Goal: Task Accomplishment & Management: Use online tool/utility

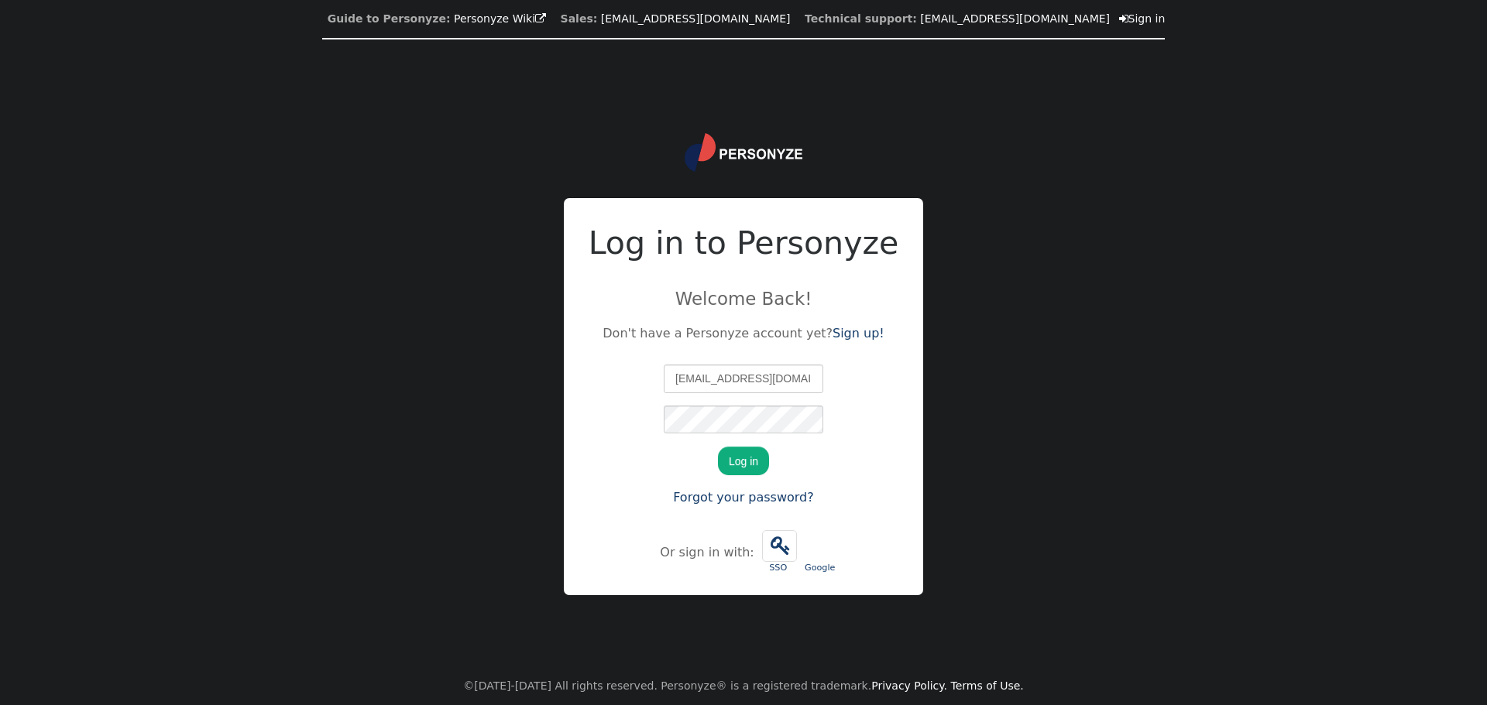
click at [763, 462] on button "Log in" at bounding box center [743, 461] width 51 height 28
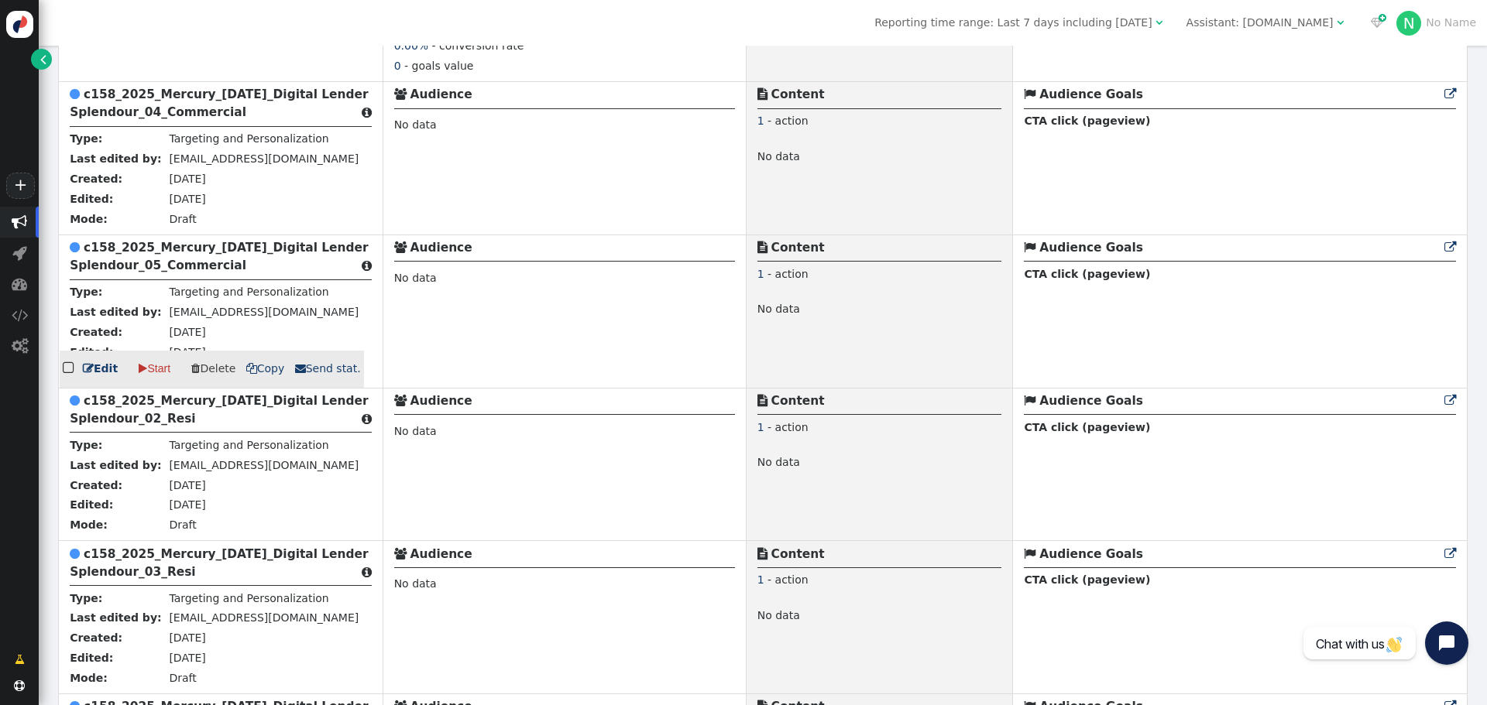
scroll to position [2323, 0]
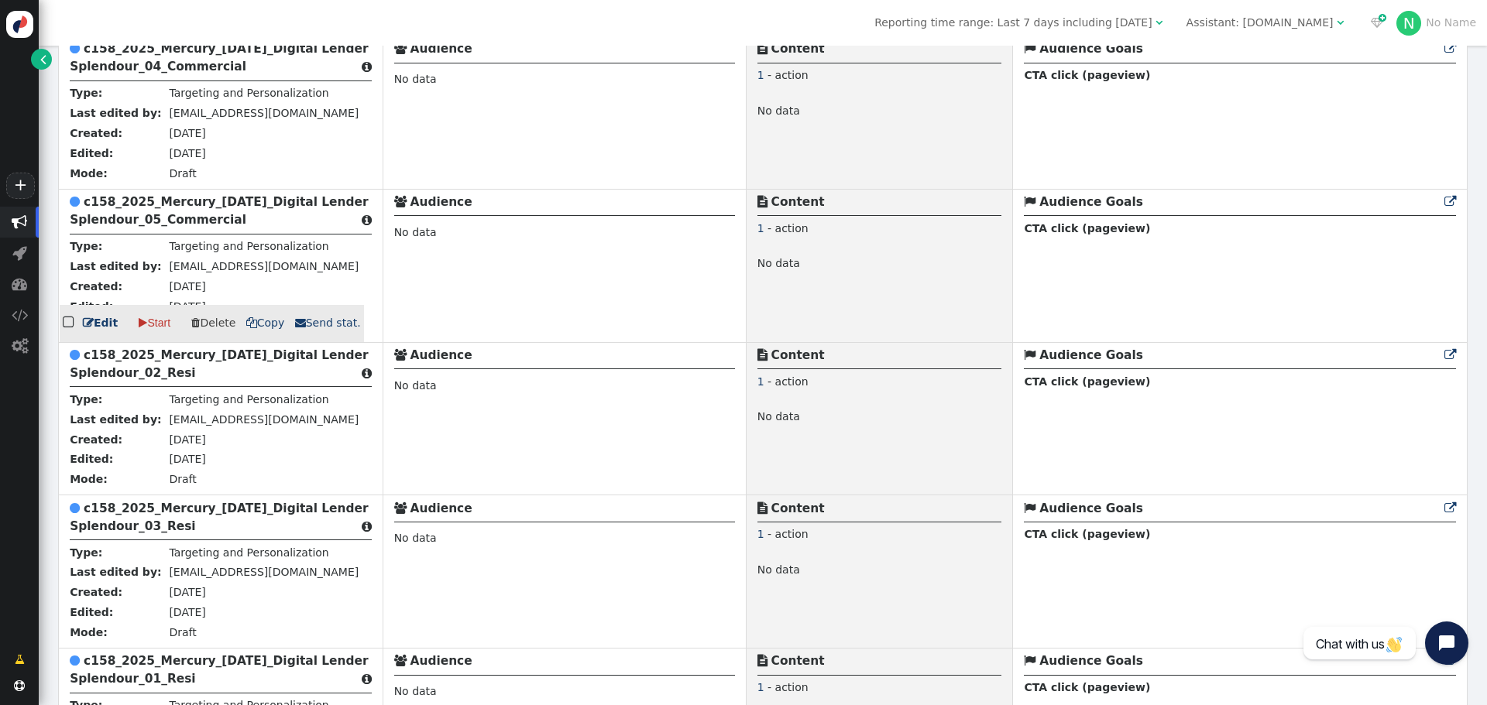
click at [181, 202] on b "c158_2025_Mercury_[DATE]_Digital Lender Splendour_05_Commercial" at bounding box center [219, 211] width 298 height 32
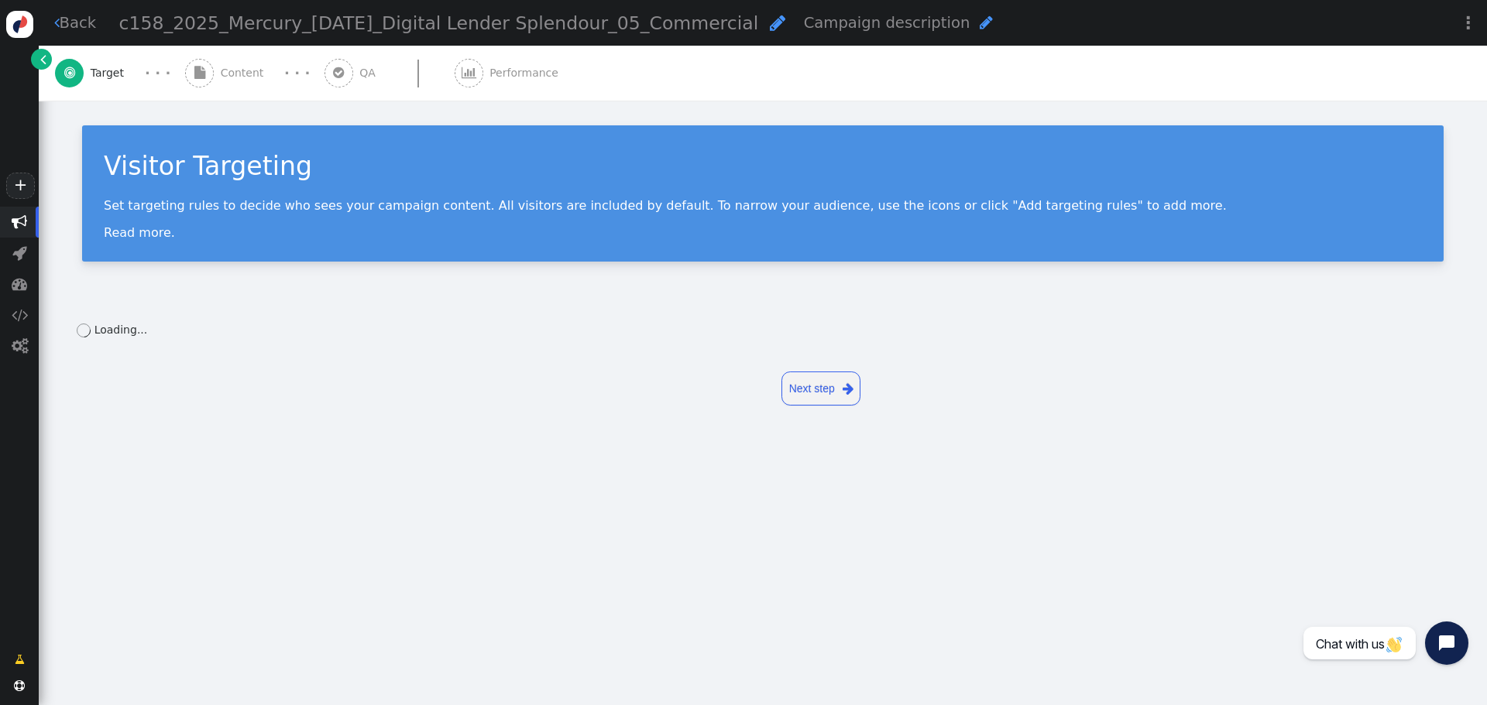
click at [221, 68] on span "Content" at bounding box center [246, 73] width 50 height 16
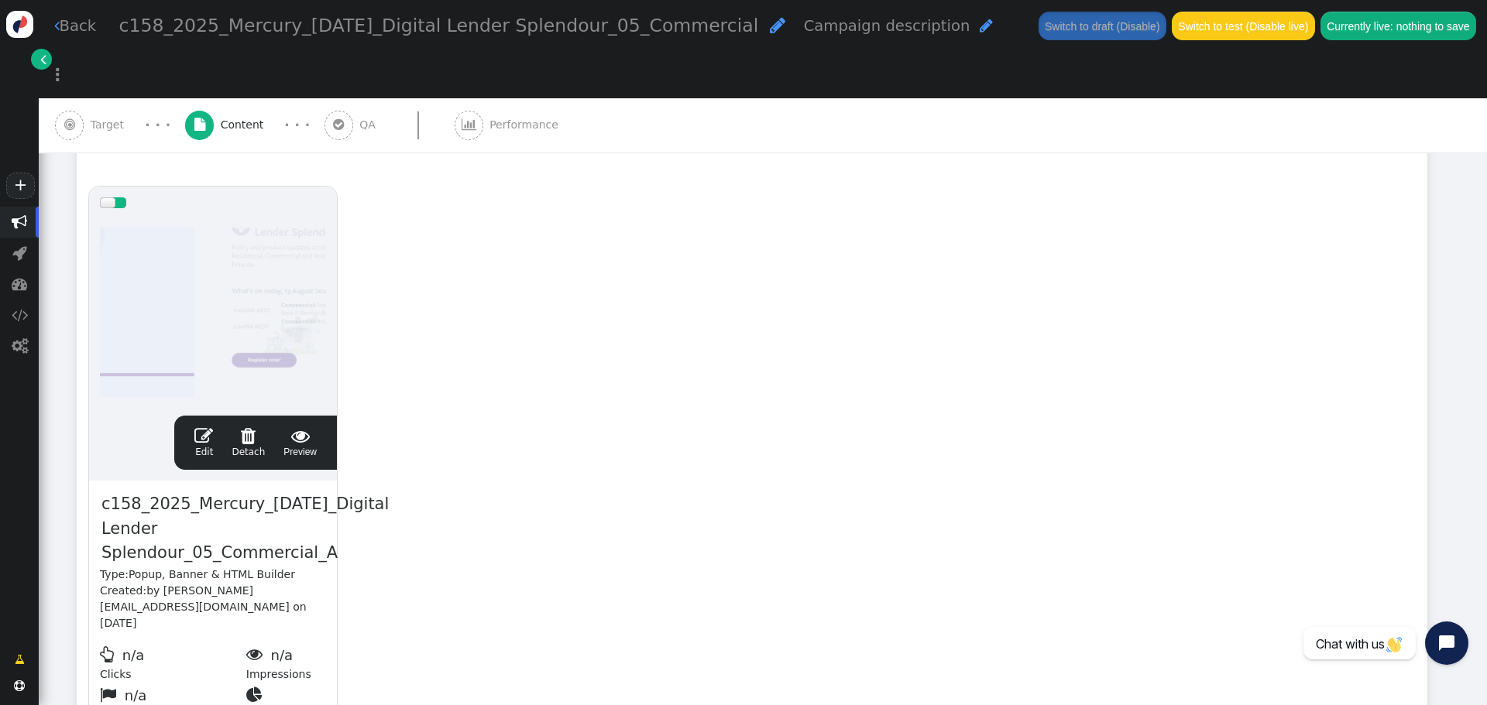
scroll to position [310, 0]
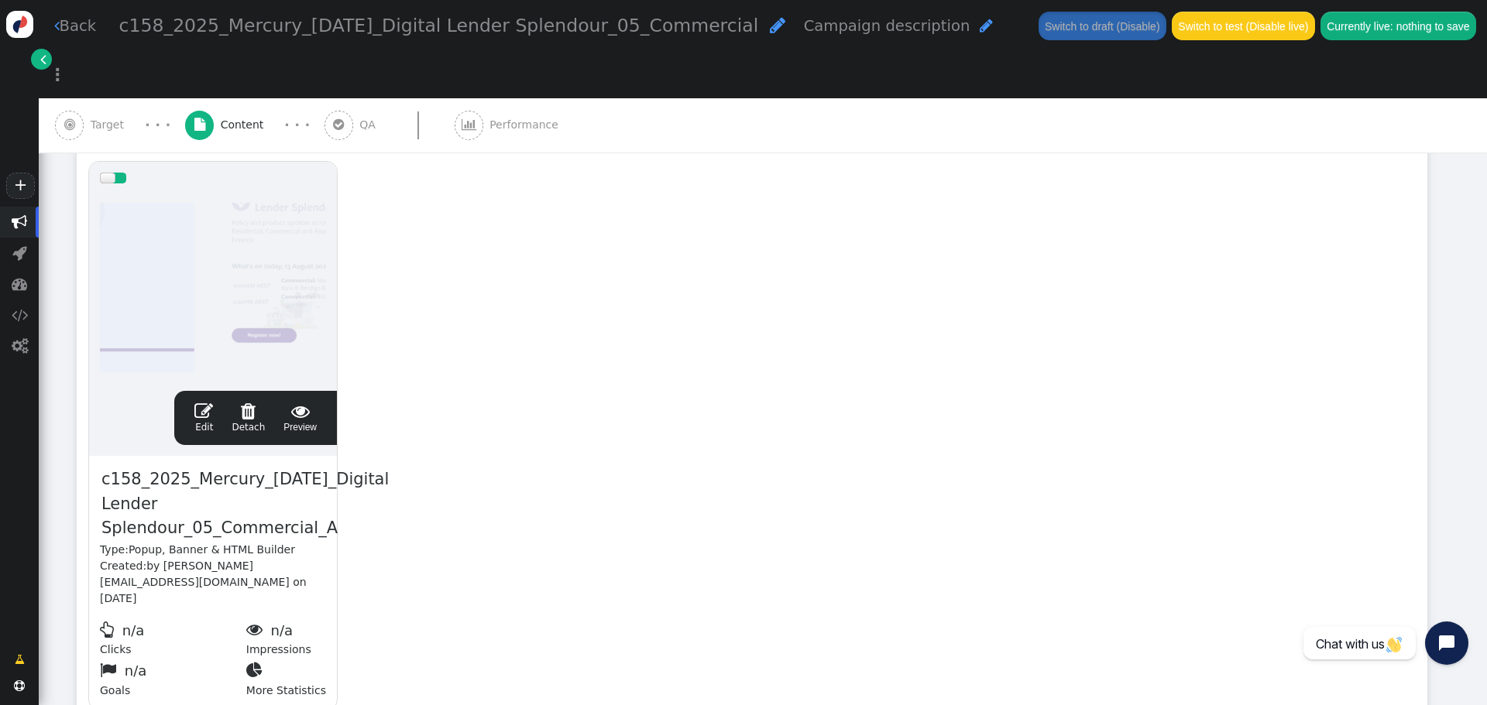
click at [204, 402] on span "" at bounding box center [203, 411] width 19 height 19
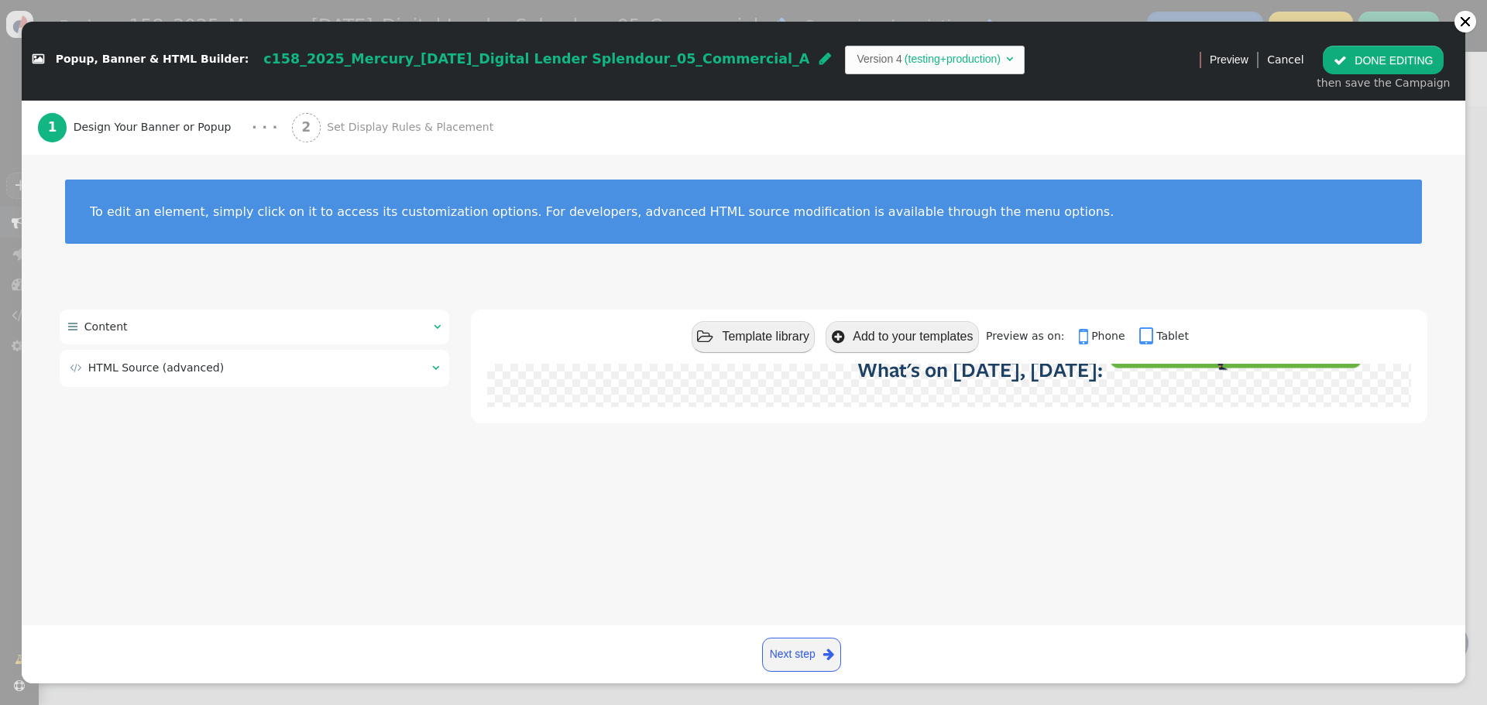
click at [345, 367] on td " HTML Source (advanced)" at bounding box center [246, 368] width 352 height 16
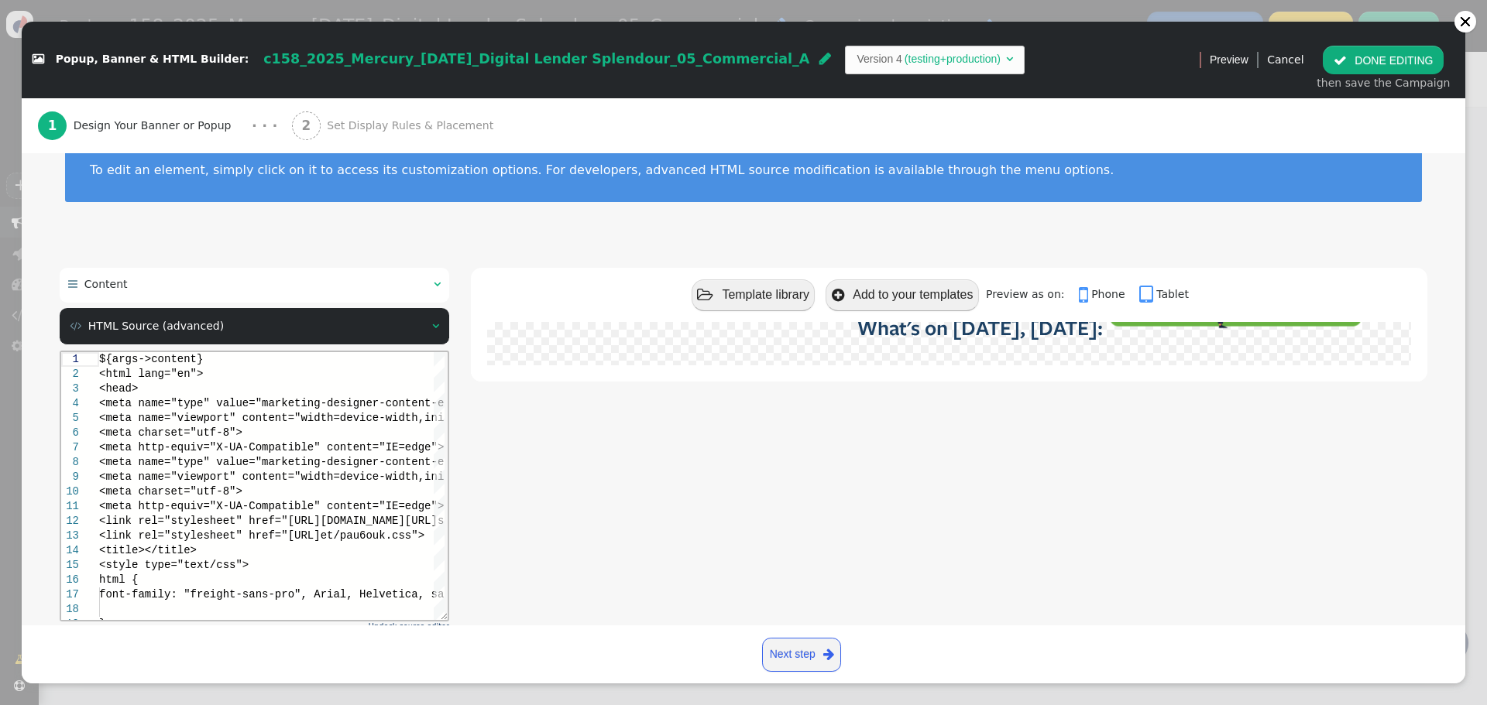
scroll to position [129, 0]
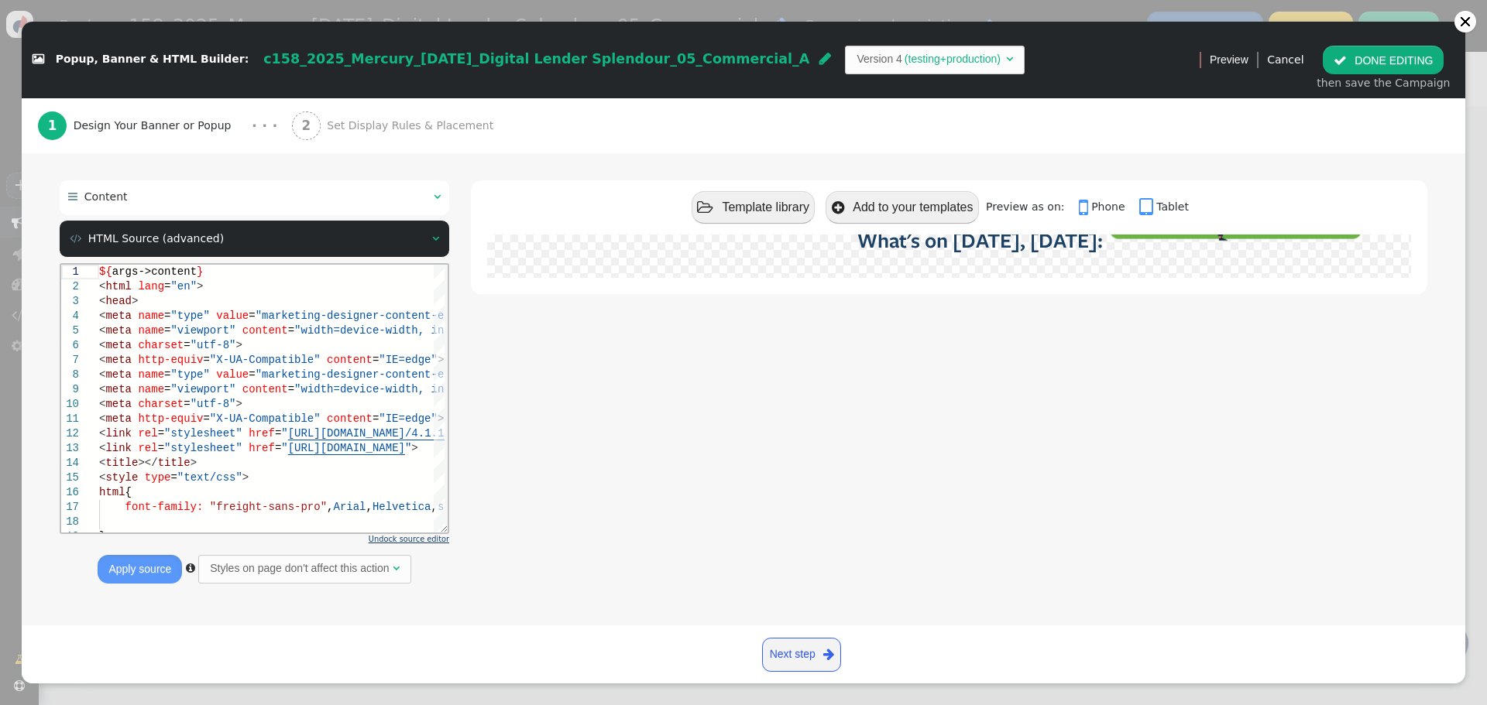
click at [430, 542] on span "Undock source editor" at bounding box center [409, 539] width 81 height 9
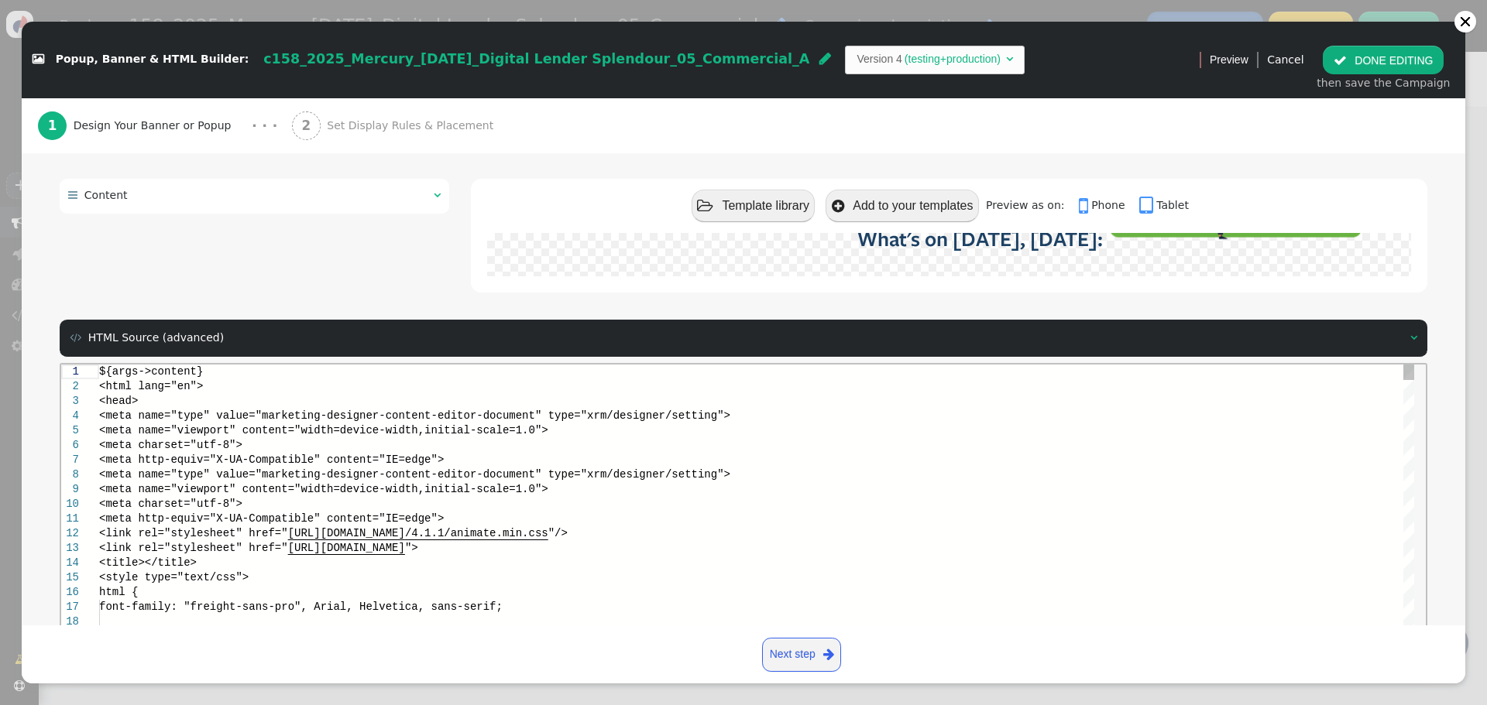
scroll to position [0, 0]
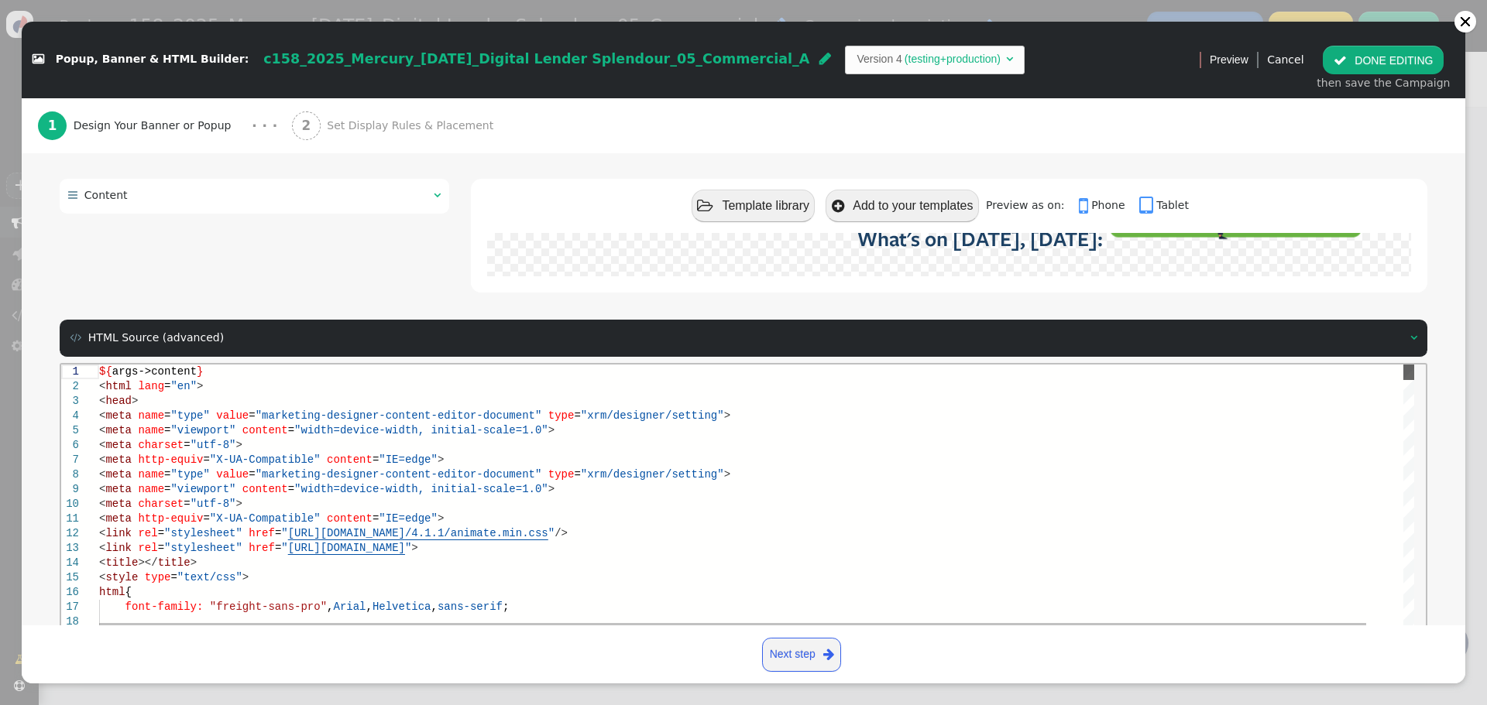
drag, startPoint x: 1406, startPoint y: 439, endPoint x: 1393, endPoint y: 346, distance: 93.9
click at [1393, 364] on html "15 16 17 18 19 6 7 8 9 10 11 12 13 14 1 2 3 4 5 < style type = "text/css" > htm…" at bounding box center [743, 364] width 1364 height 0
type textarea "<meta http-equiv="X-UA-Compatible" content="IE=edge"> <link rel="stylesheet" hr…"
click at [399, 547] on span "[URL][DOMAIN_NAME]" at bounding box center [346, 547] width 117 height 12
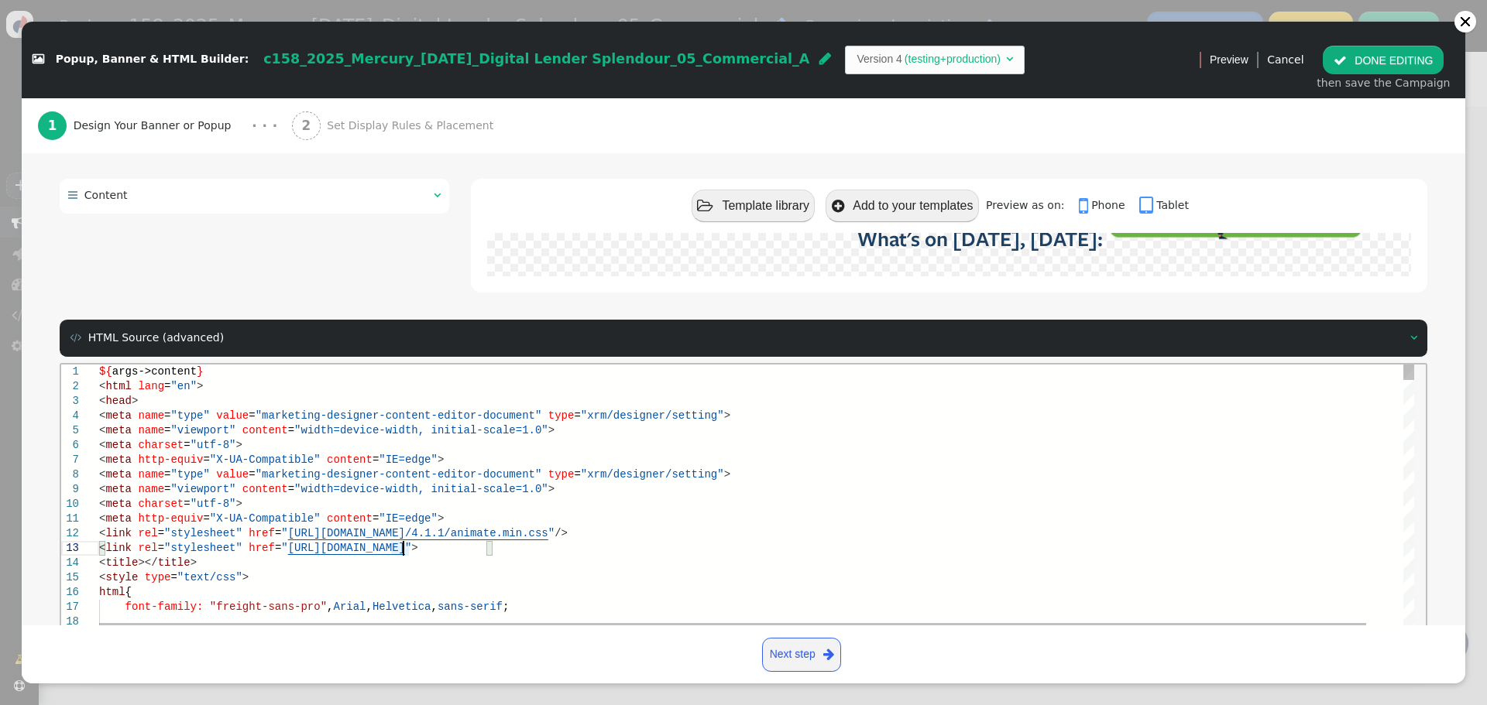
drag, startPoint x: 275, startPoint y: 547, endPoint x: 479, endPoint y: 549, distance: 203.7
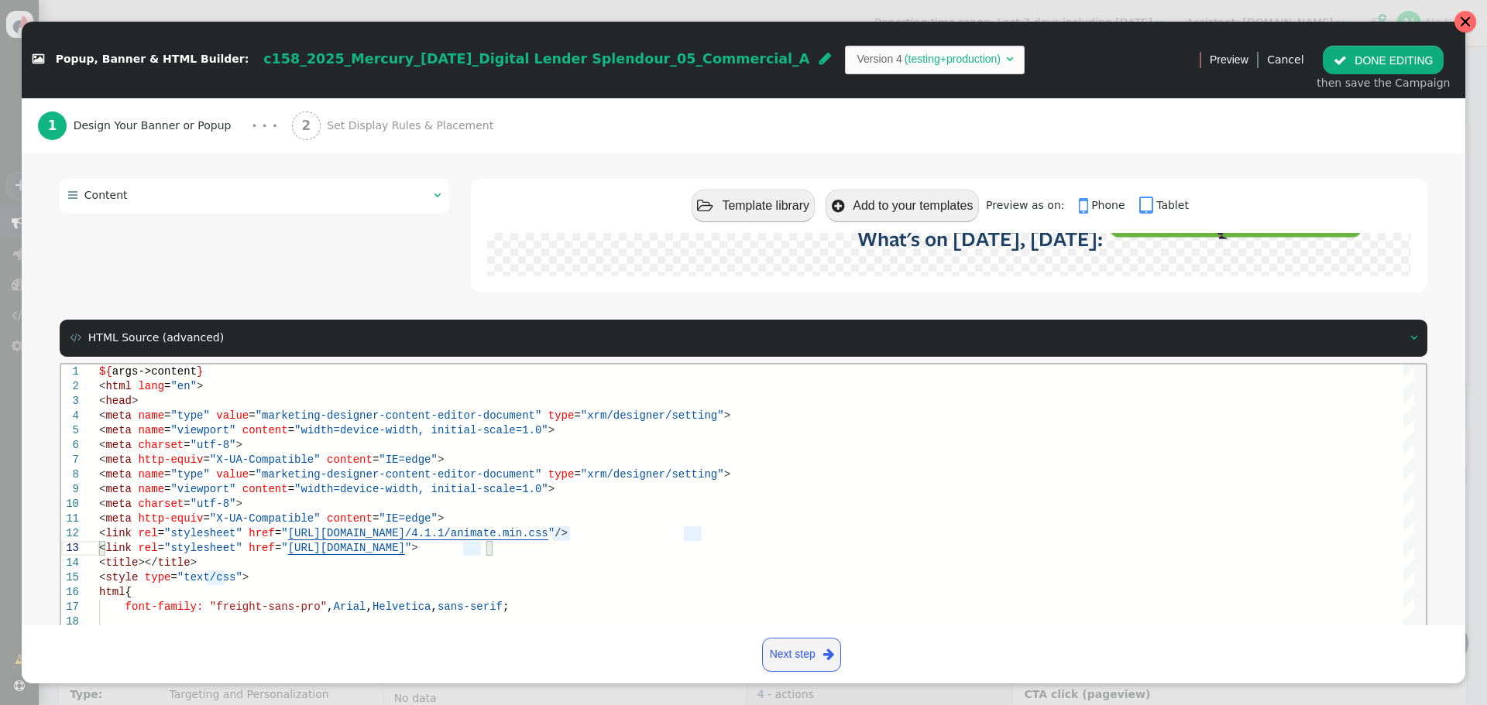
click at [1459, 23] on div at bounding box center [1465, 21] width 12 height 12
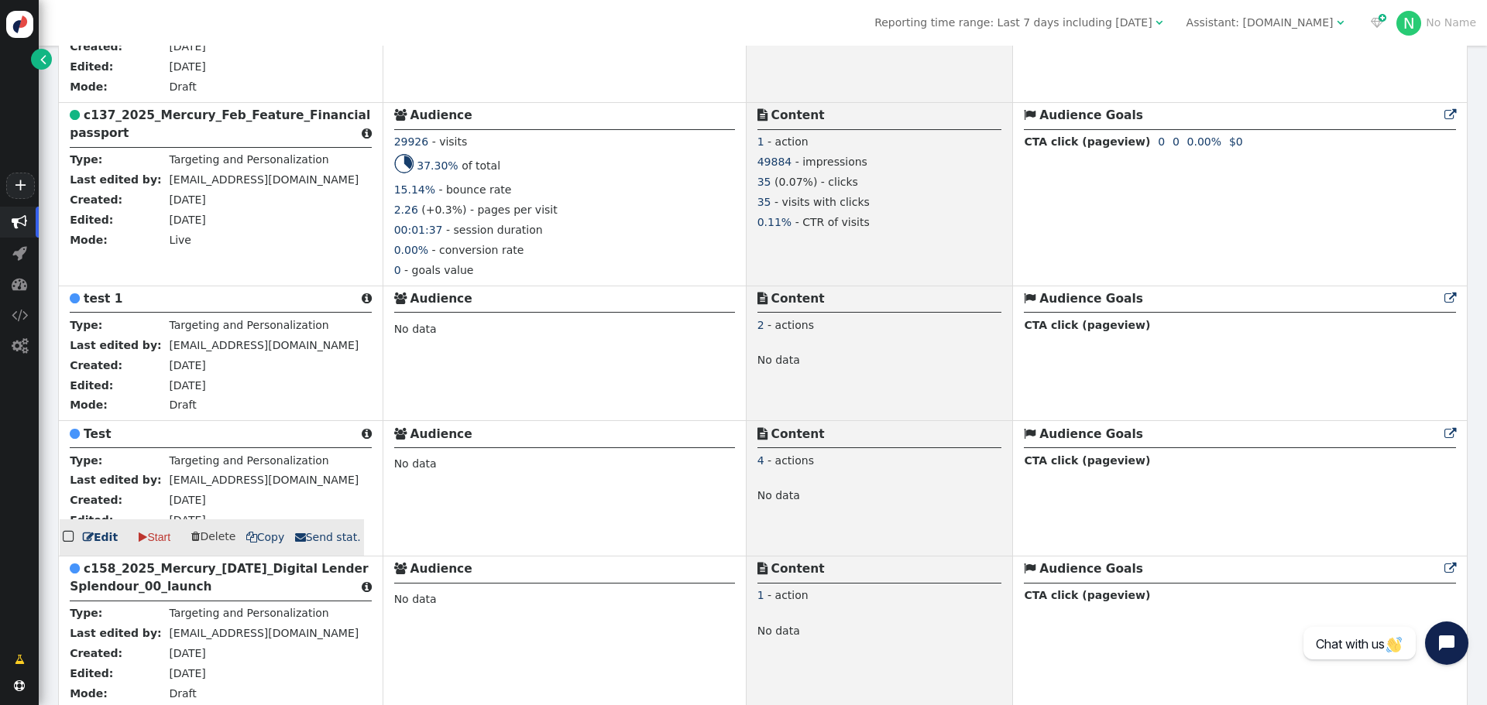
scroll to position [1084, 0]
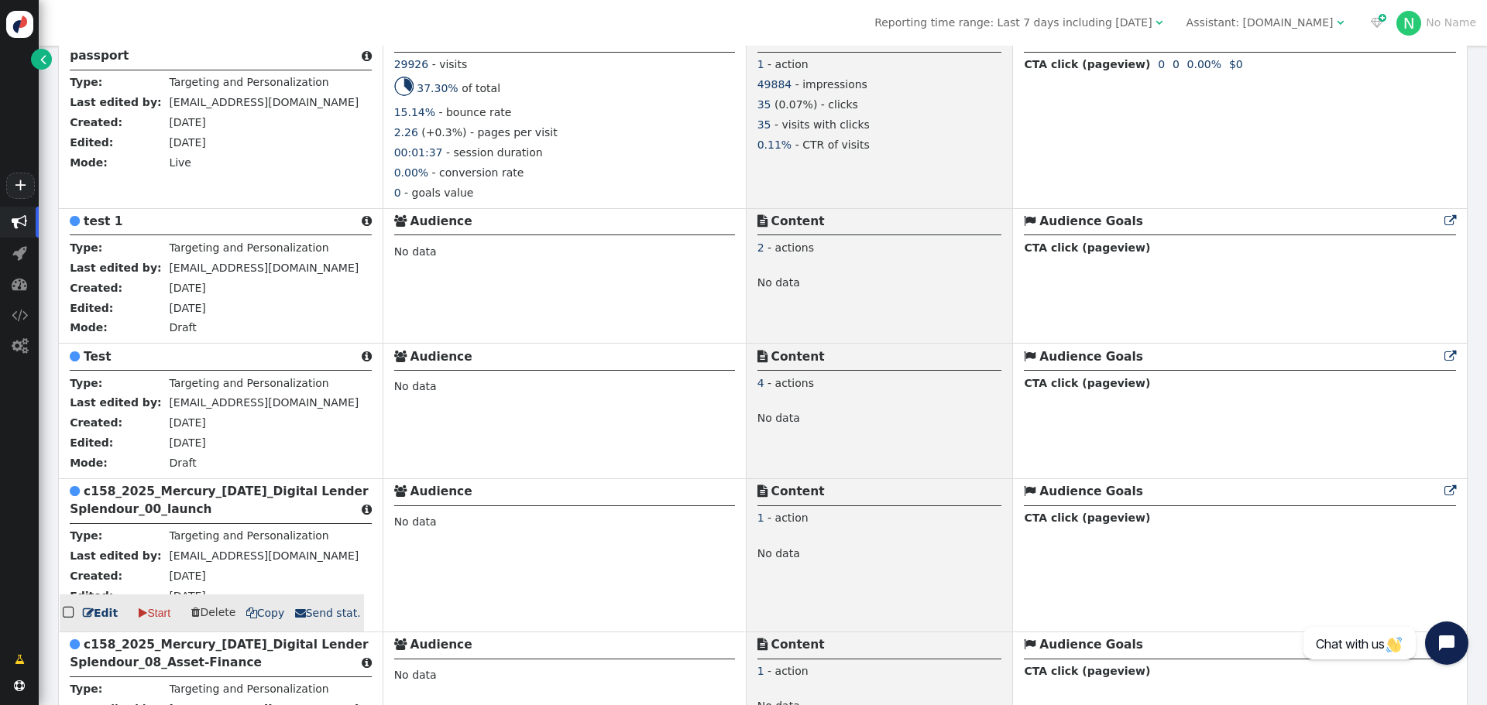
click at [207, 495] on b "c158_2025_Mercury_[DATE]_Digital Lender Splendour_00_launch" at bounding box center [219, 501] width 298 height 32
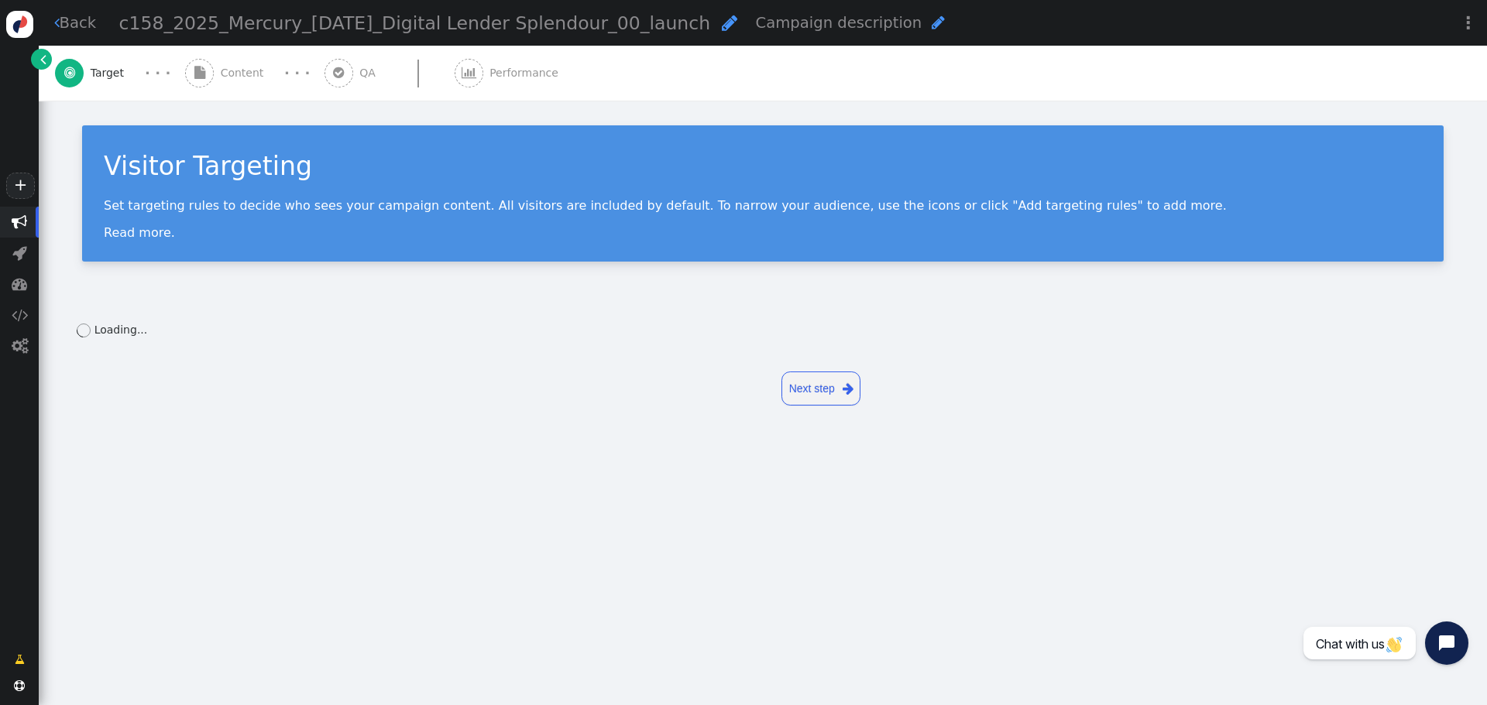
click at [239, 70] on span "Content" at bounding box center [246, 73] width 50 height 16
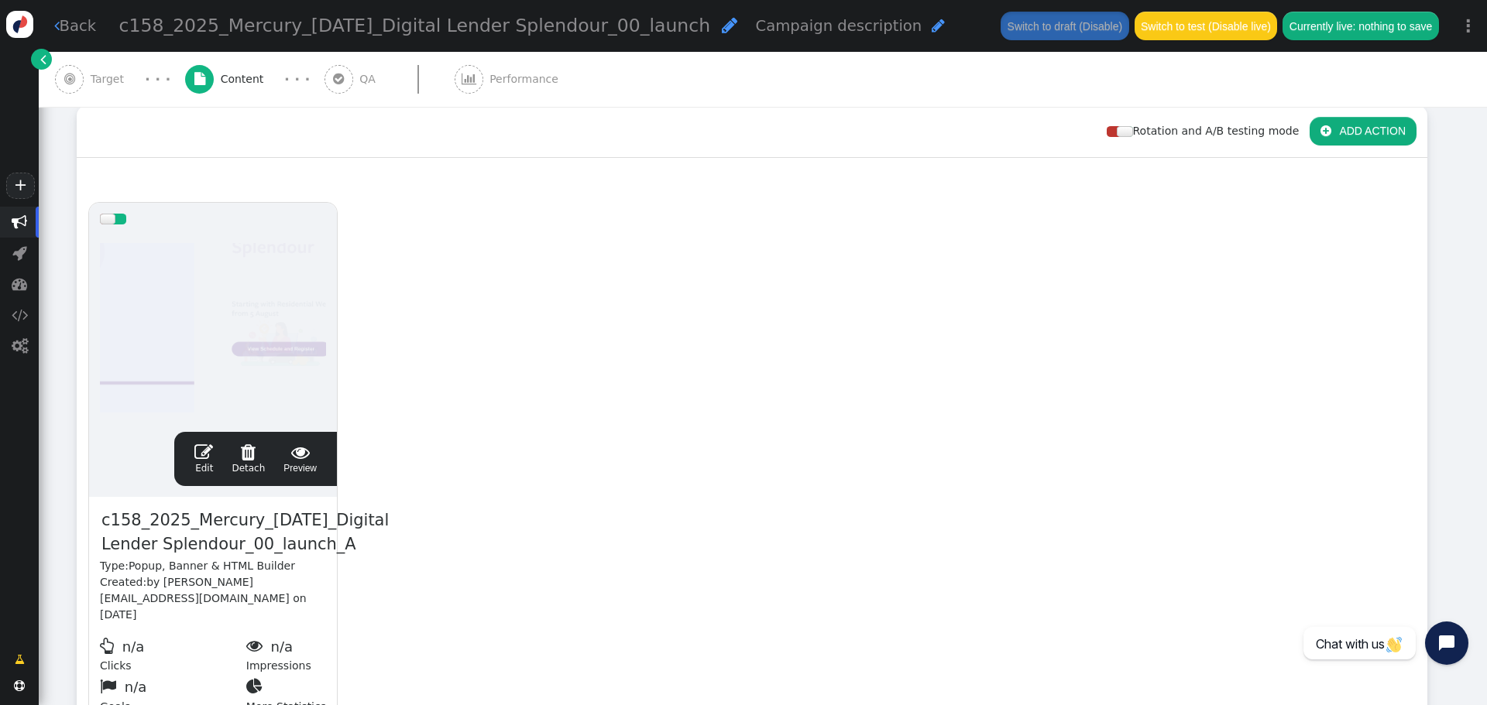
scroll to position [232, 0]
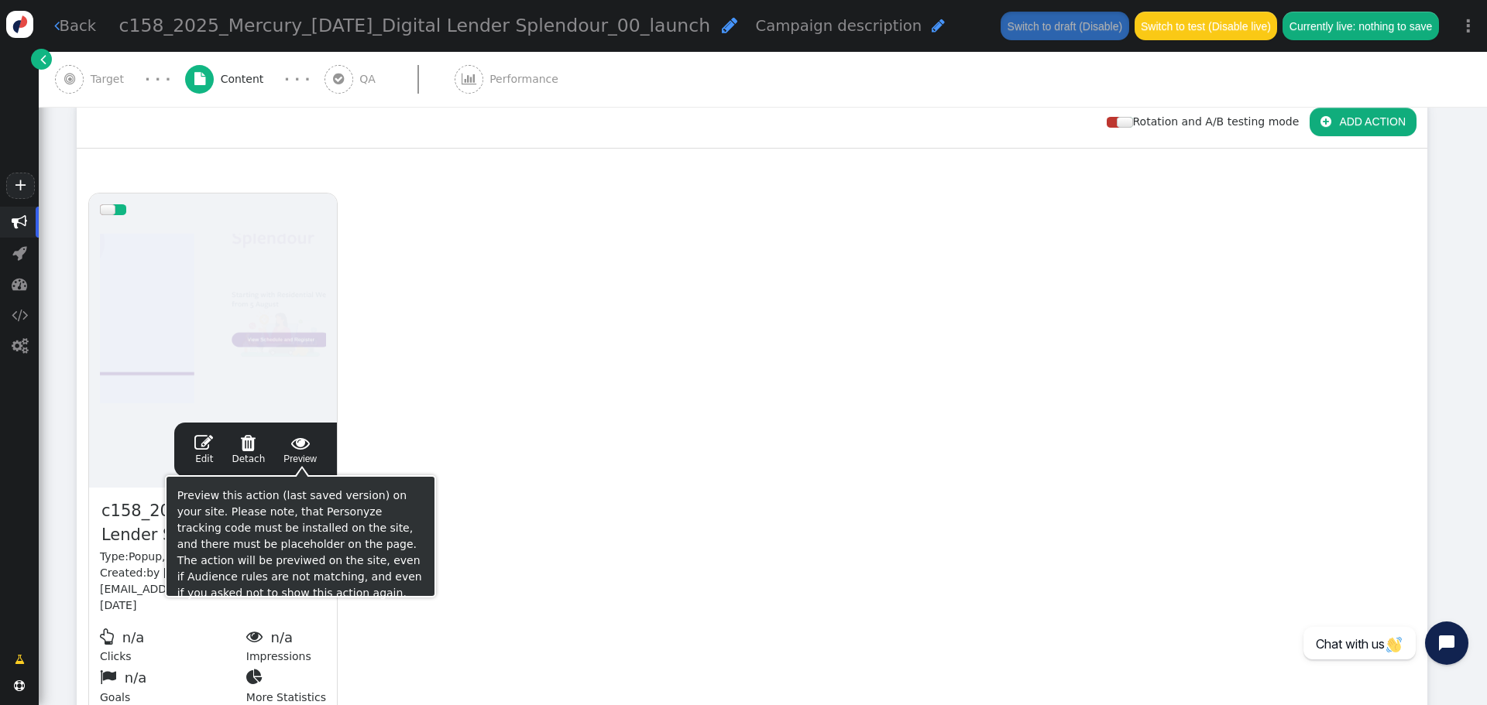
click at [303, 442] on span "" at bounding box center [299, 443] width 33 height 19
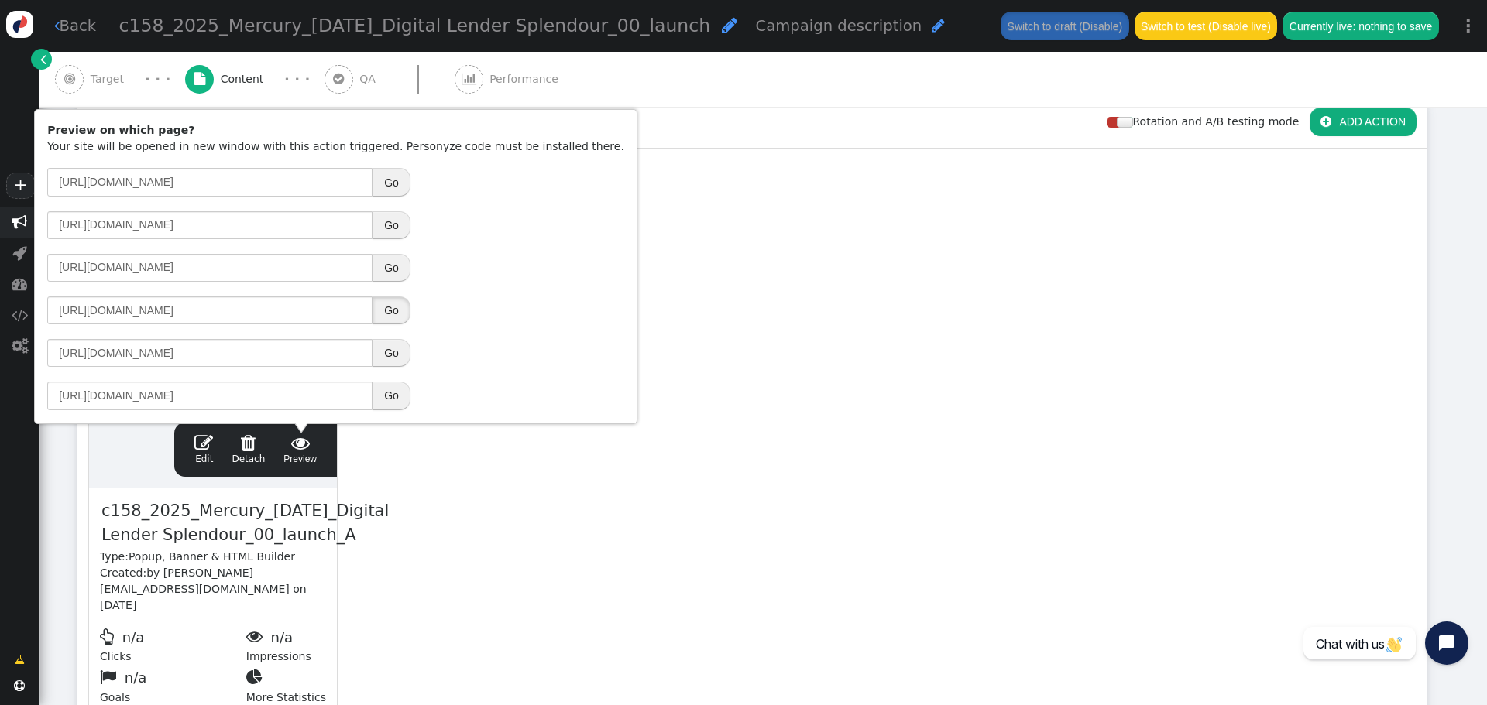
click at [395, 305] on button "Go" at bounding box center [391, 311] width 38 height 28
click at [731, 459] on div "drag this  Edit  Detach  Preview c158_2025_Mercury_[DATE]_Digital Lender Spl…" at bounding box center [751, 455] width 1349 height 547
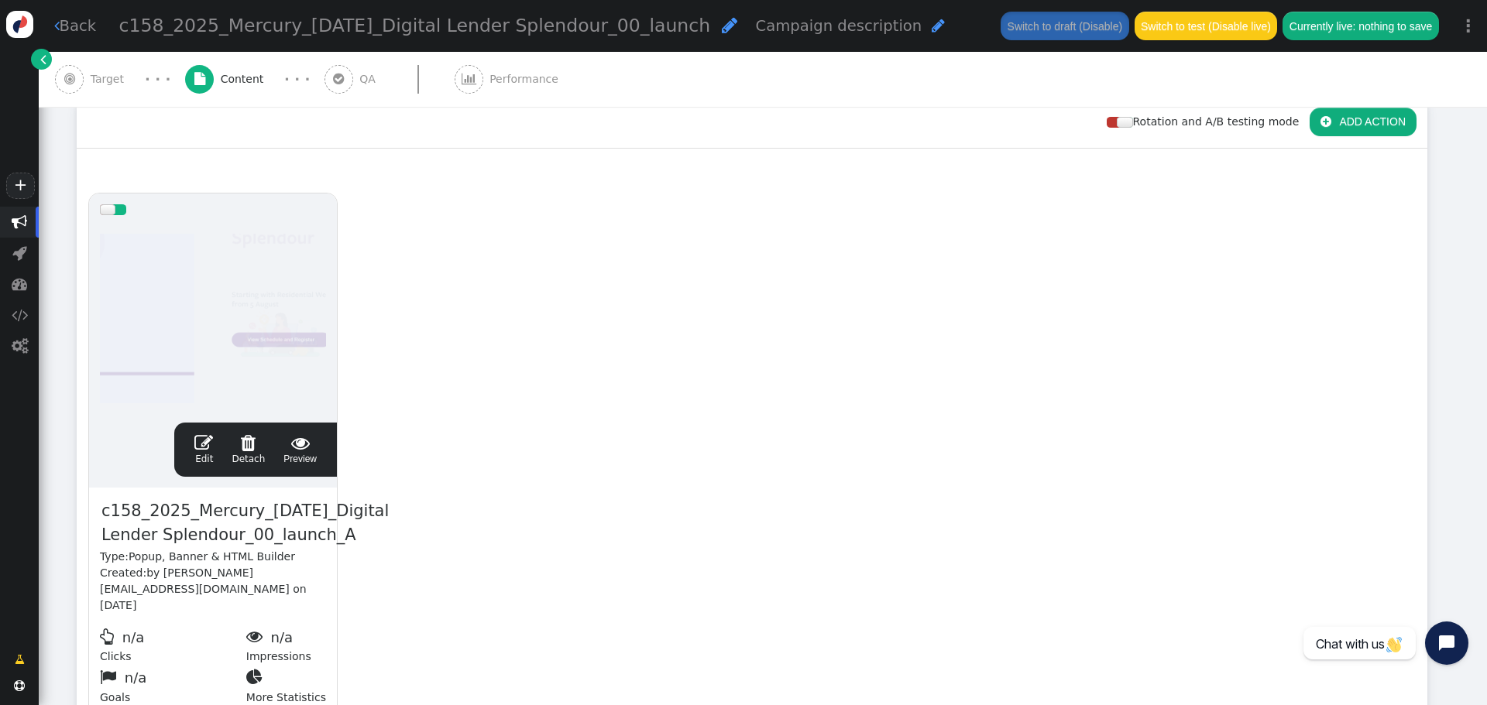
click at [67, 22] on link " Back" at bounding box center [75, 26] width 43 height 22
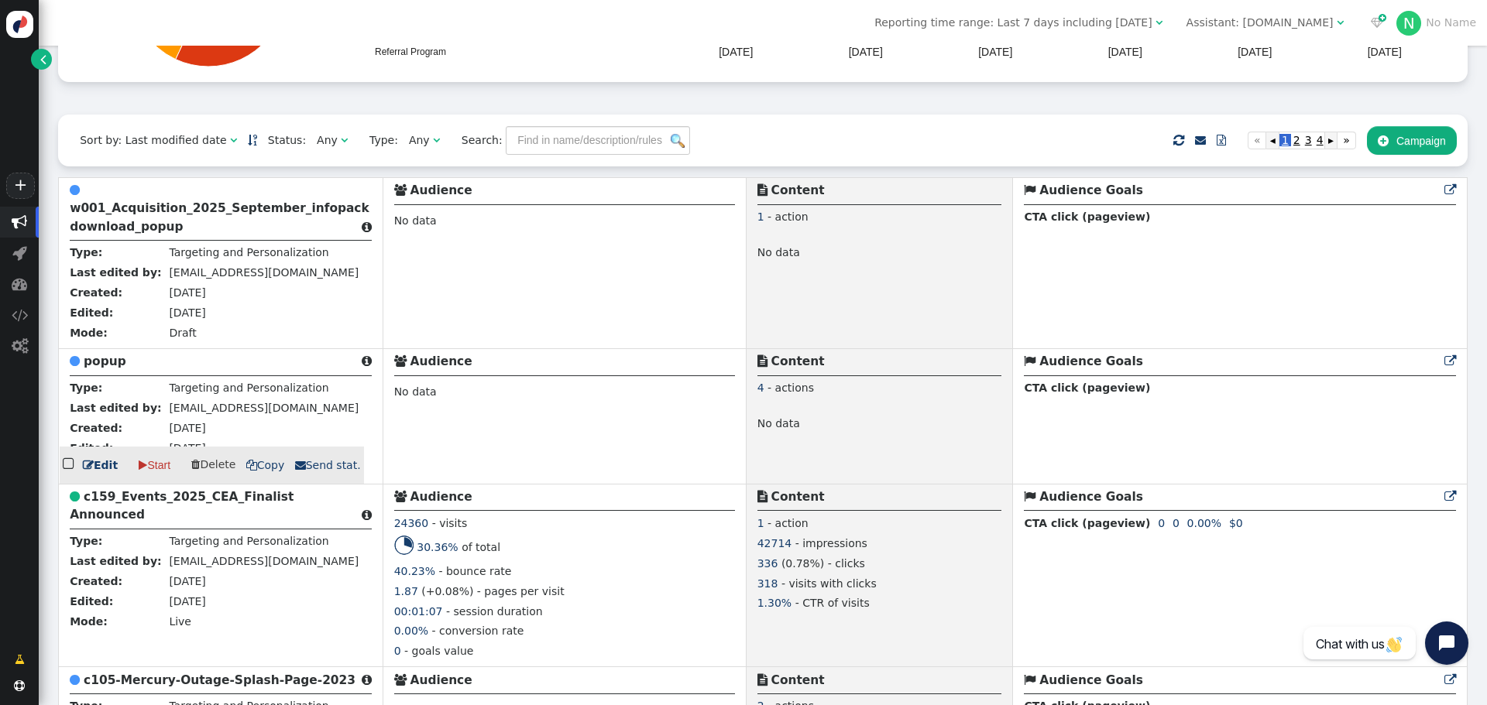
scroll to position [310, 0]
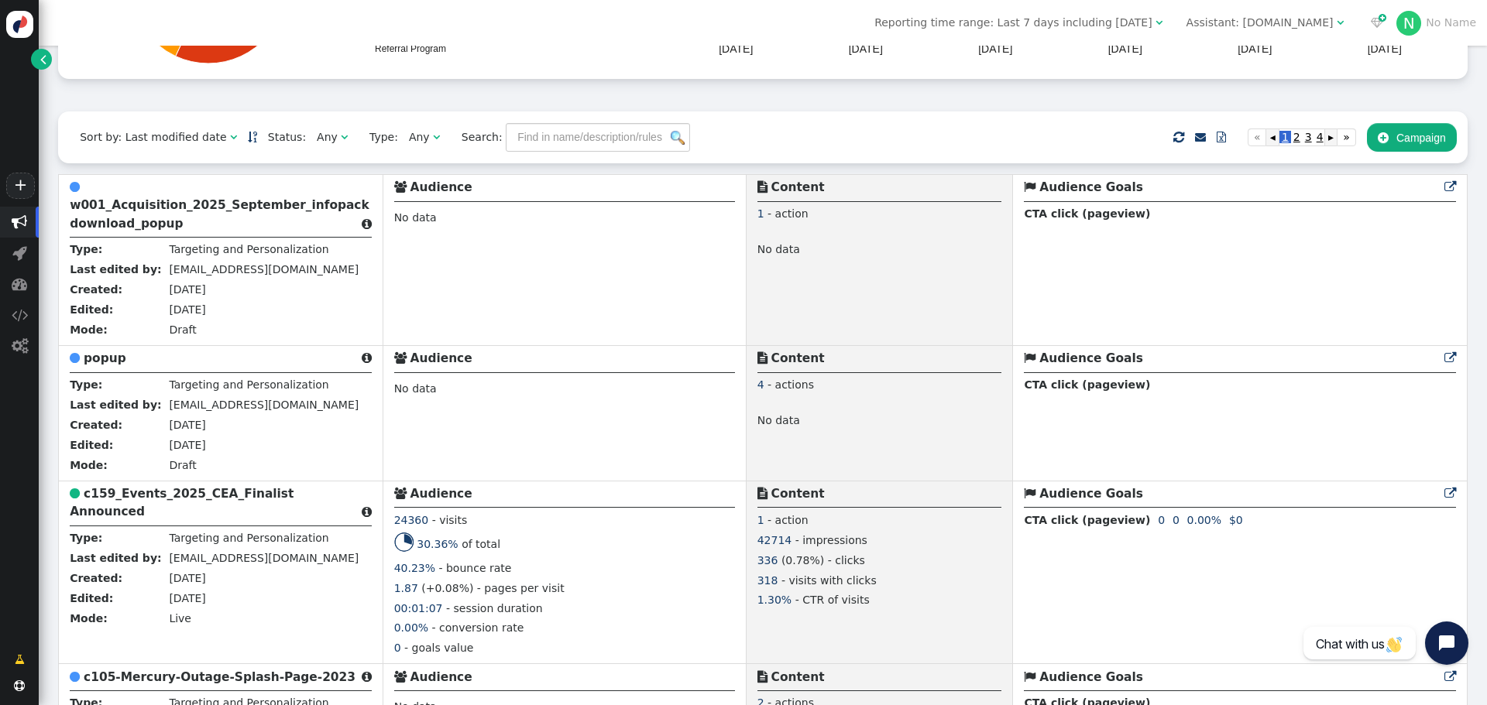
click at [1397, 139] on button " Campaign" at bounding box center [1412, 137] width 90 height 28
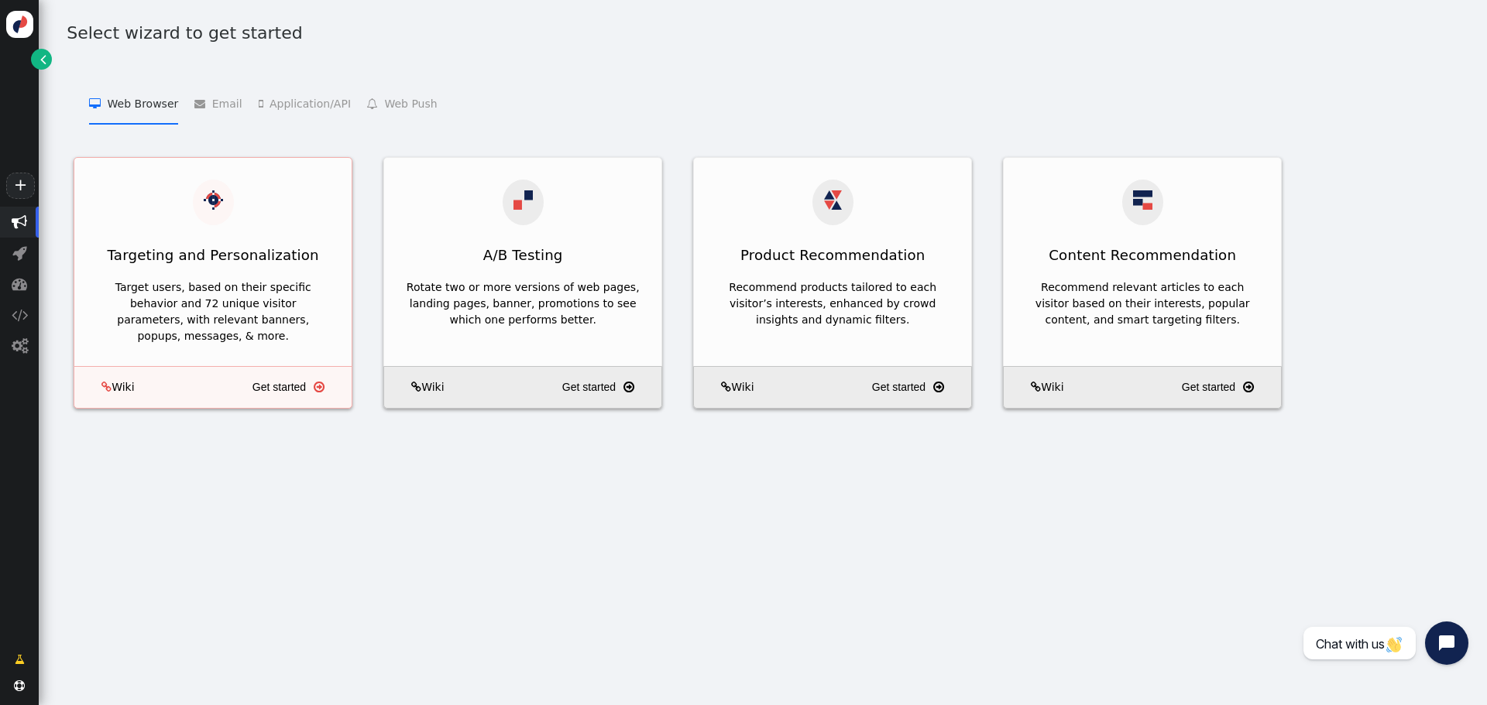
click at [225, 208] on div at bounding box center [213, 203] width 41 height 46
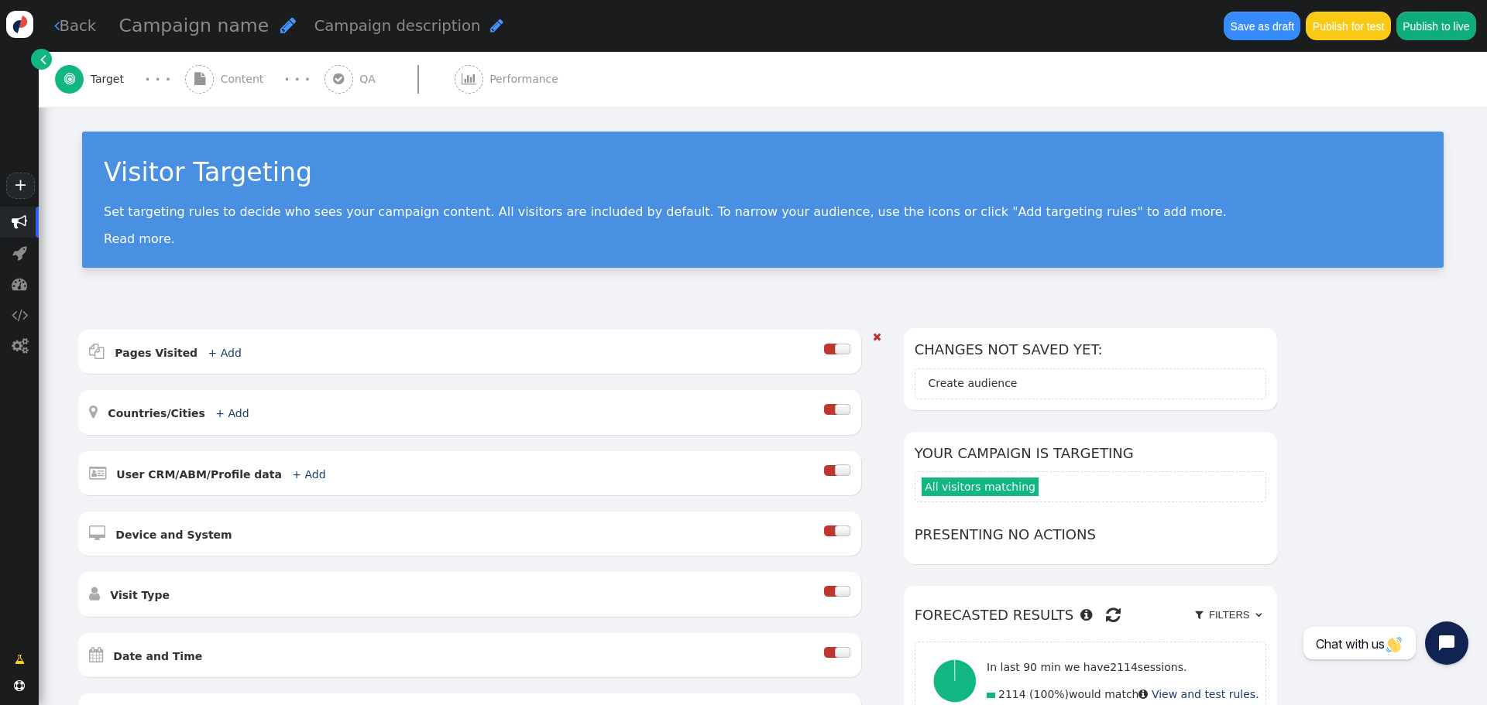
click at [850, 348] on div at bounding box center [842, 349] width 15 height 11
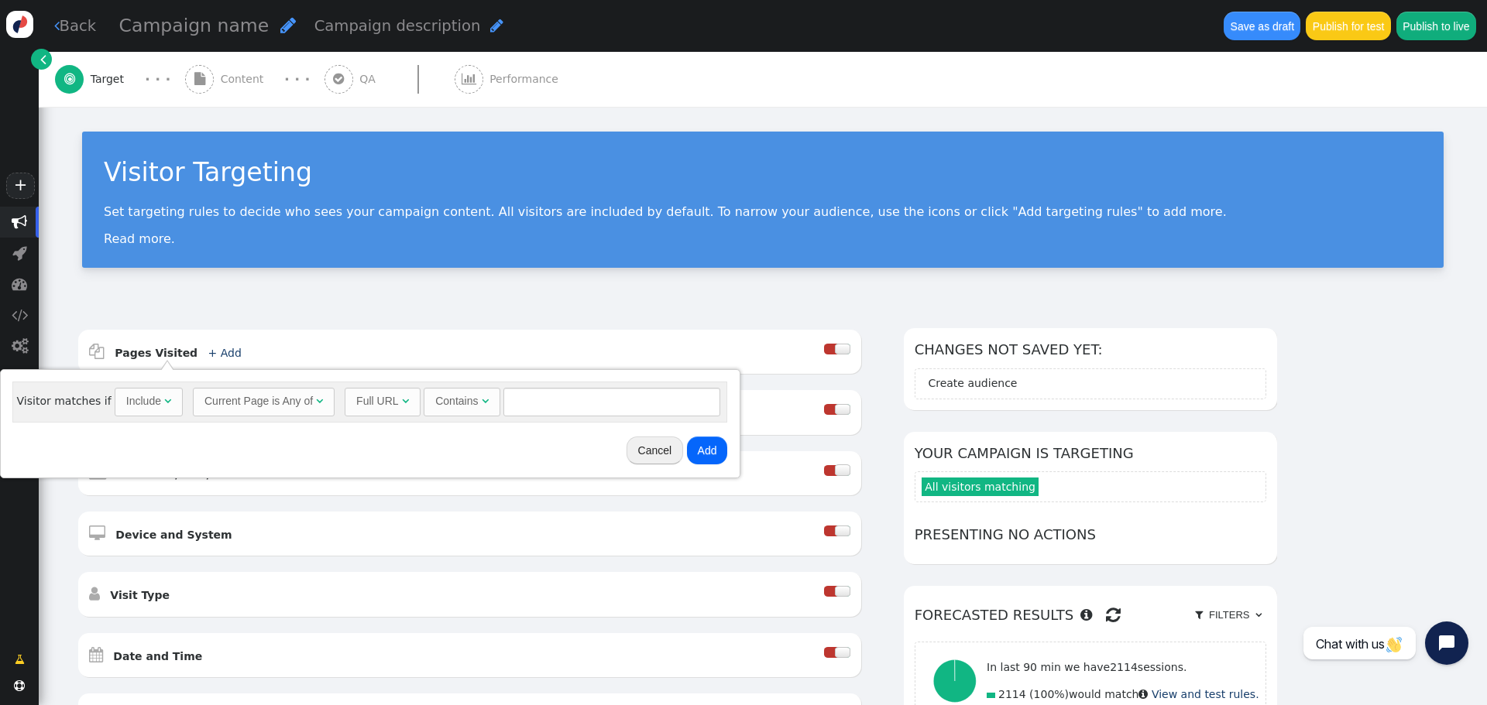
click at [127, 408] on div "Include" at bounding box center [143, 401] width 35 height 16
drag, startPoint x: 139, startPoint y: 466, endPoint x: 188, endPoint y: 462, distance: 49.0
click at [578, 405] on input "text" at bounding box center [615, 402] width 217 height 28
type input "111"
click at [699, 451] on button "Add" at bounding box center [710, 451] width 41 height 28
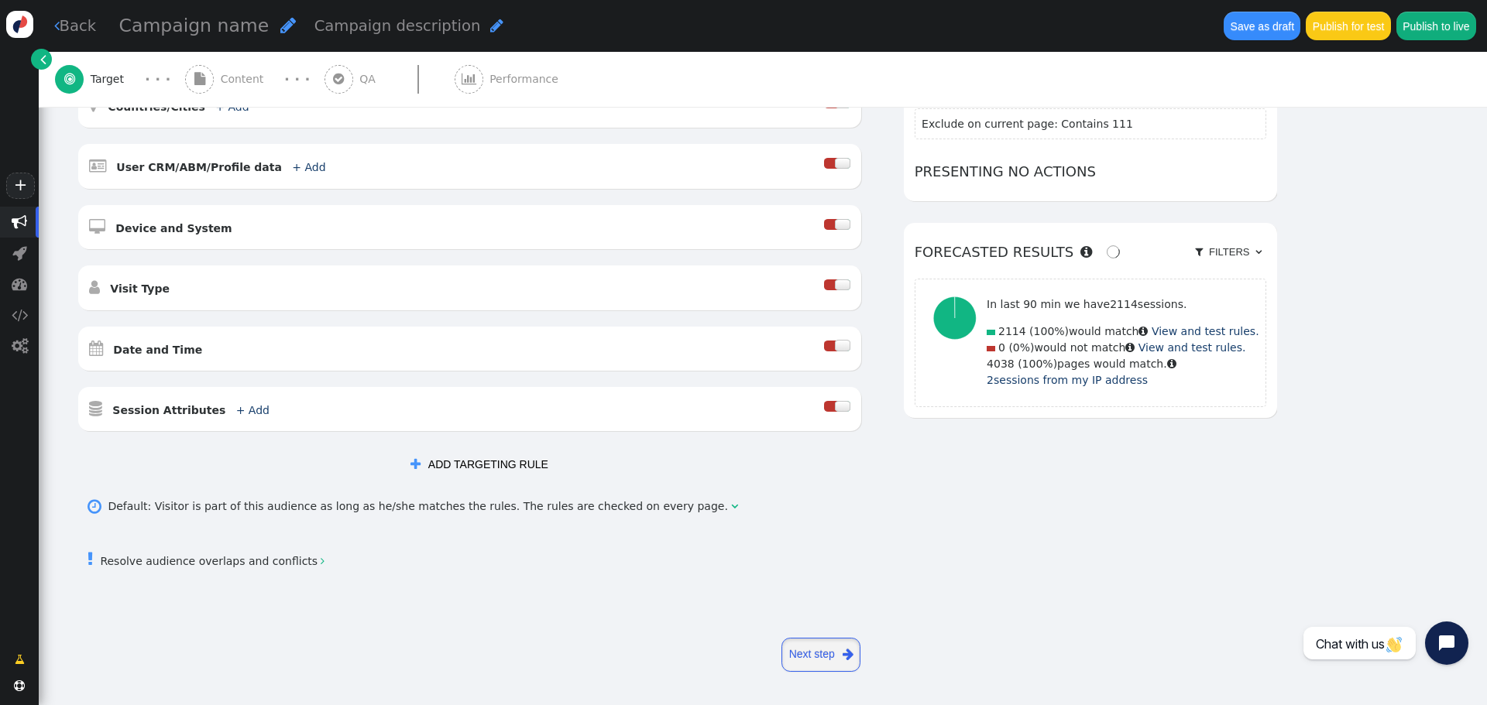
click at [797, 661] on link "Next step " at bounding box center [820, 655] width 79 height 34
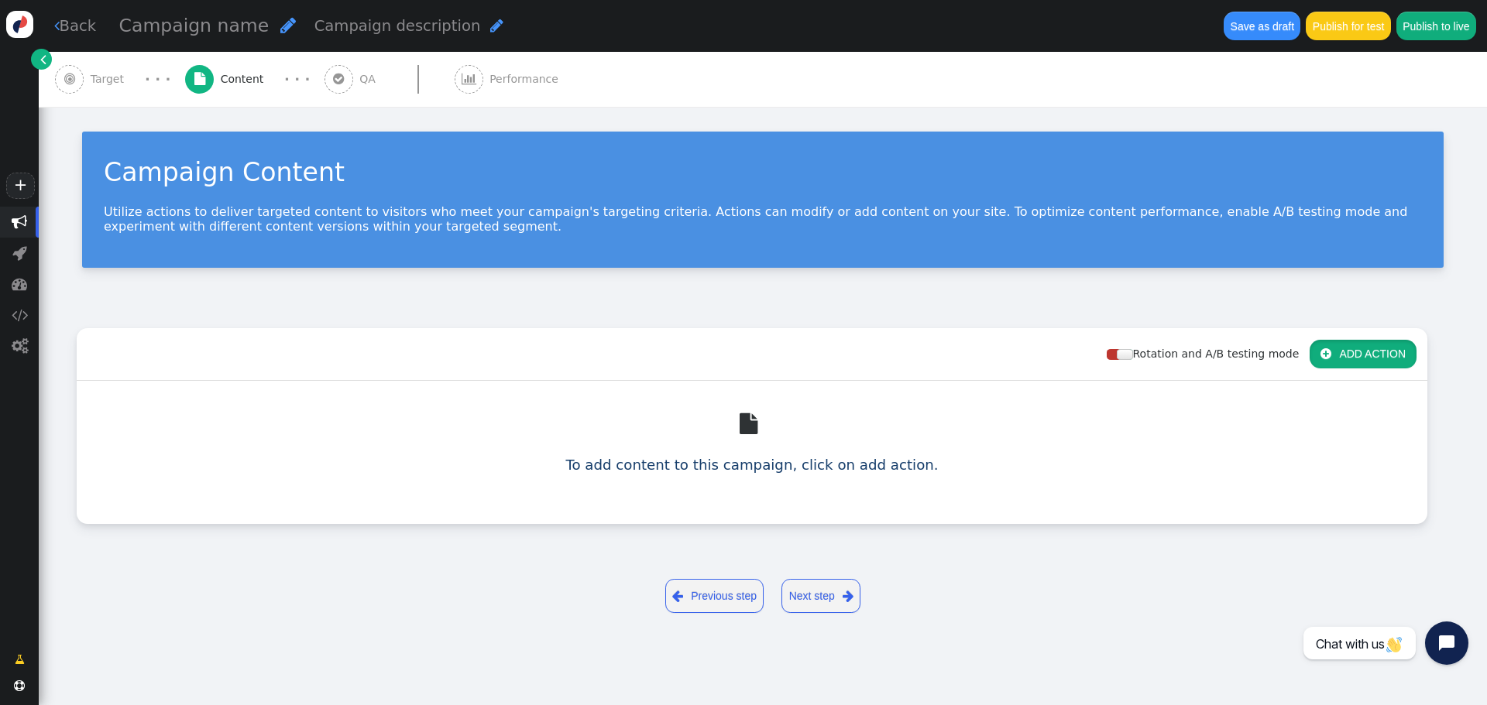
click at [1381, 352] on button " ADD ACTION" at bounding box center [1362, 354] width 107 height 28
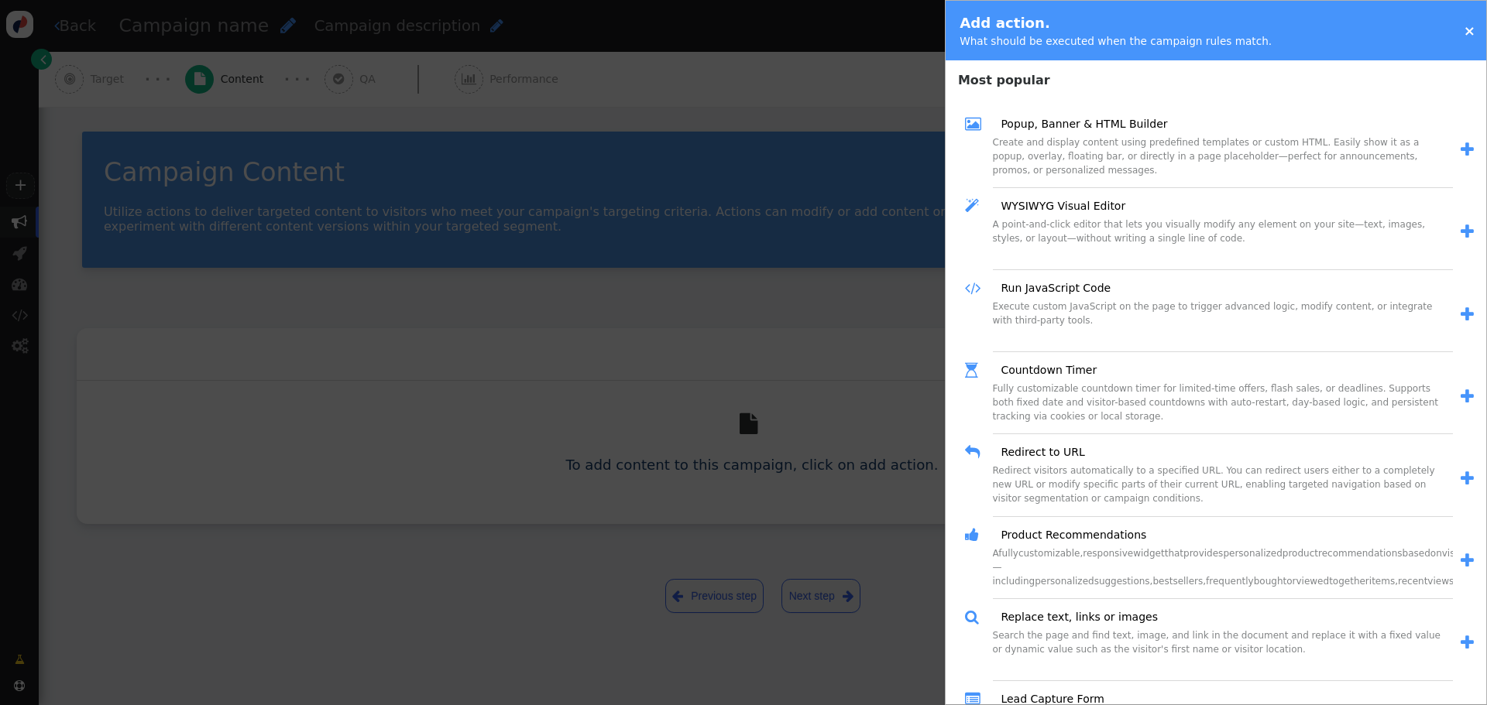
click at [1185, 114] on div " Popup, Banner & HTML Builder" at bounding box center [1209, 124] width 488 height 22
click at [1124, 122] on link "Popup, Banner & HTML Builder" at bounding box center [1078, 124] width 177 height 16
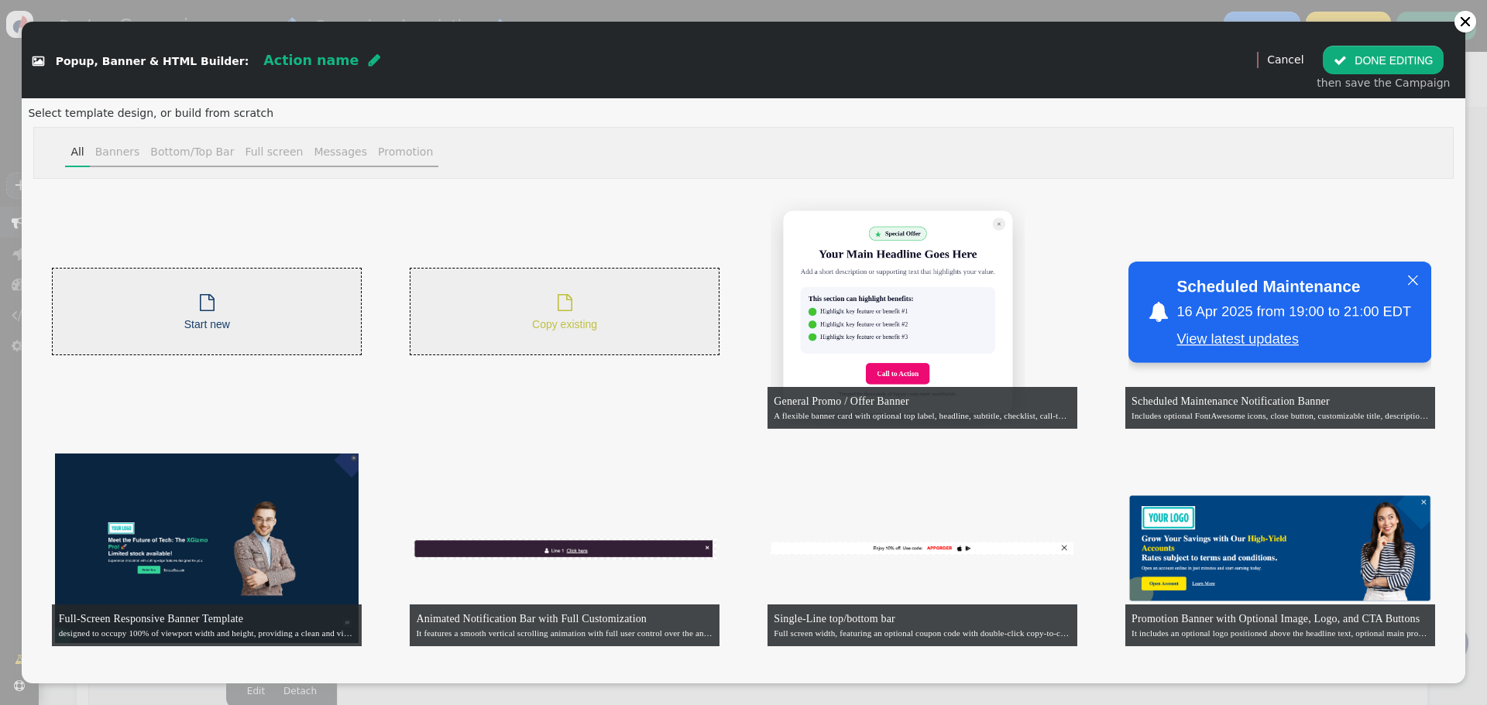
click at [565, 302] on span "" at bounding box center [565, 302] width 15 height 17
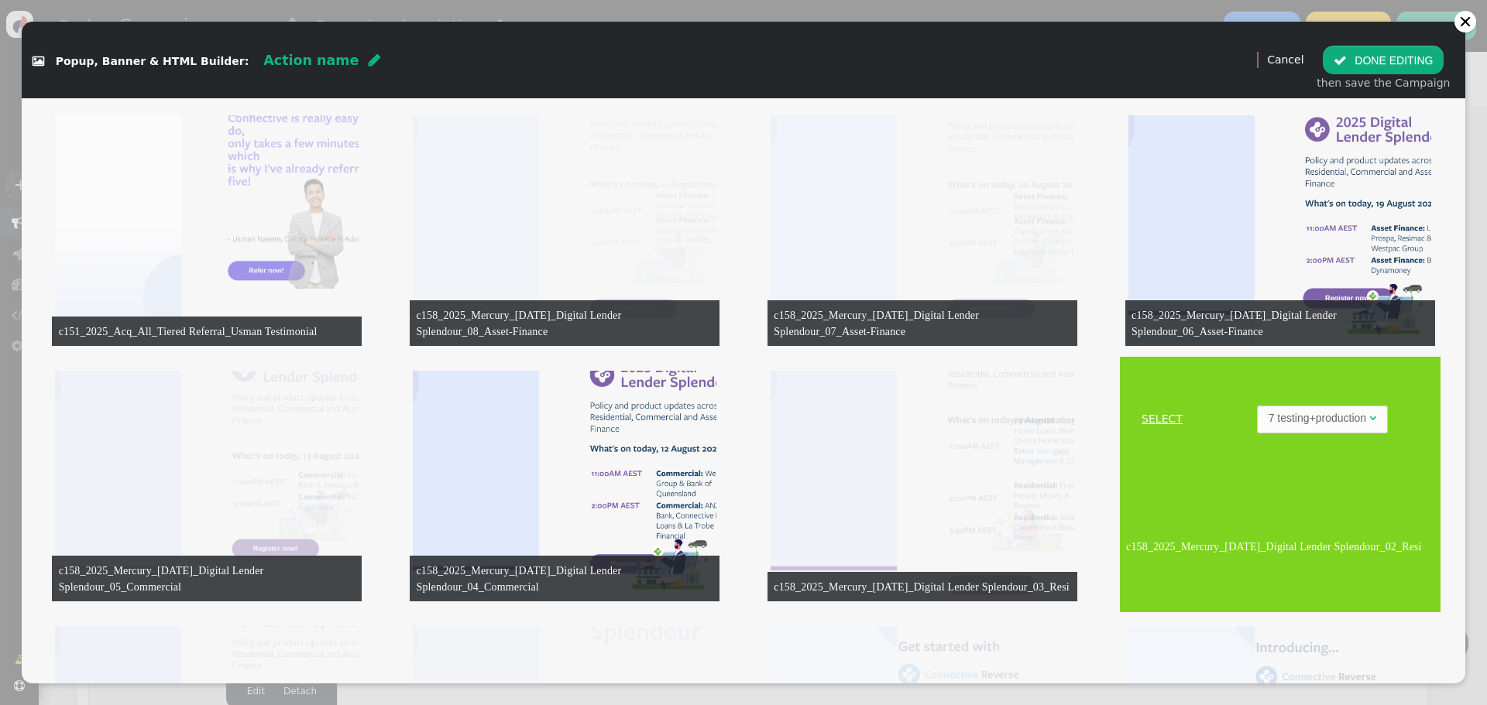
scroll to position [3330, 0]
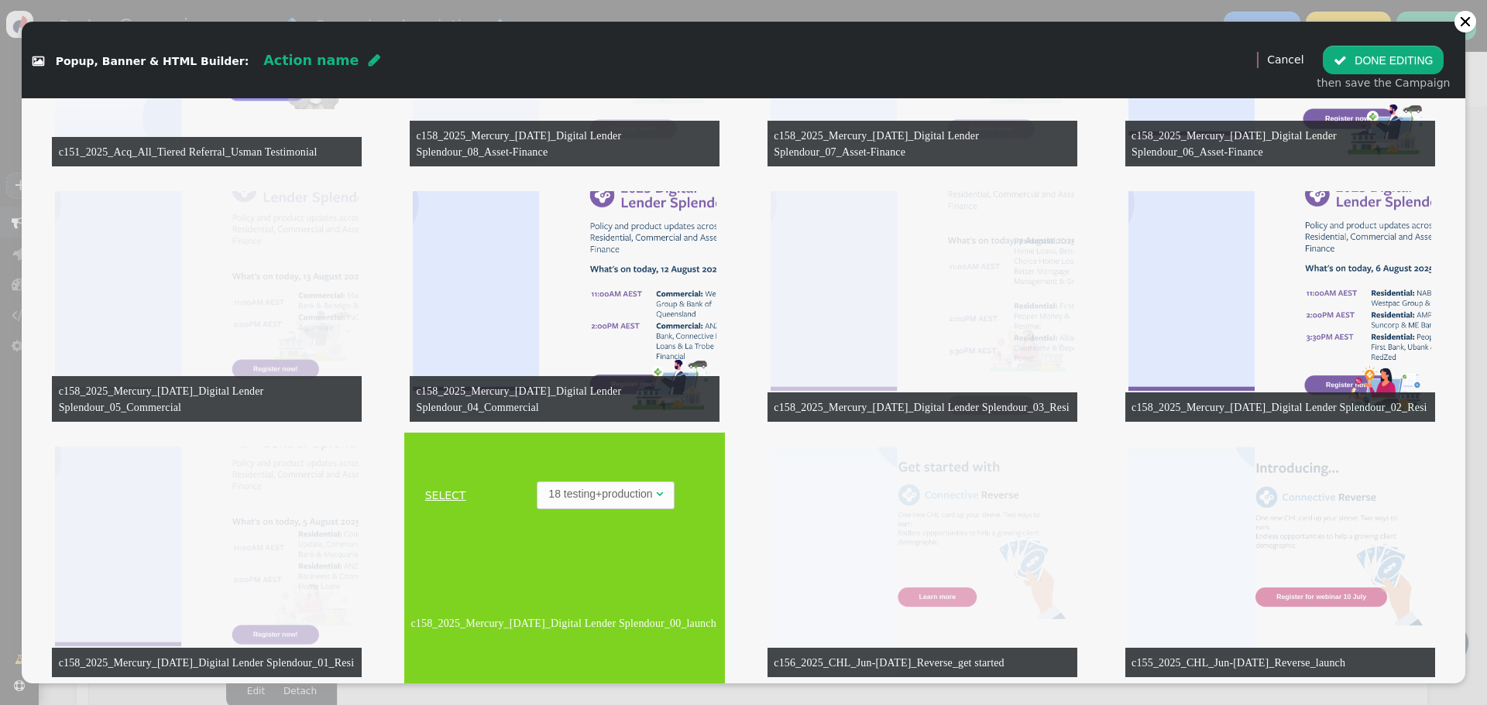
click at [436, 492] on link "SELECT" at bounding box center [445, 496] width 76 height 16
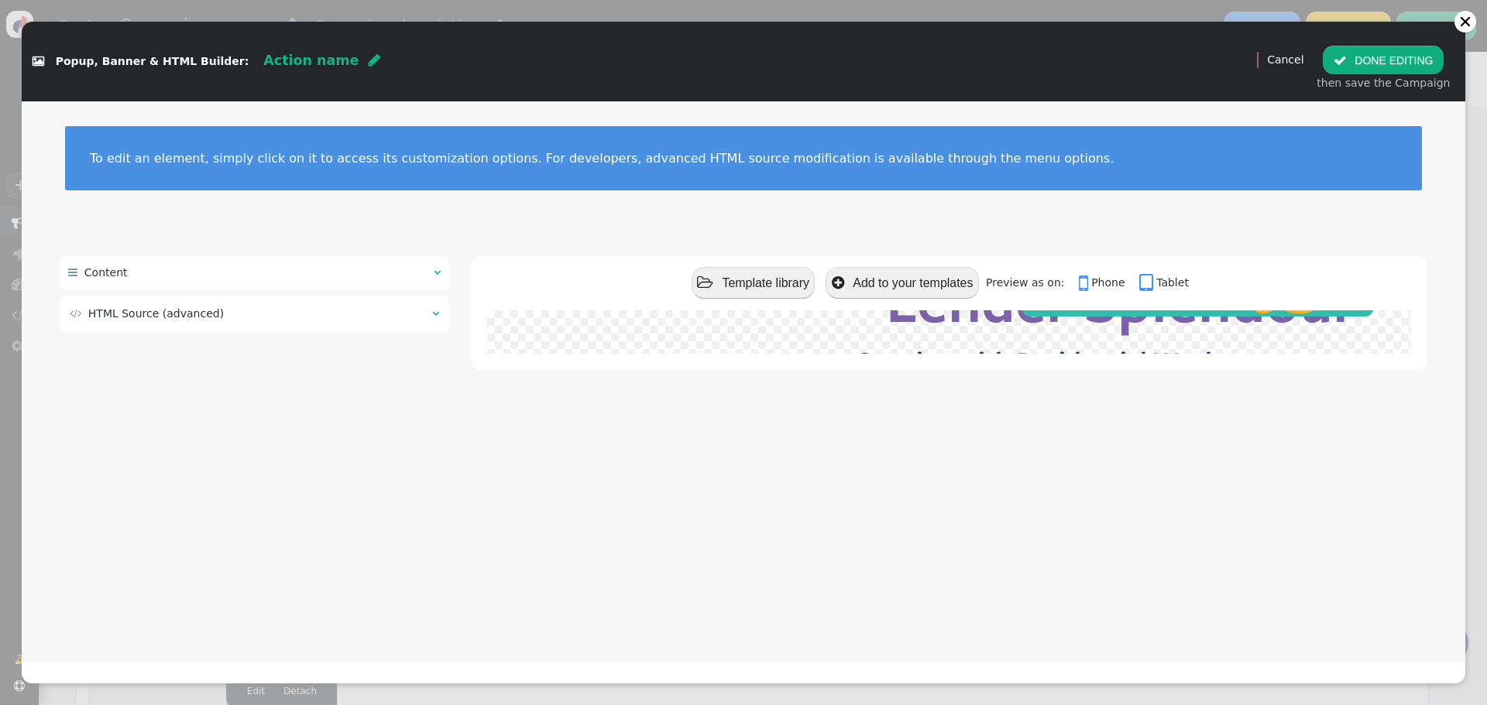
scroll to position [0, 0]
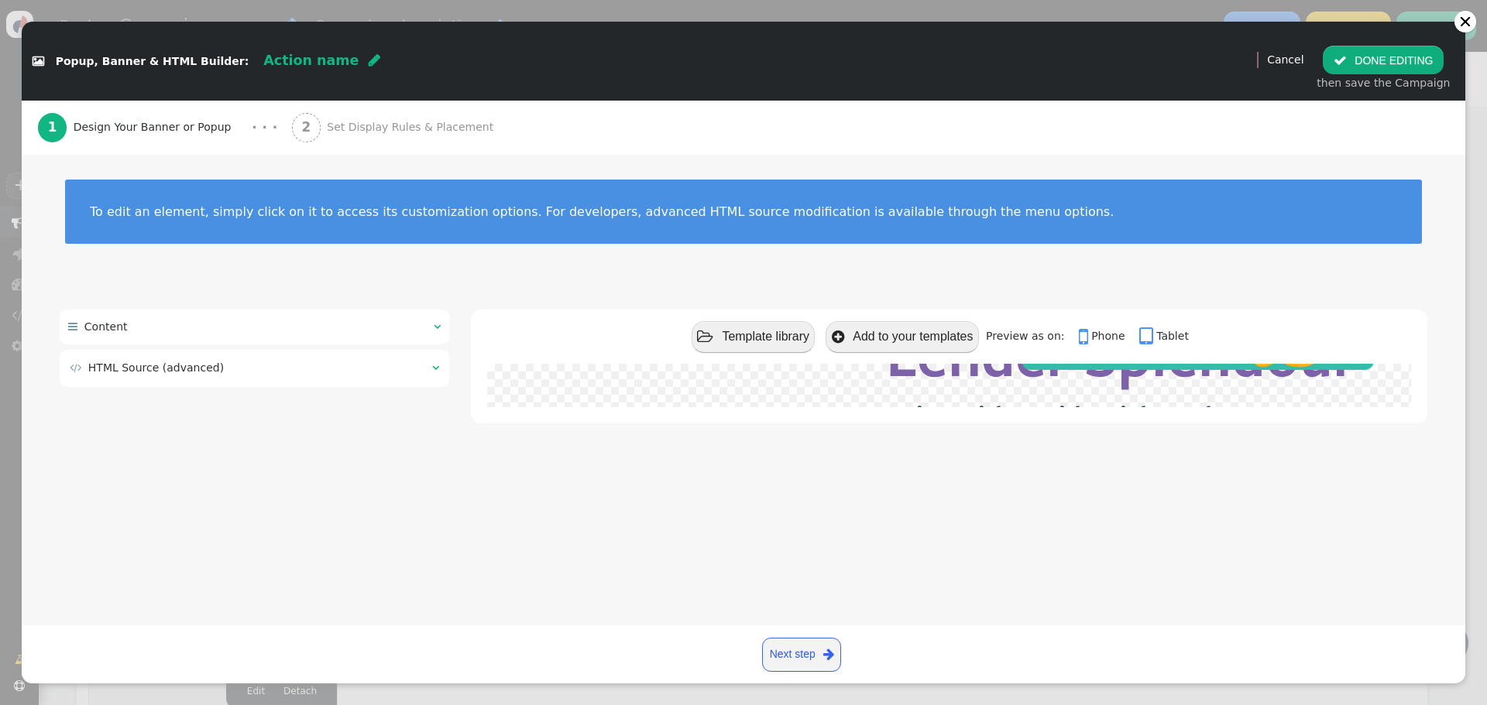
click at [423, 372] on td "" at bounding box center [431, 368] width 16 height 16
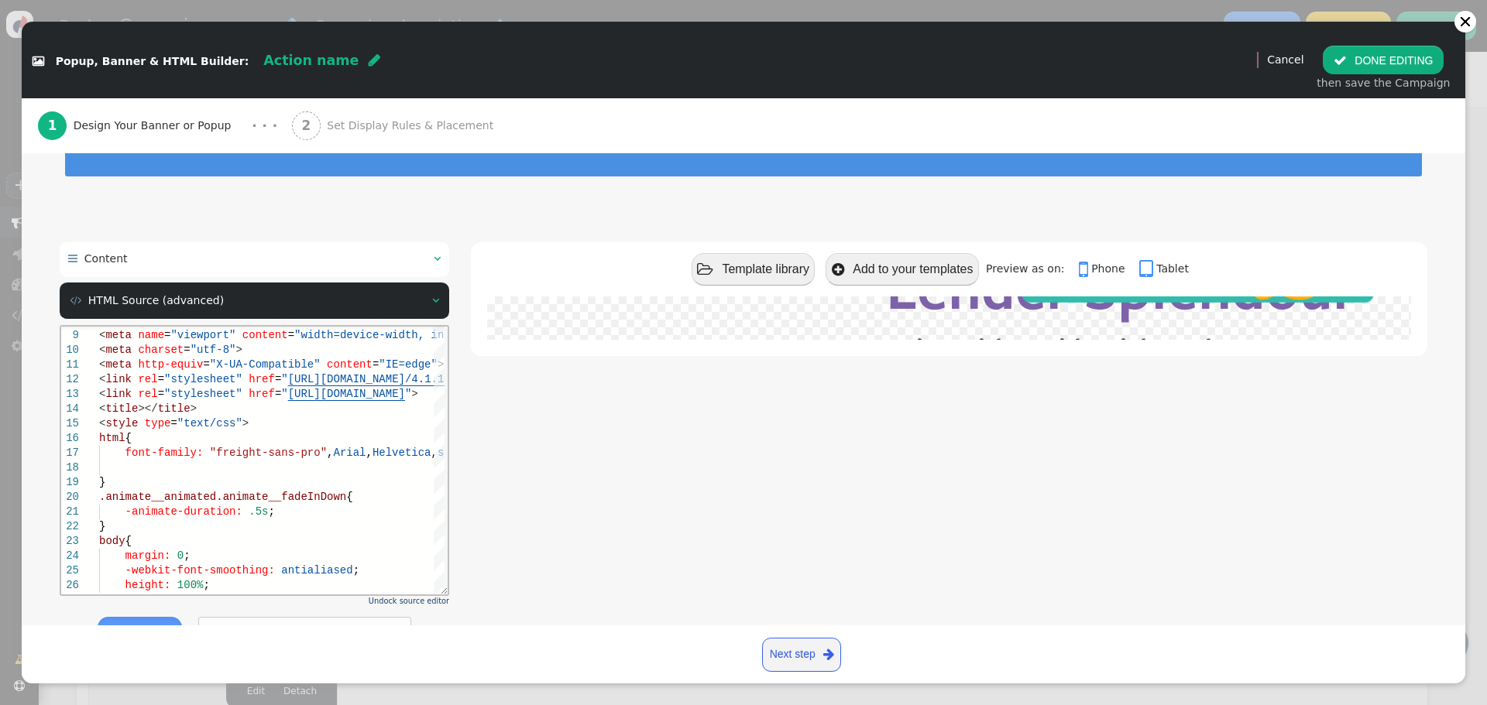
scroll to position [129, 0]
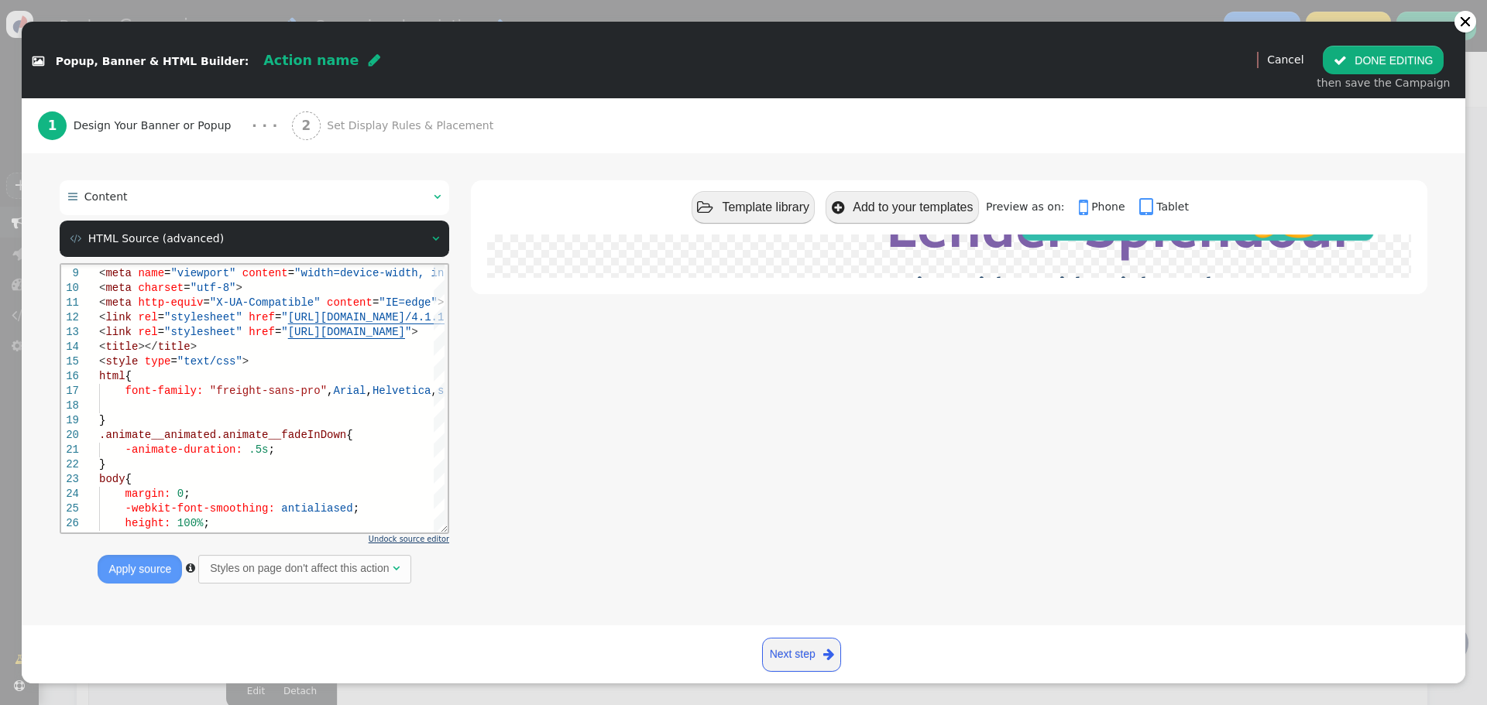
click at [425, 542] on span "Undock source editor" at bounding box center [409, 539] width 81 height 9
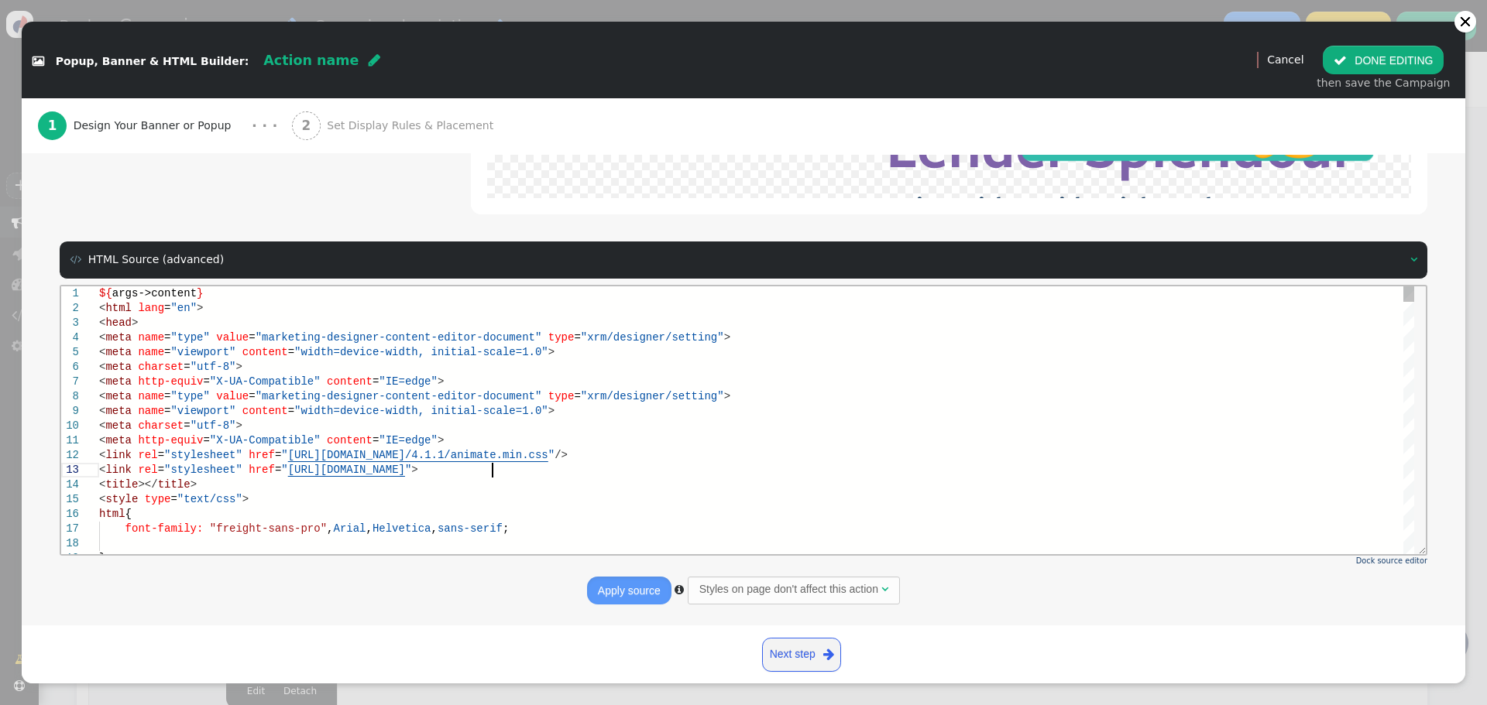
scroll to position [0, 0]
click at [518, 473] on div "< link rel = "stylesheet" href = " [URL][DOMAIN_NAME] " >" at bounding box center [756, 469] width 1315 height 15
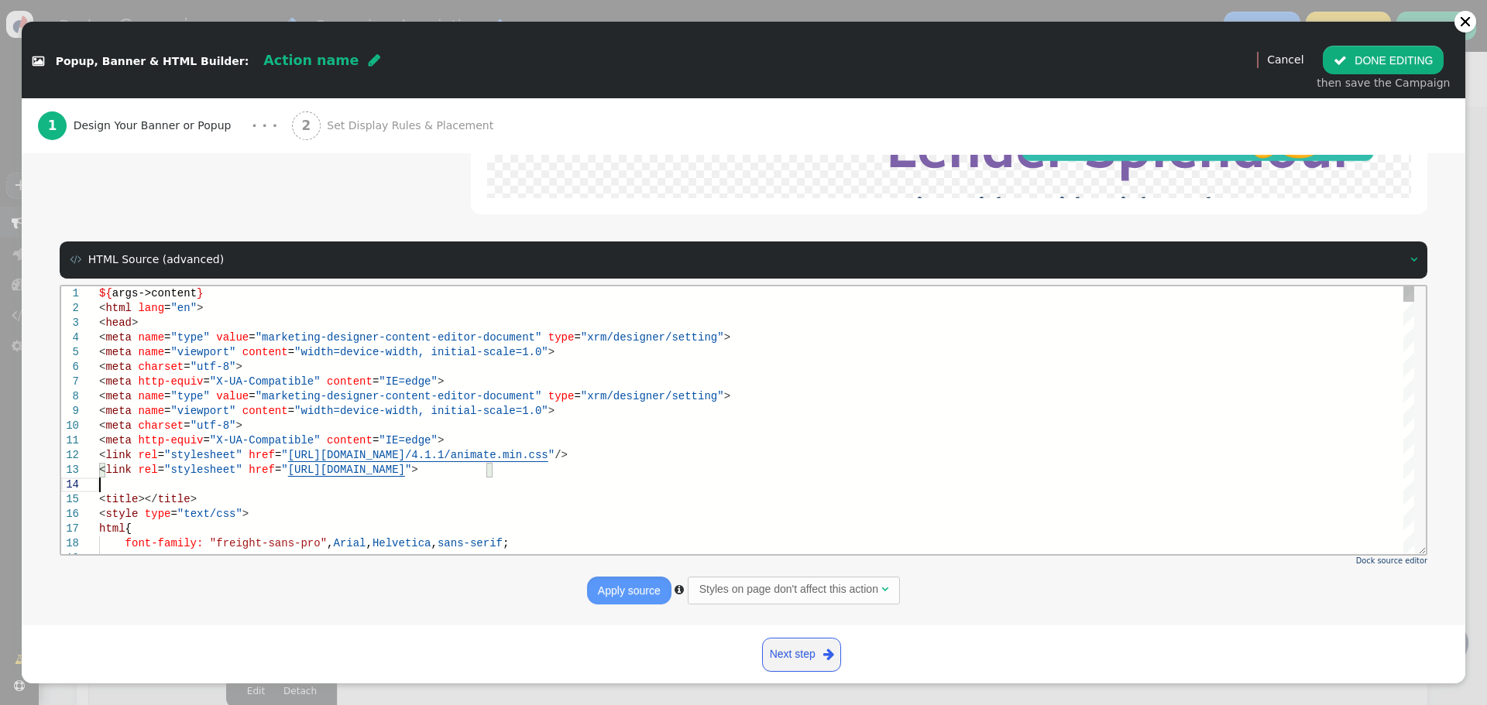
scroll to position [45, 0]
paste textarea "ontent="IE=edge"> <link rel="stylesheet" href="[URL][DOMAIN_NAME]"/> <link rel=…"
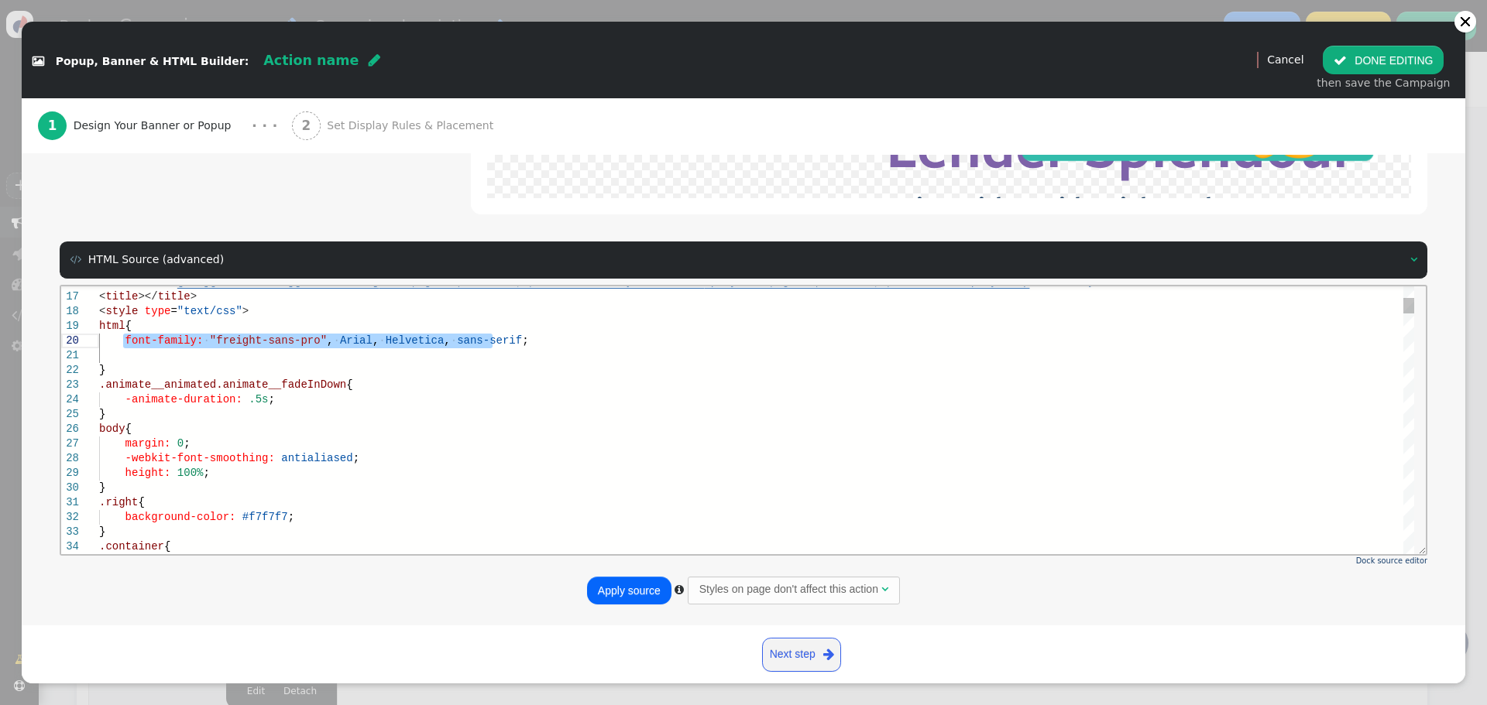
drag, startPoint x: 122, startPoint y: 340, endPoint x: 517, endPoint y: 338, distance: 395.7
paste textarea "mate.css/4.1.1/animate.min.css"/> <link rel="stylesheet" href="[URL][DOMAIN_NAM…"
click at [262, 358] on div at bounding box center [756, 355] width 1315 height 15
type textarea "mate.css/4.1.1/animate.min.css"/> <link rel="stylesheet" href="[URL][DOMAIN_NAM…"
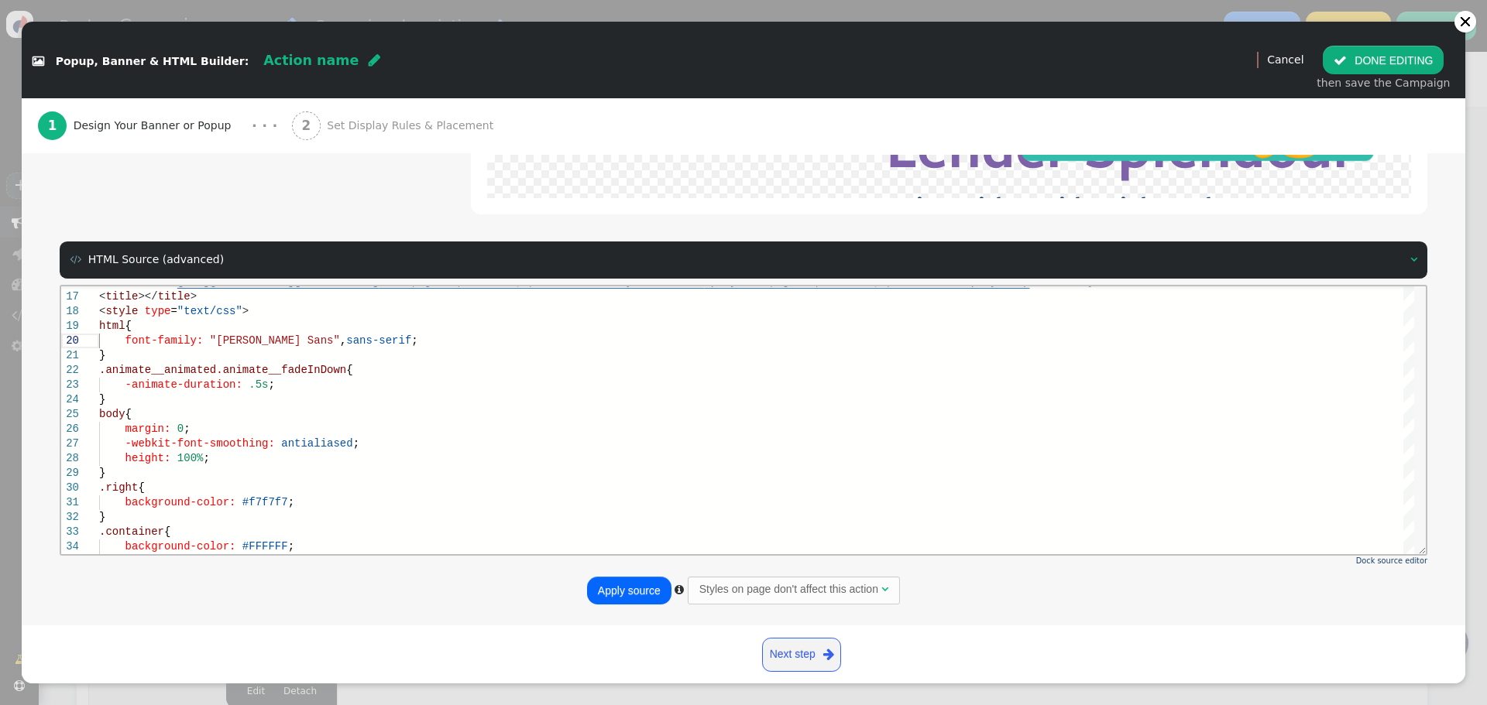
click at [631, 591] on button "Apply source" at bounding box center [629, 591] width 84 height 28
click at [327, 132] on span "Set Display Rules & Placement" at bounding box center [413, 126] width 173 height 16
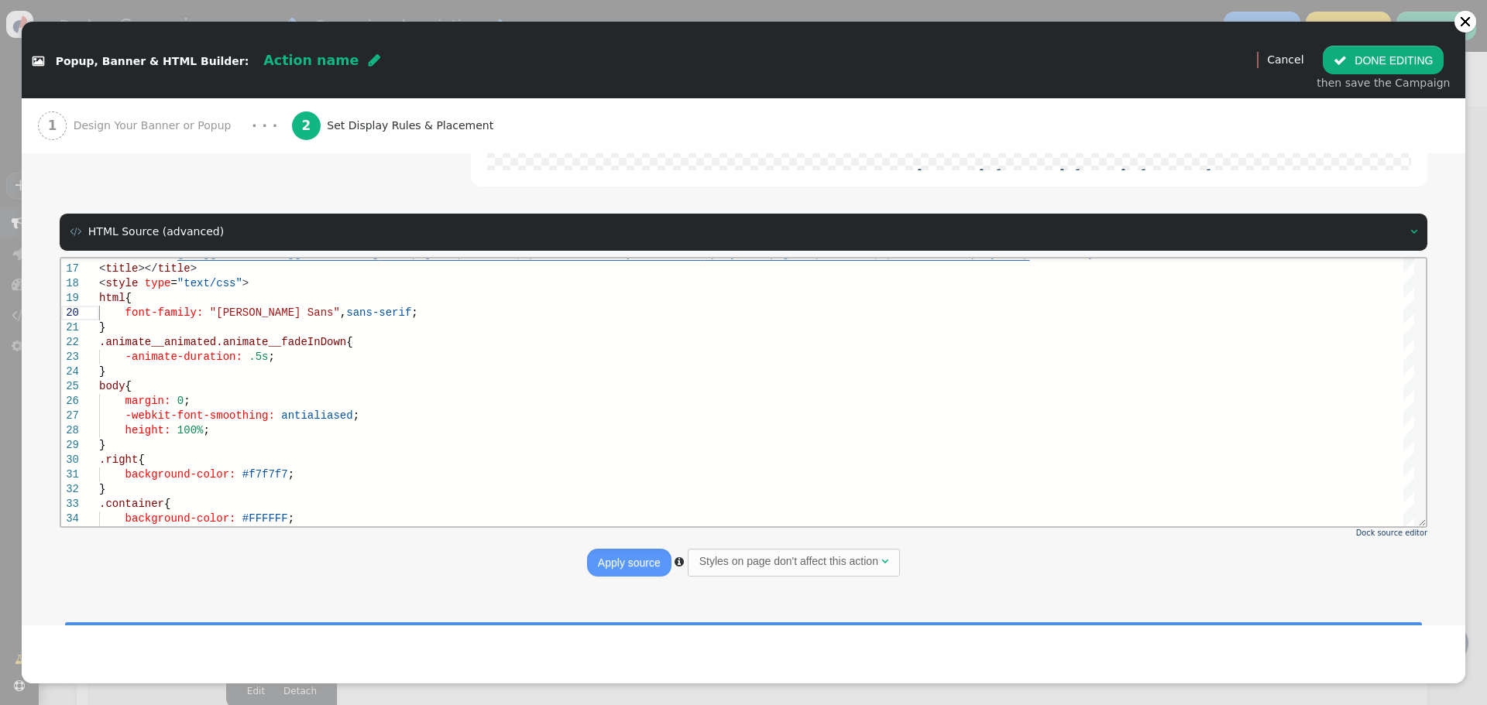
scroll to position [197, 0]
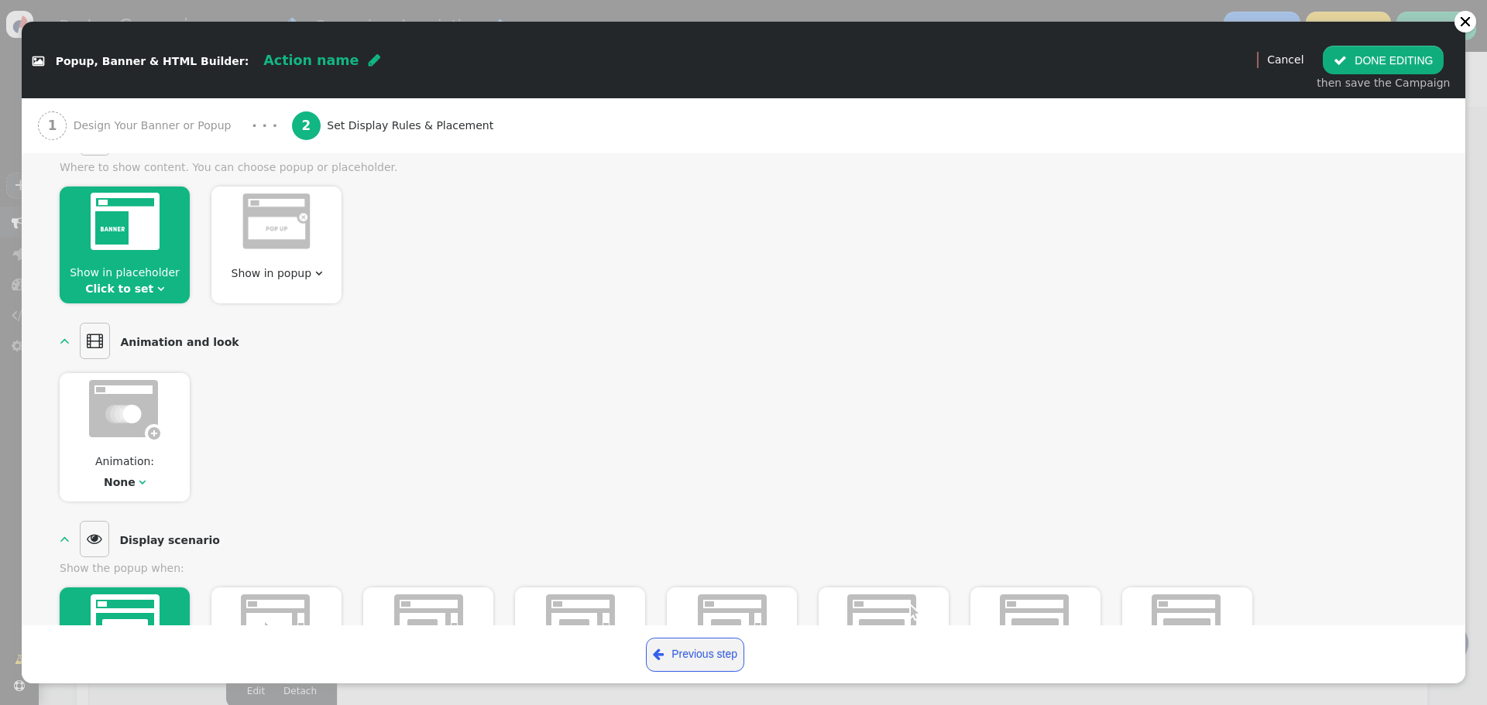
click at [119, 252] on div at bounding box center [125, 224] width 130 height 75
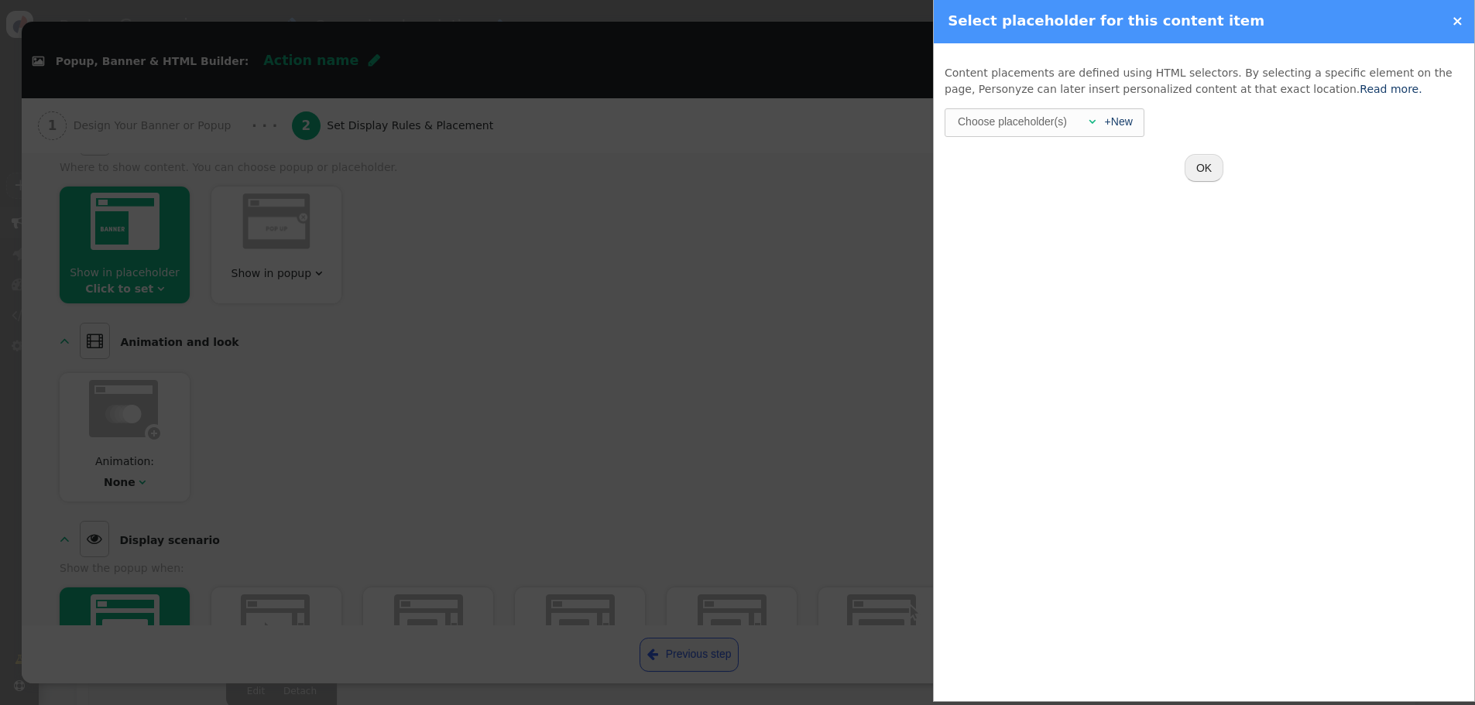
click at [1062, 118] on div "Choose placeholder(s)" at bounding box center [1012, 121] width 112 height 25
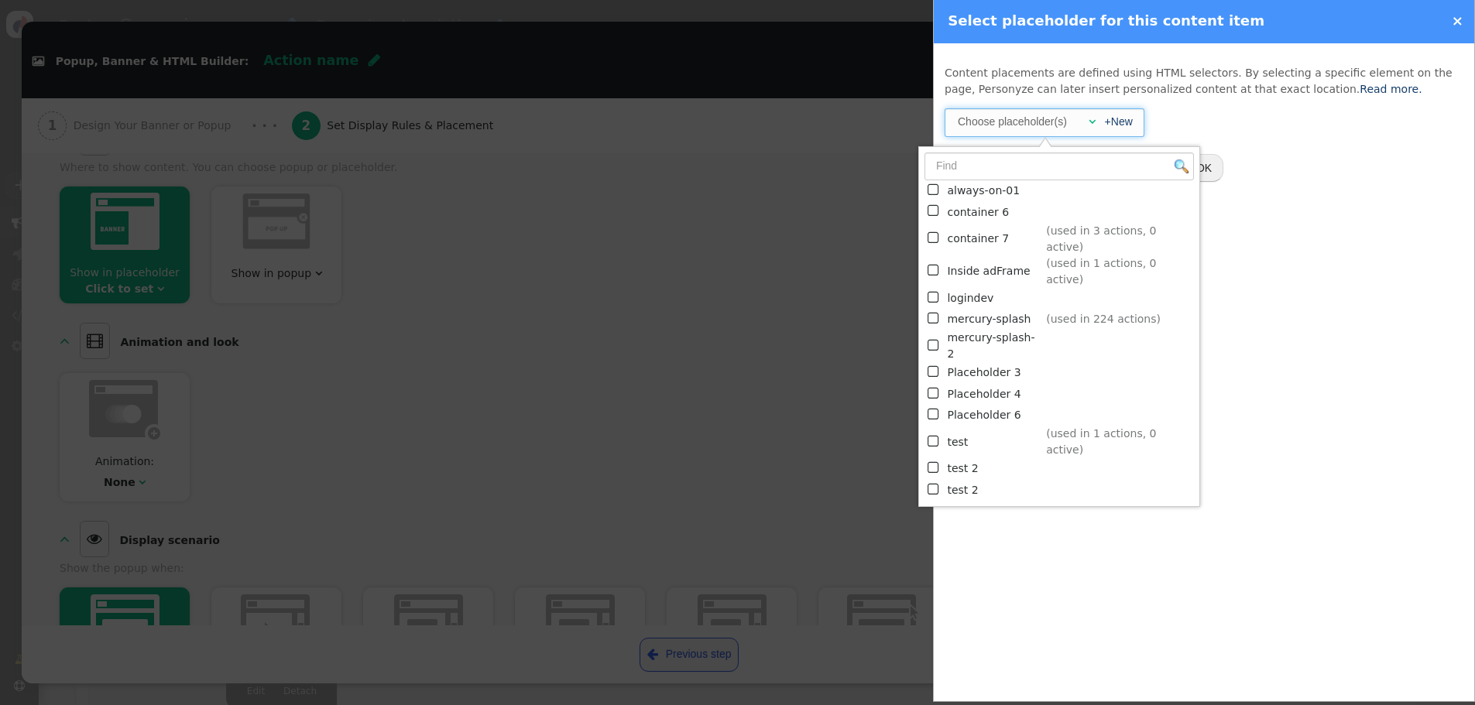
click at [999, 309] on td "mercury-splash" at bounding box center [994, 319] width 94 height 21
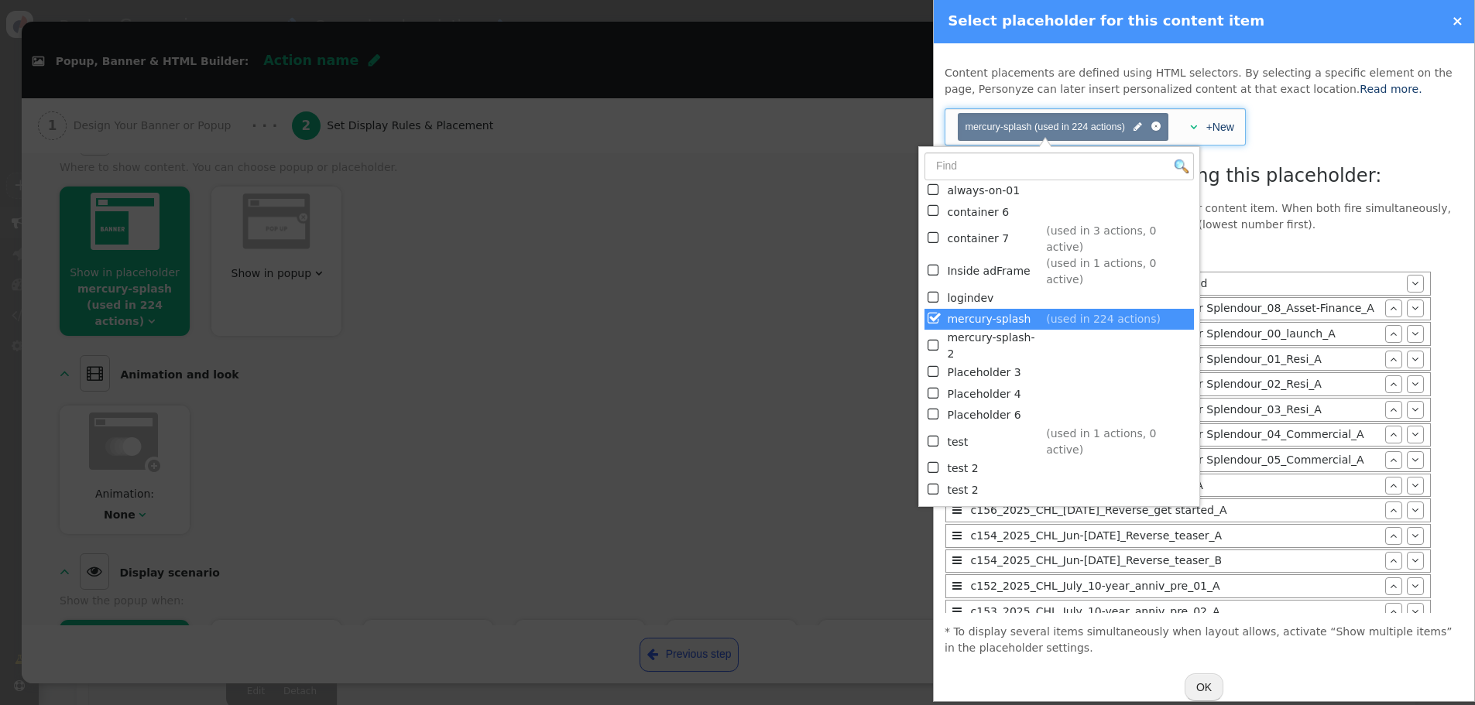
click at [1217, 418] on div "c158_2025_Mercury_[DATE]_Digital Lender Splendour_03_Resi_A" at bounding box center [1175, 410] width 419 height 16
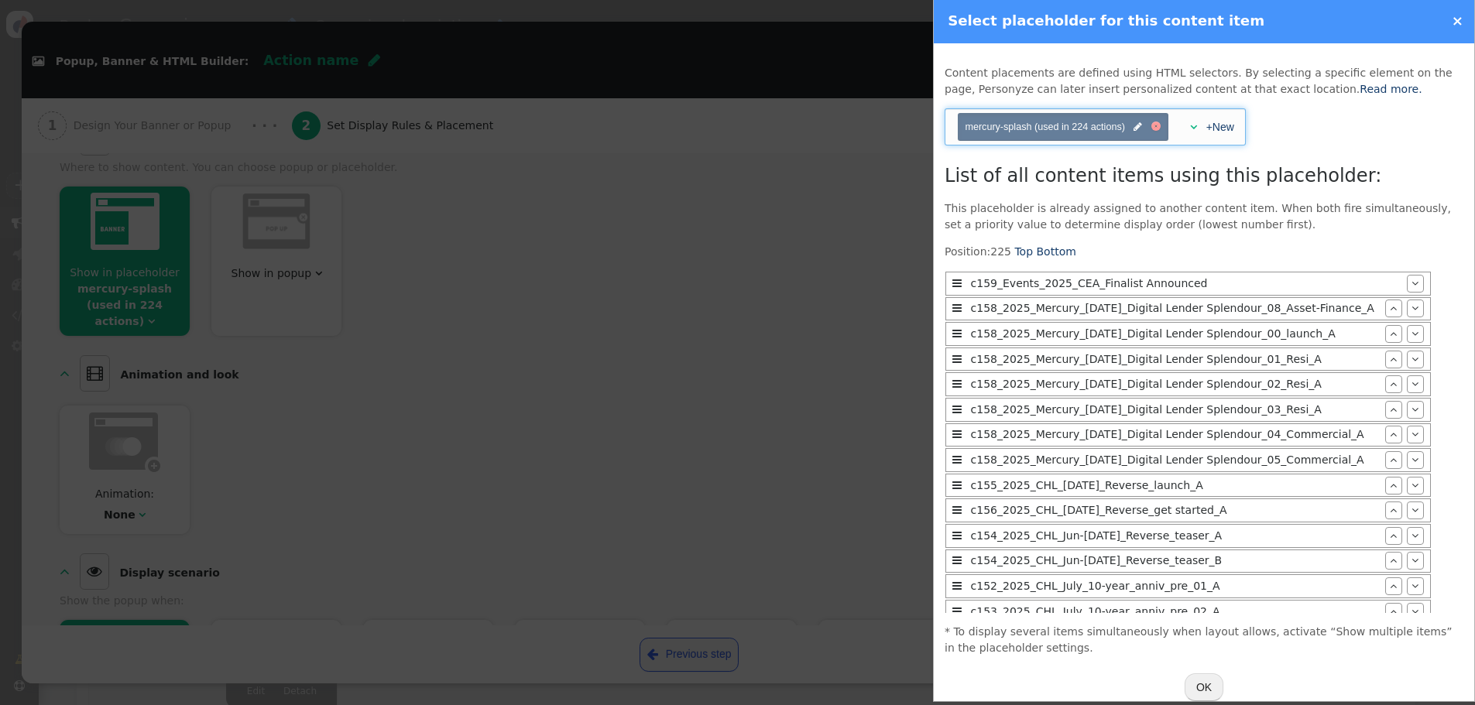
click at [1157, 128] on div at bounding box center [1156, 127] width 10 height 10
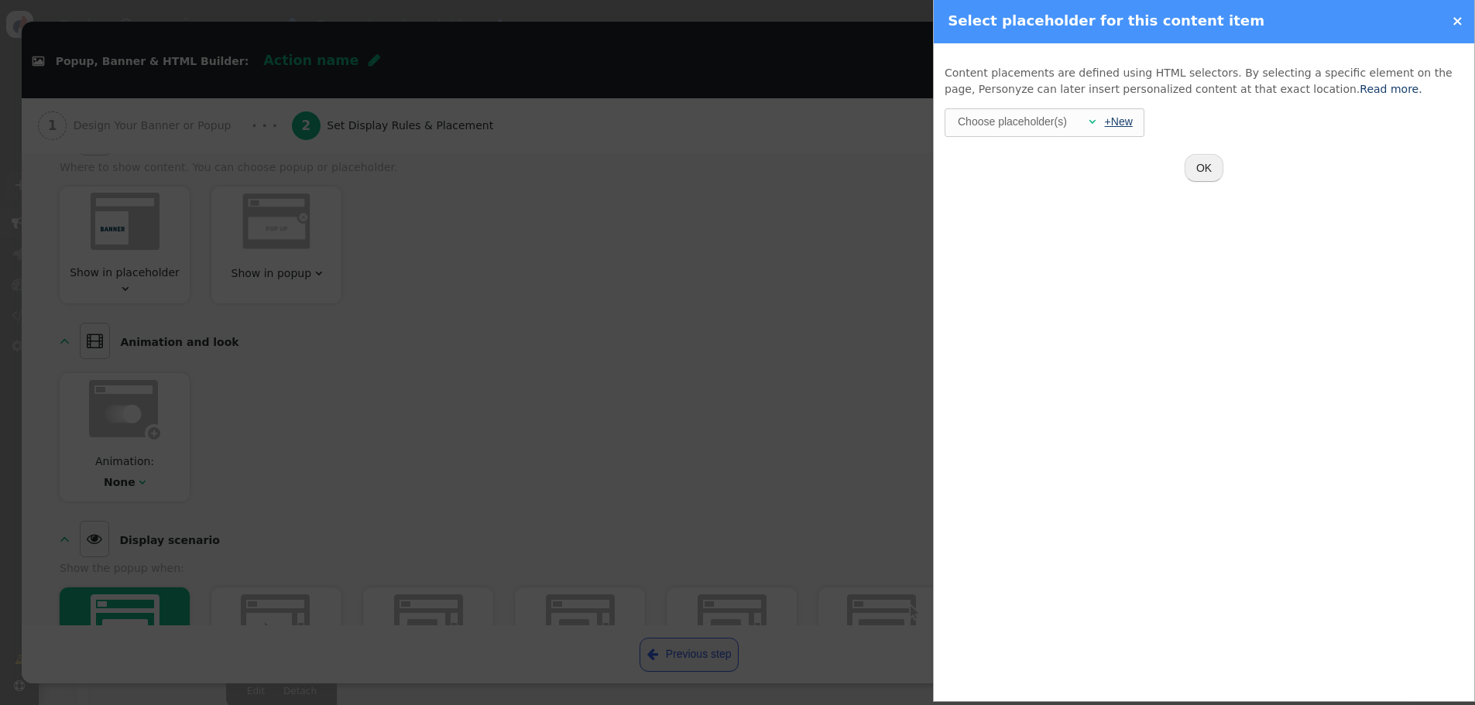
click at [1115, 123] on link "+New" at bounding box center [1119, 121] width 28 height 12
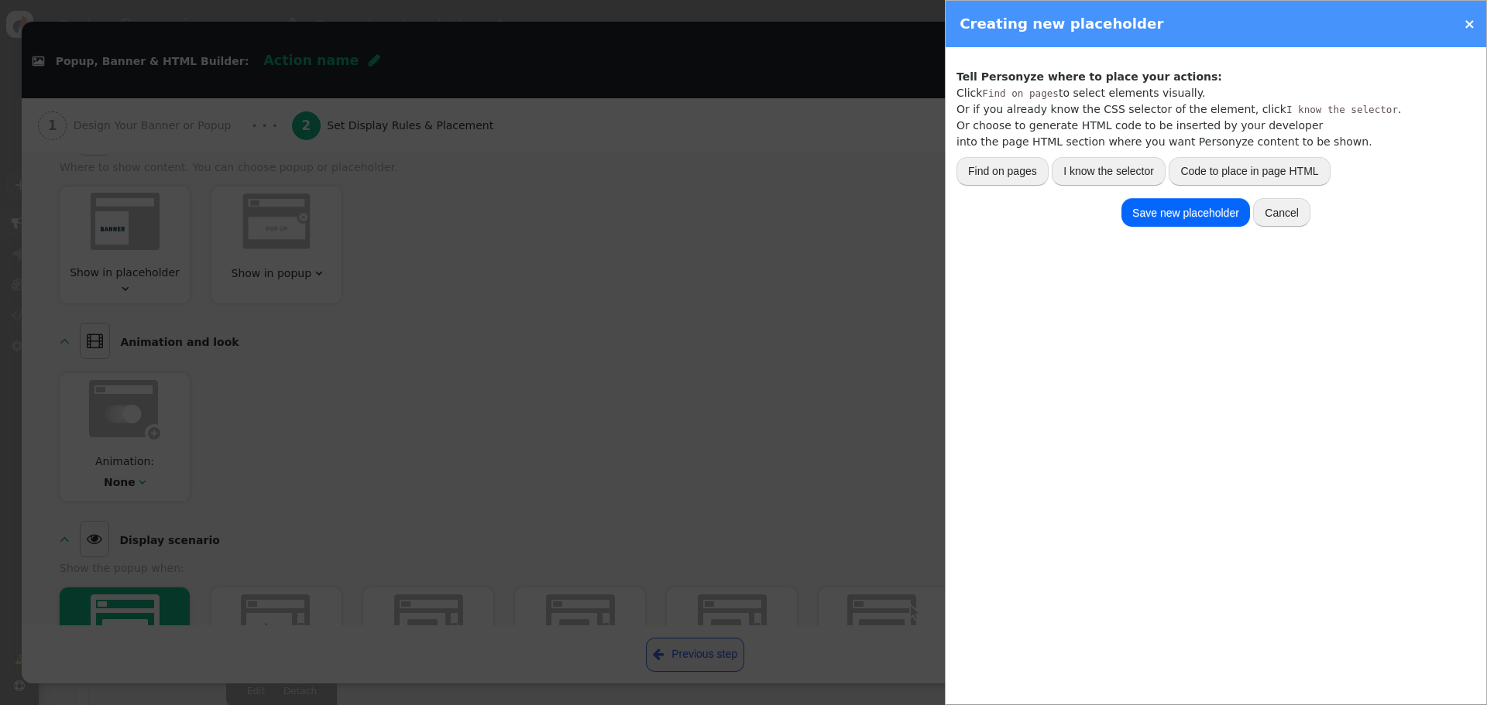
click at [815, 179] on div at bounding box center [743, 352] width 1487 height 705
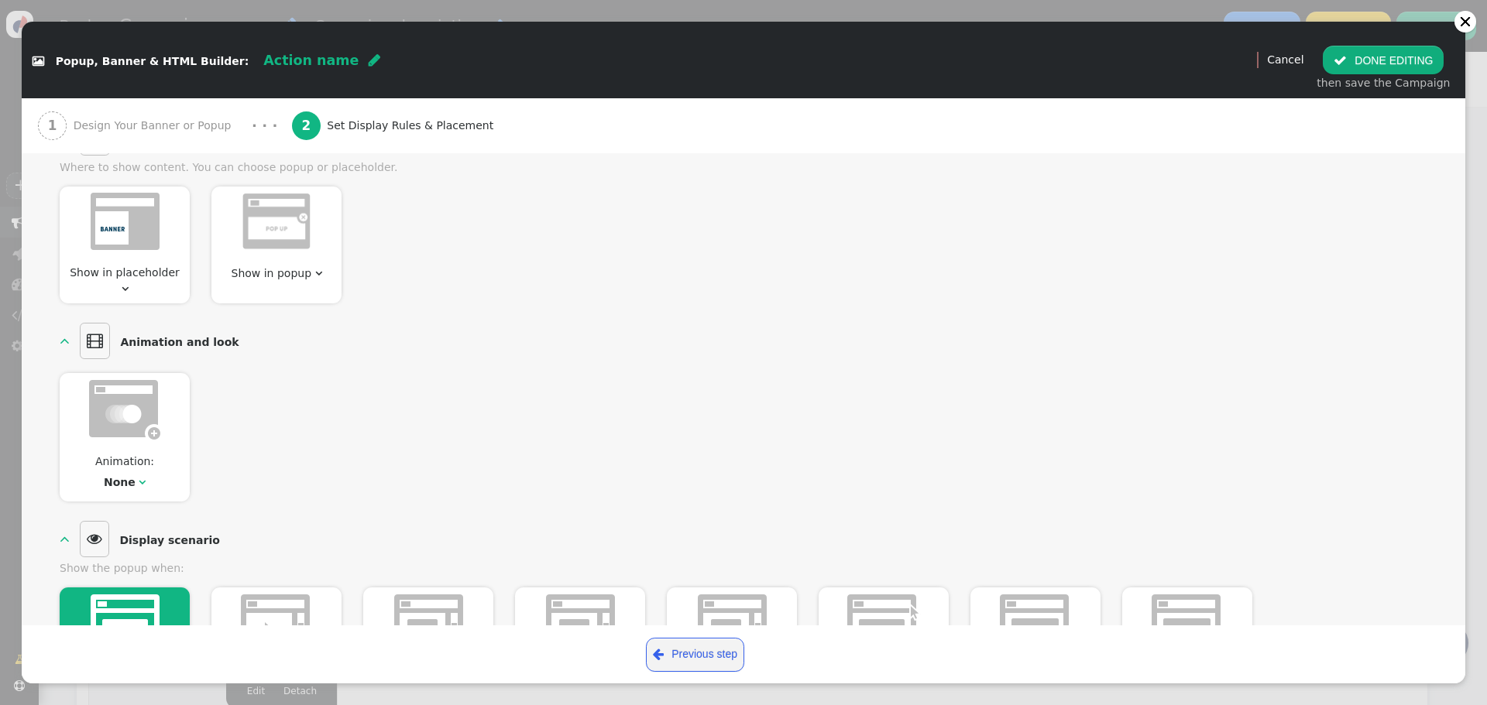
click at [124, 228] on img at bounding box center [125, 221] width 69 height 57
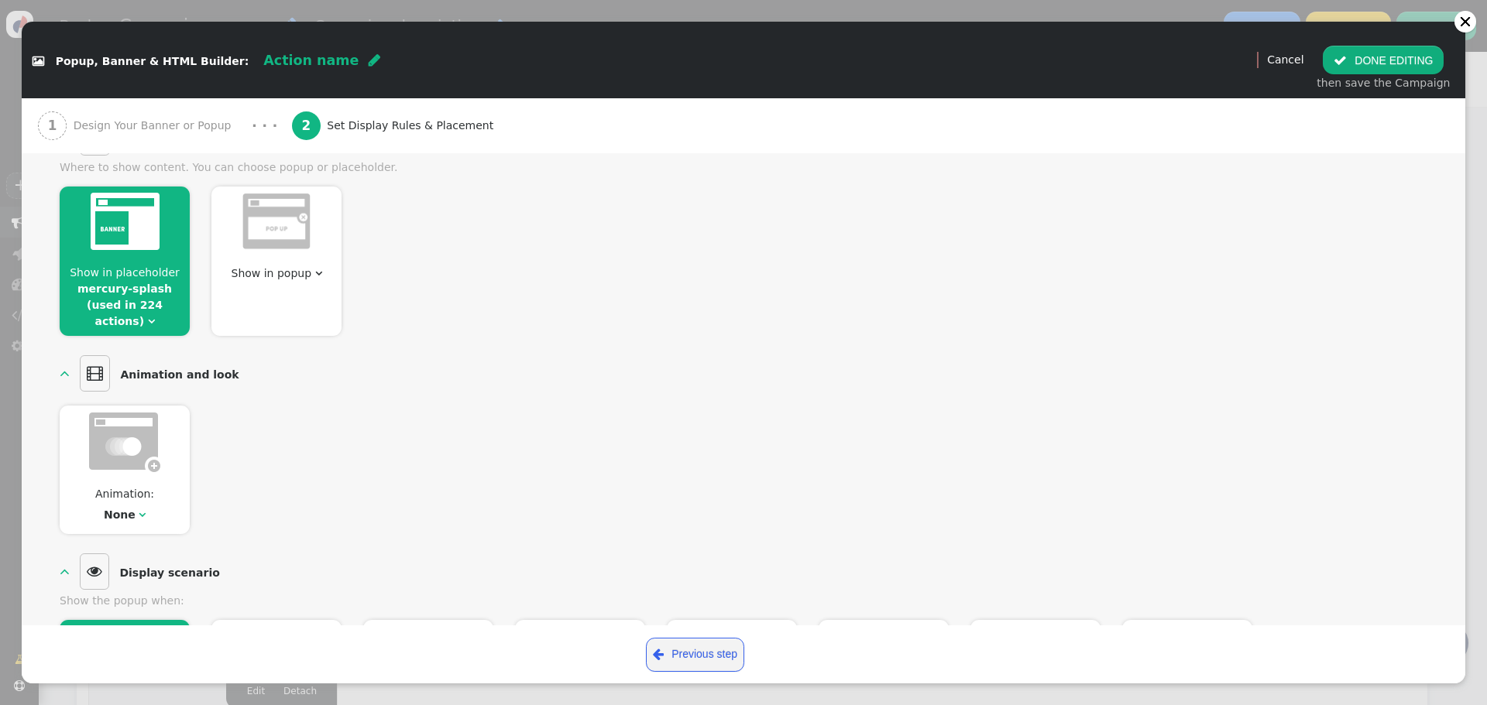
click at [98, 254] on div at bounding box center [125, 224] width 130 height 75
click at [124, 215] on img at bounding box center [125, 221] width 69 height 57
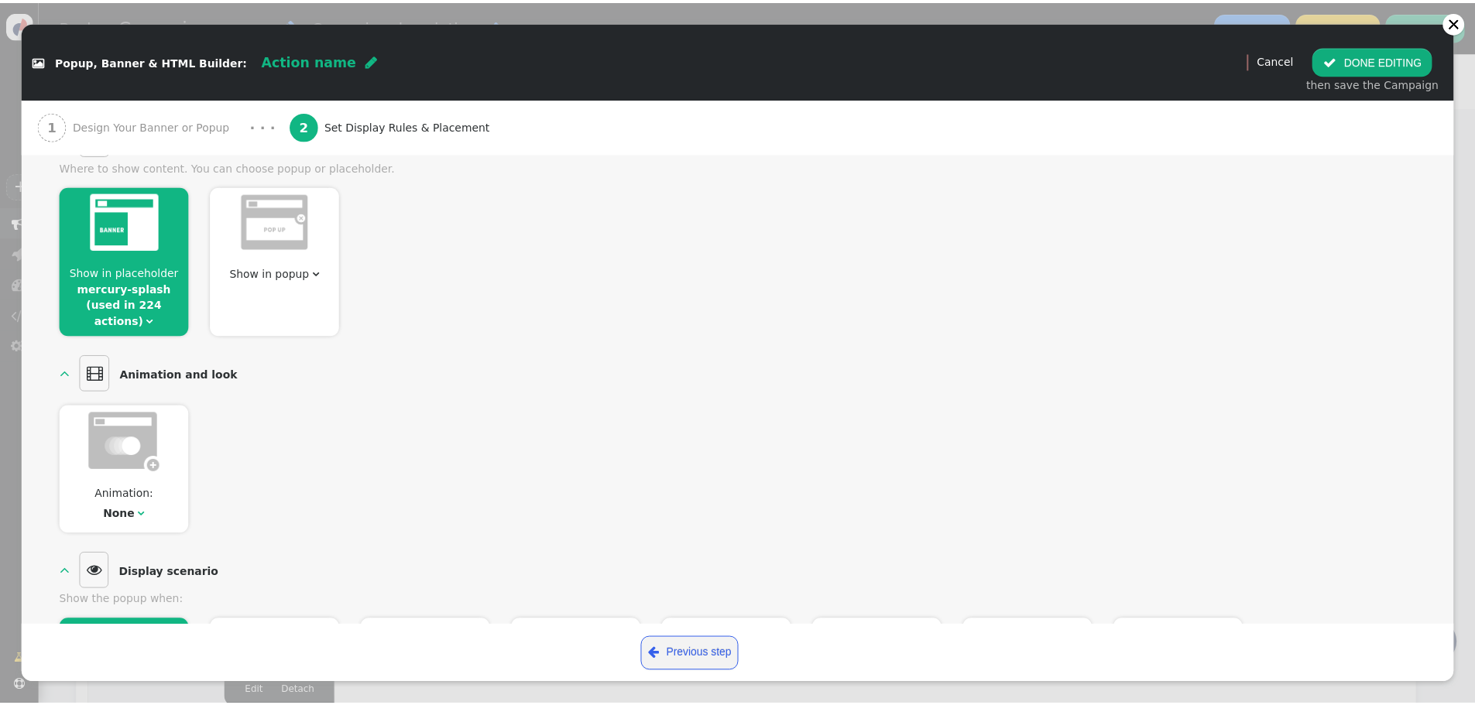
scroll to position [0, 0]
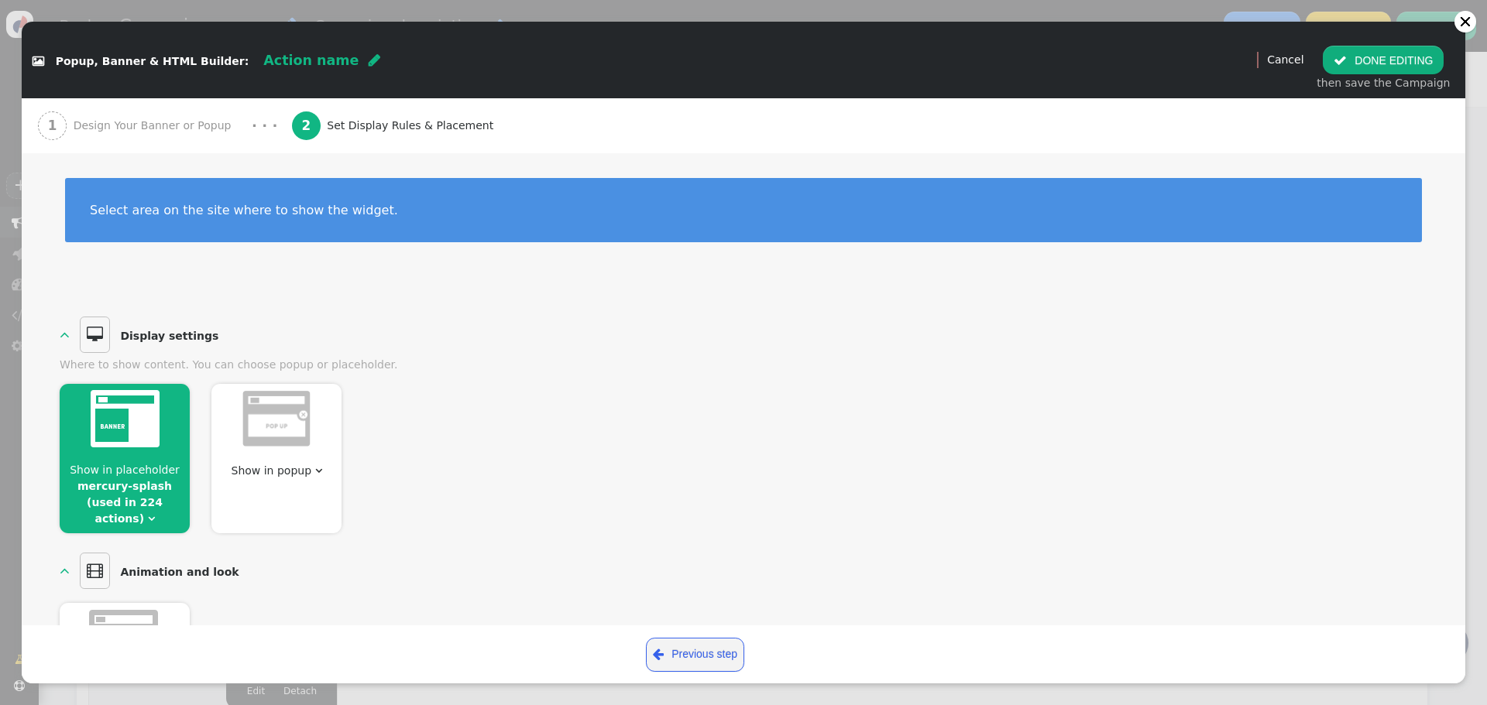
click at [122, 427] on img at bounding box center [125, 418] width 69 height 57
click at [139, 492] on link "mercury-splash (used in 224 actions)" at bounding box center [124, 502] width 94 height 45
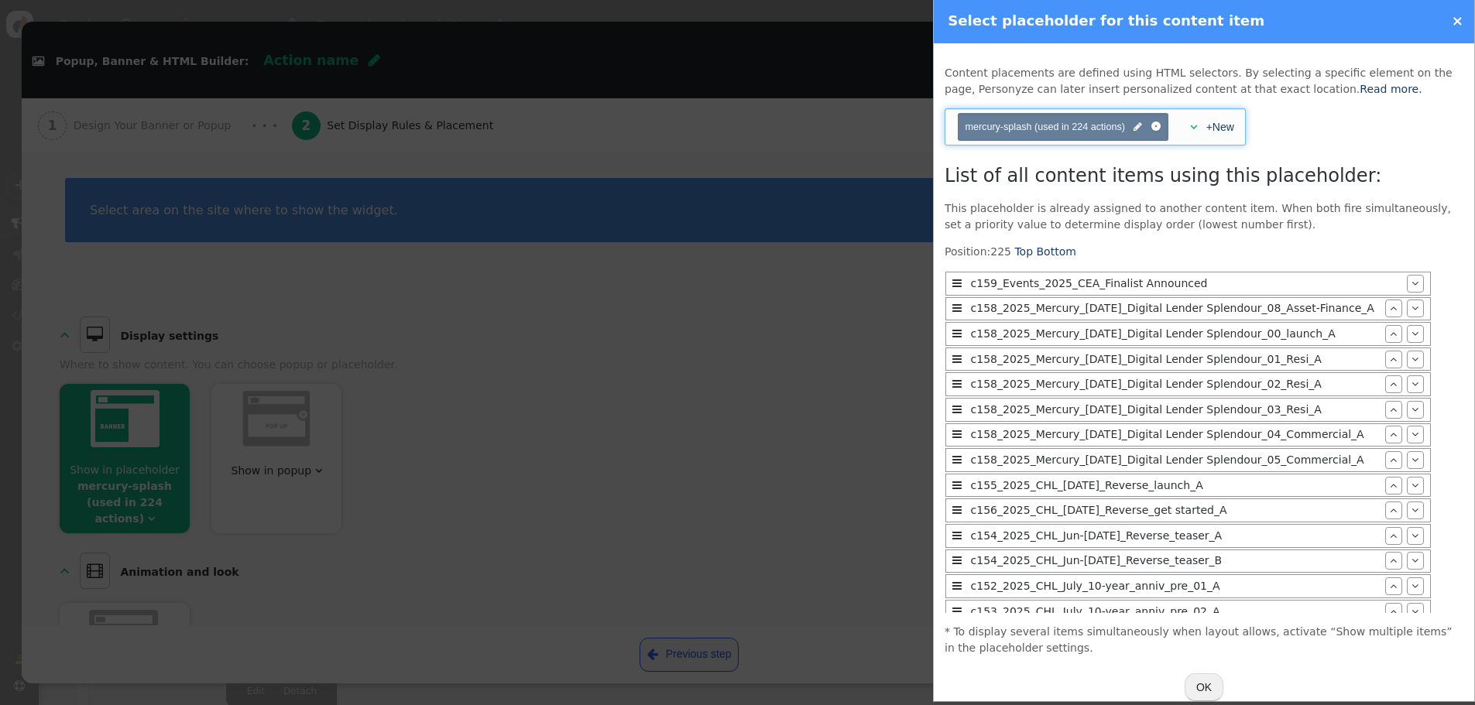
click at [1196, 131] on span "" at bounding box center [1193, 127] width 7 height 11
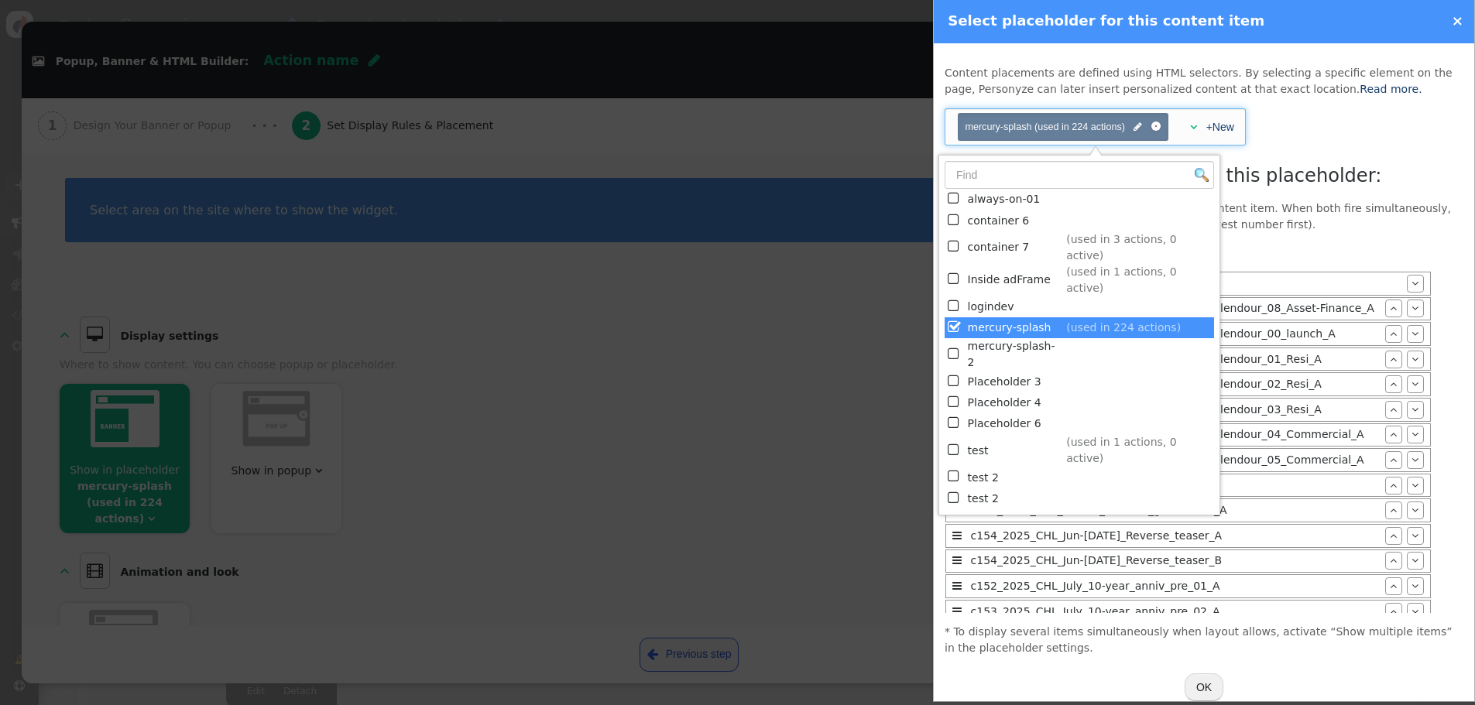
click at [1320, 221] on p "This placeholder is already assigned to another content item. When both fire si…" at bounding box center [1204, 217] width 519 height 33
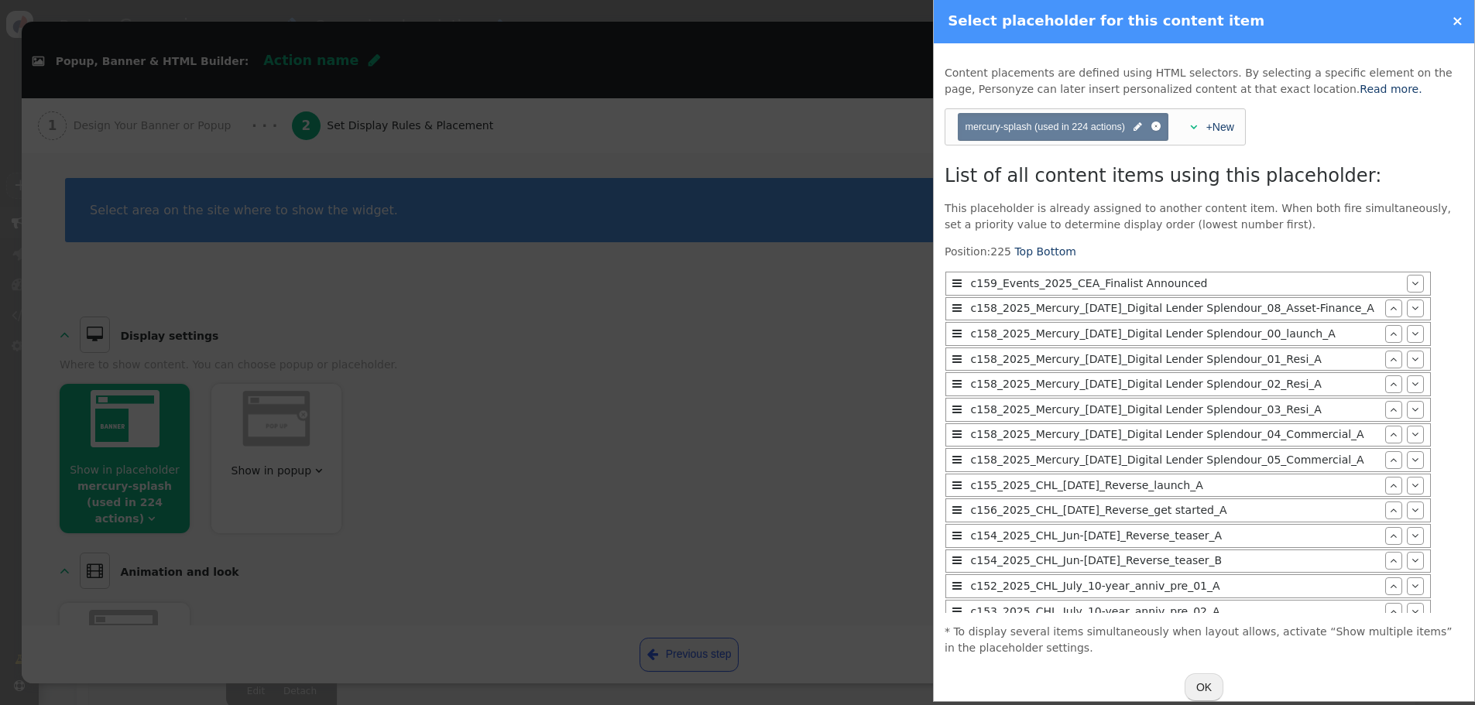
click at [736, 348] on div at bounding box center [737, 352] width 1475 height 705
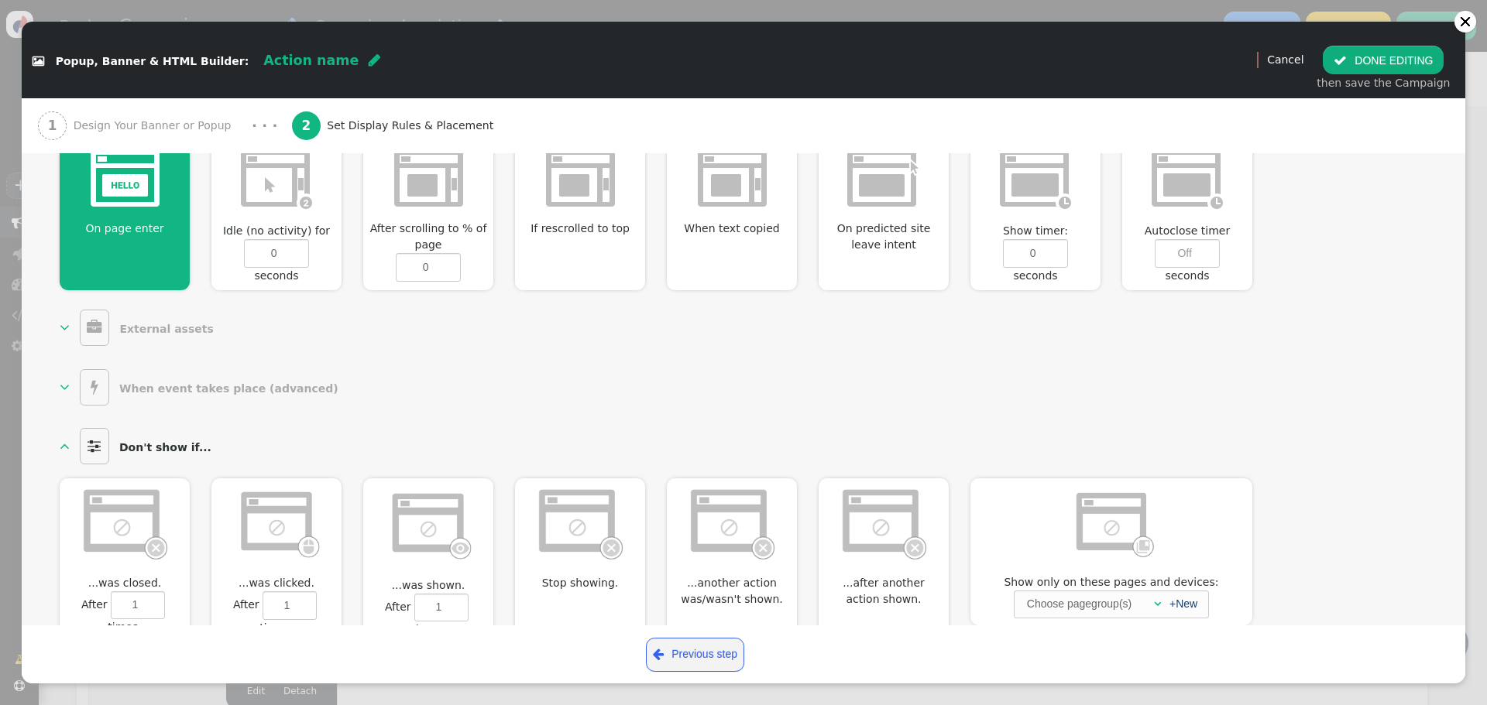
scroll to position [468, 0]
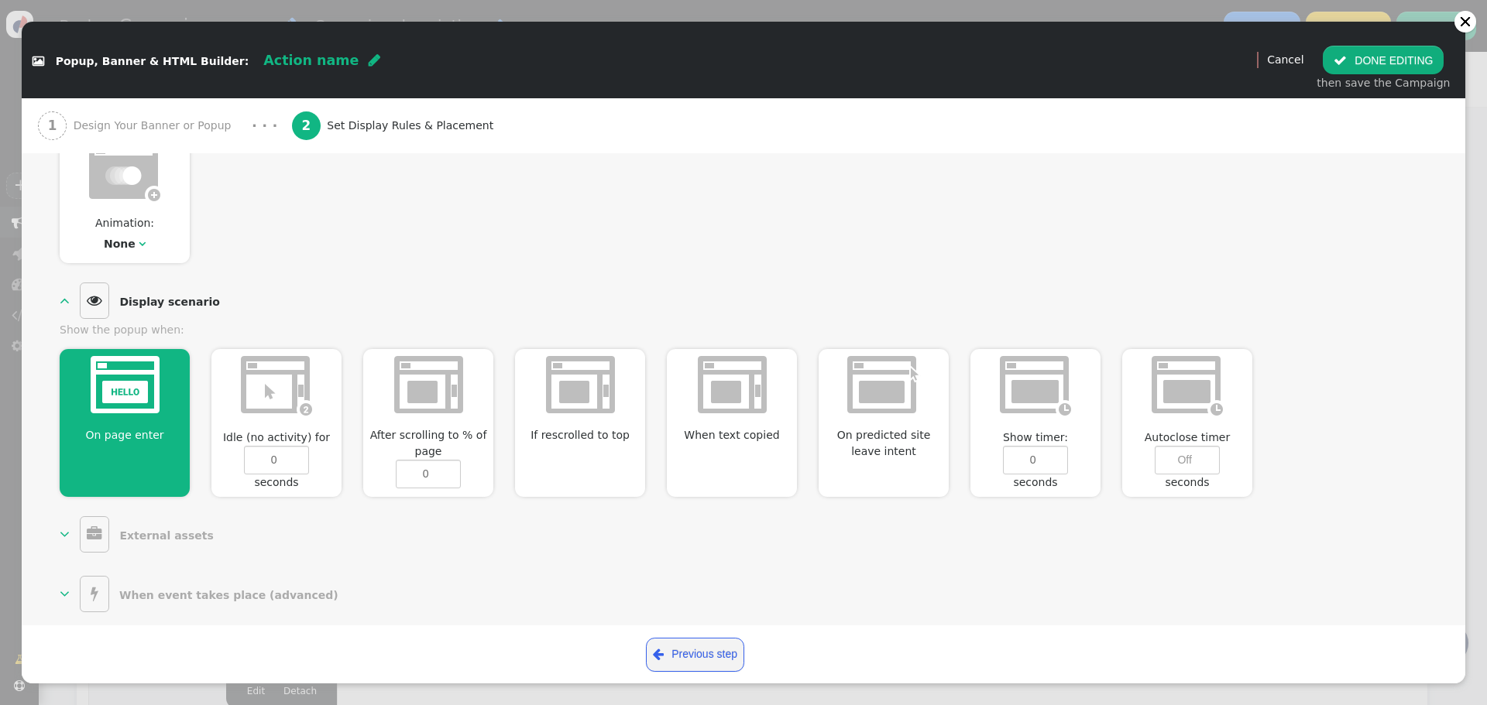
click at [1409, 60] on button " DONE EDITING" at bounding box center [1383, 60] width 121 height 28
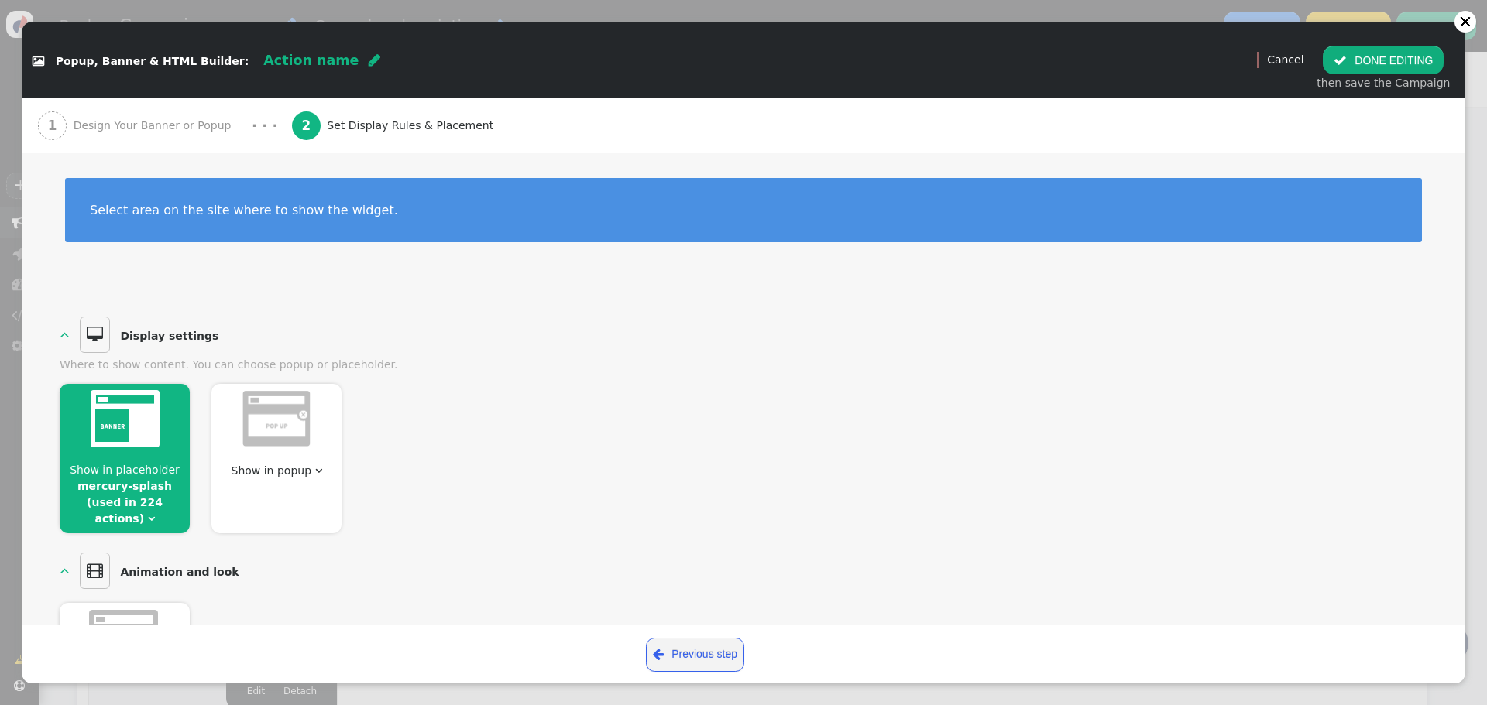
scroll to position [0, 0]
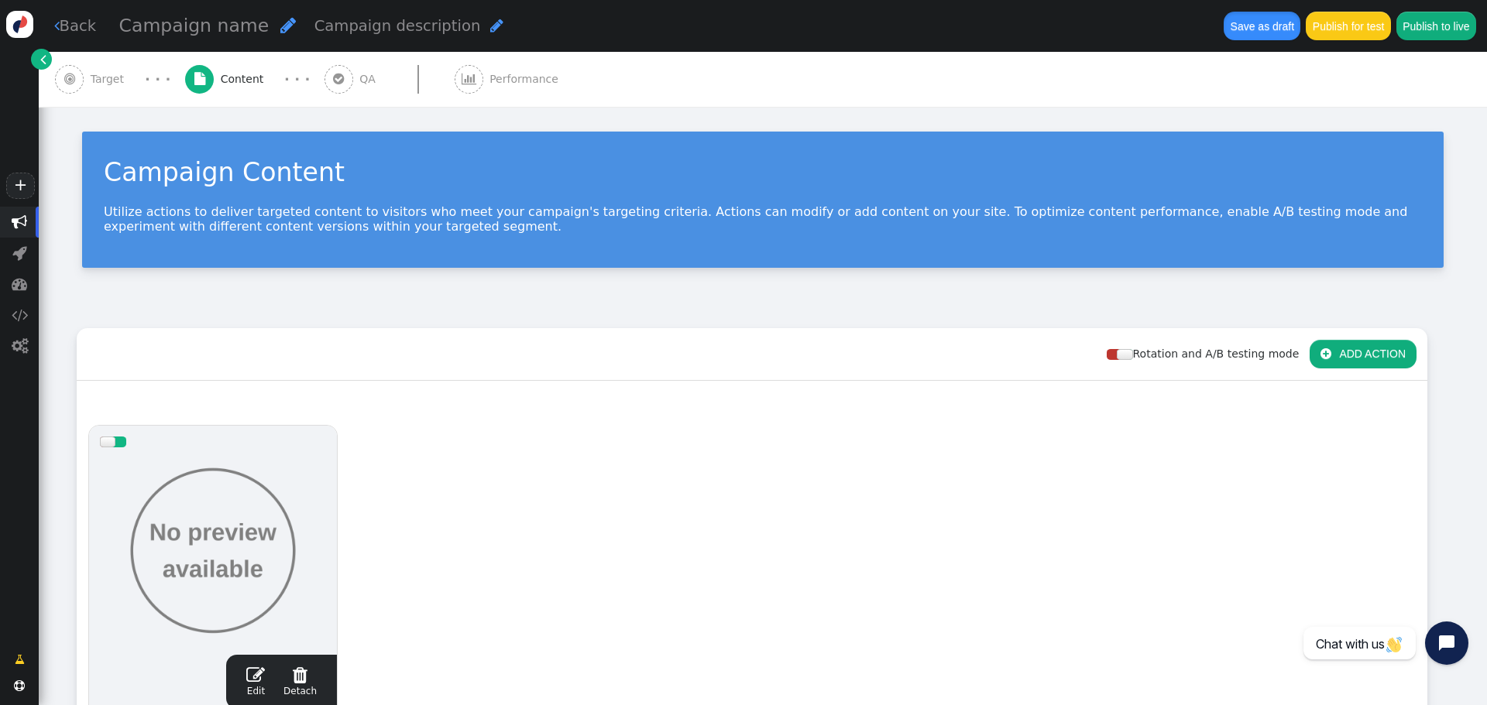
click at [1254, 20] on button "Save as draft" at bounding box center [1261, 26] width 77 height 28
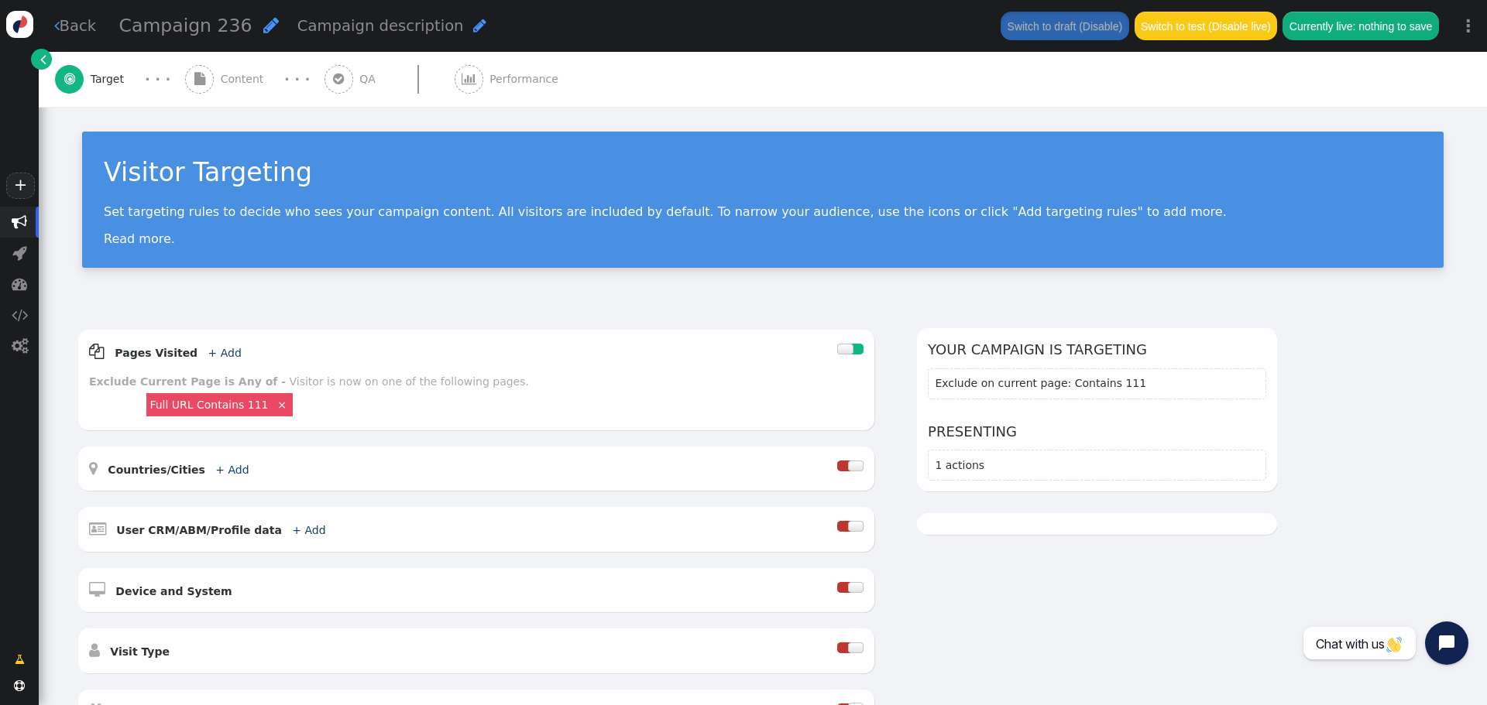
click at [224, 78] on span "Content" at bounding box center [246, 79] width 50 height 16
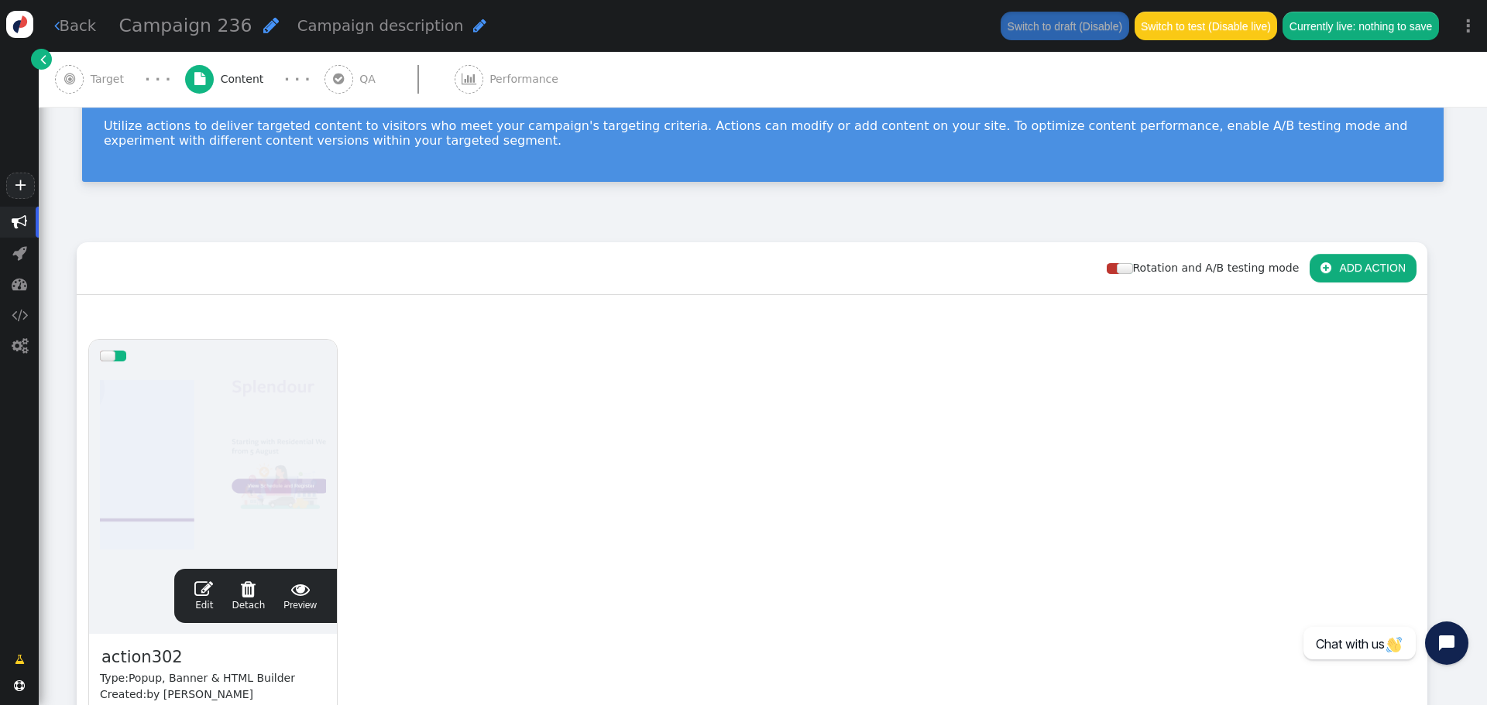
scroll to position [232, 0]
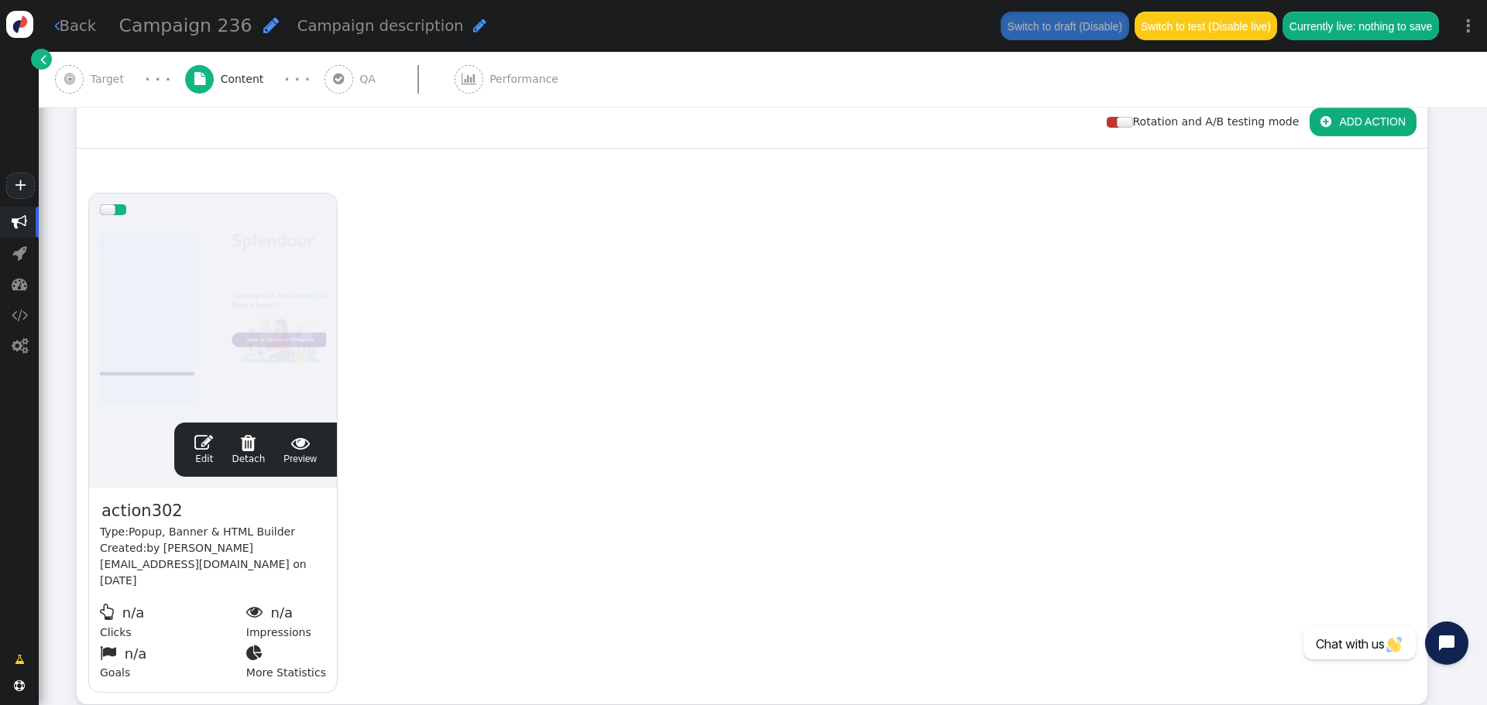
click at [291, 438] on span "" at bounding box center [299, 443] width 33 height 19
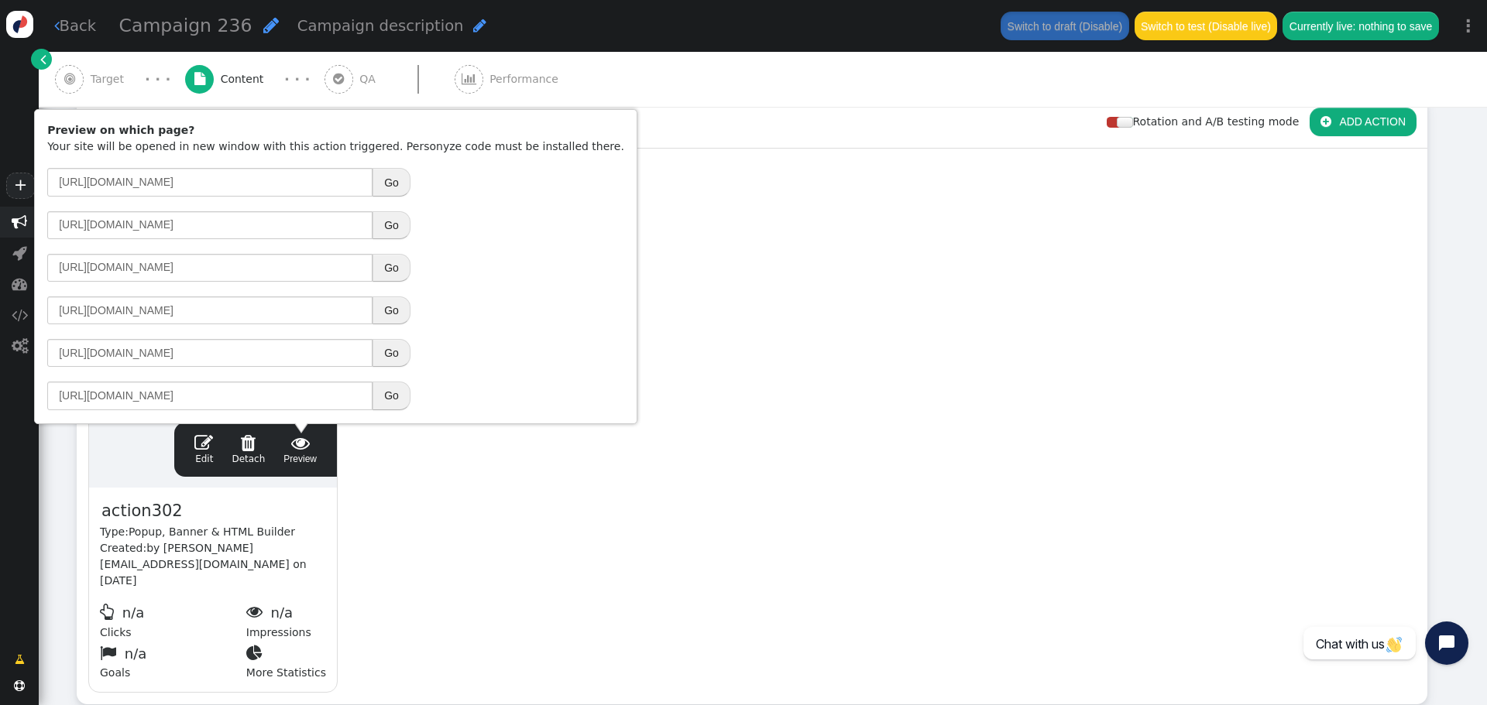
click at [390, 308] on button "Go" at bounding box center [391, 311] width 38 height 28
click at [615, 427] on div "drag this  Edit  Detach  Preview action302 Type: Popup, Banner & HTML Builde…" at bounding box center [751, 443] width 1349 height 523
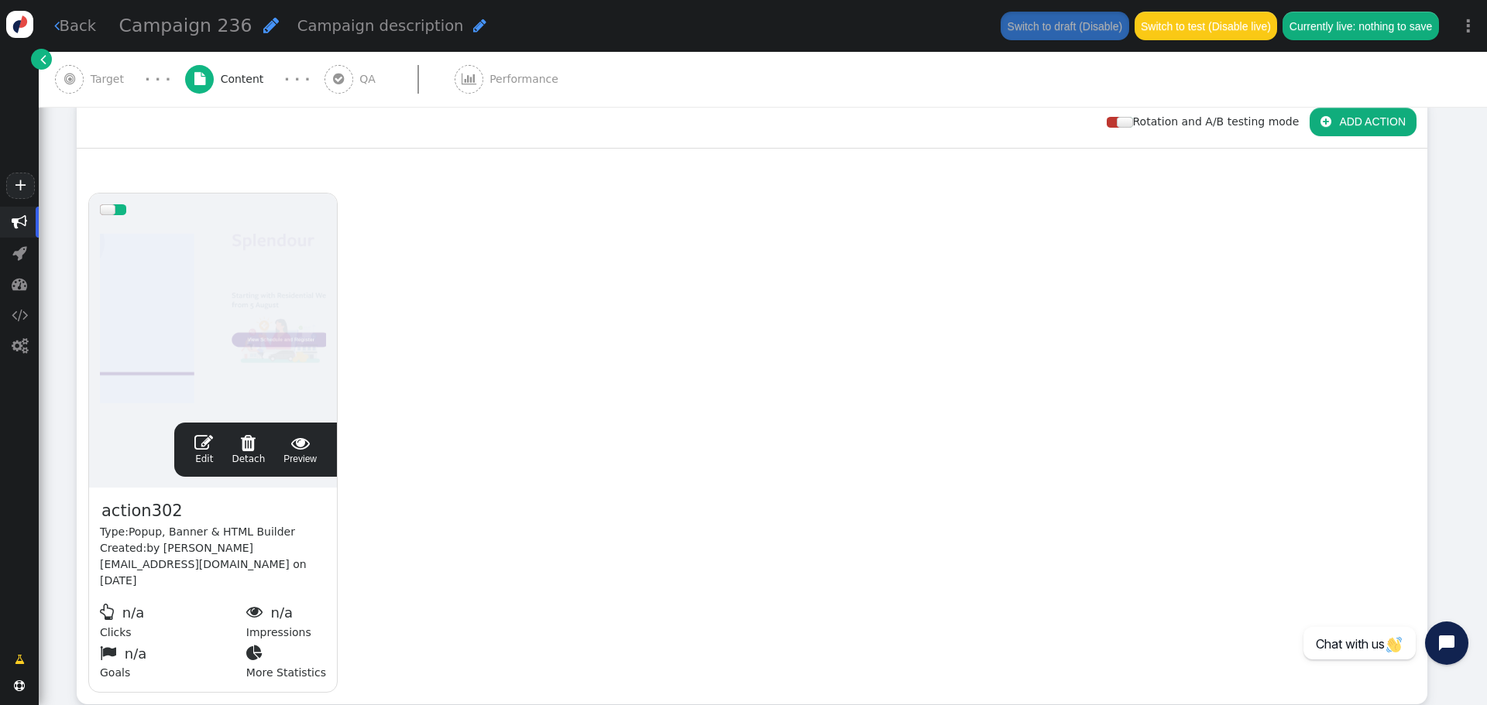
click at [195, 436] on div " Edit  Detach  Preview" at bounding box center [255, 450] width 141 height 33
click at [210, 436] on span "" at bounding box center [203, 443] width 19 height 19
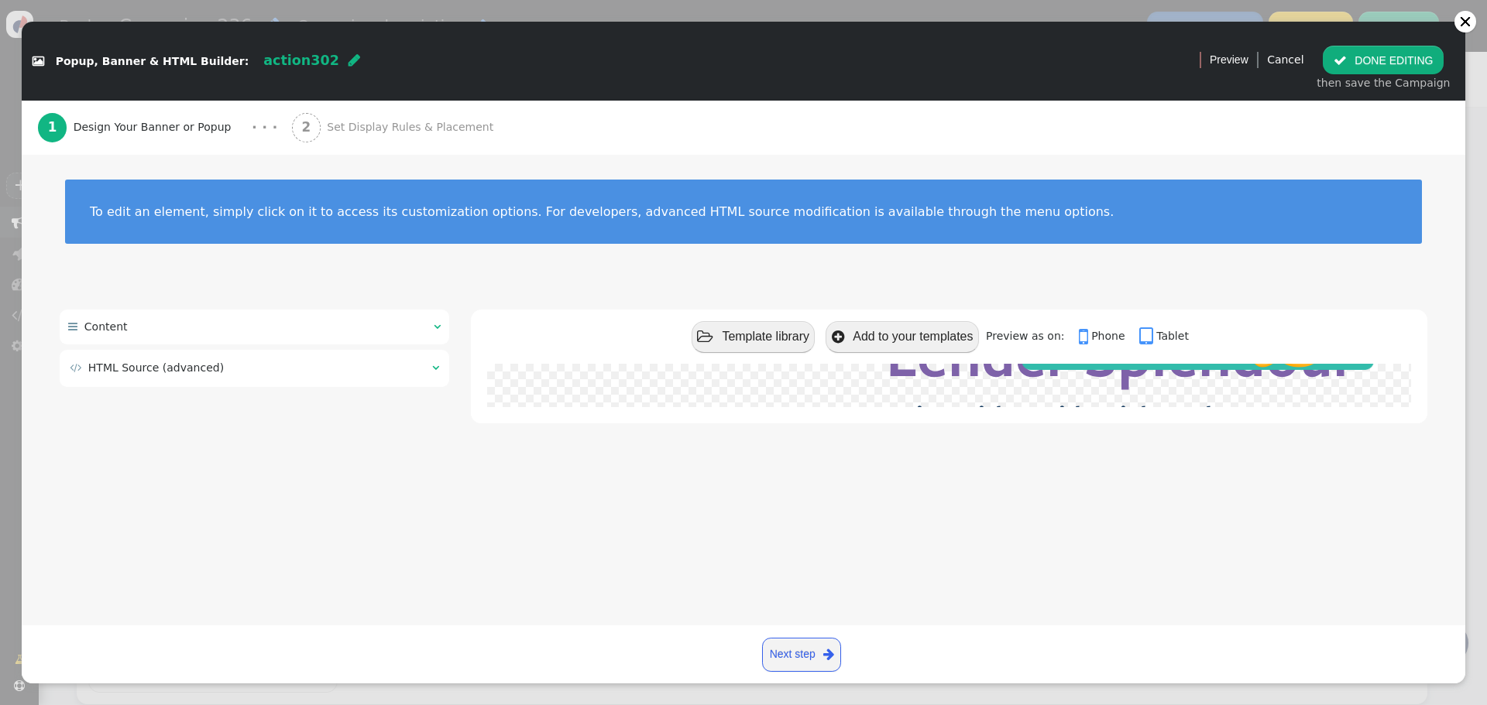
click at [441, 368] on div " HTML Source (advanced) " at bounding box center [255, 368] width 390 height 37
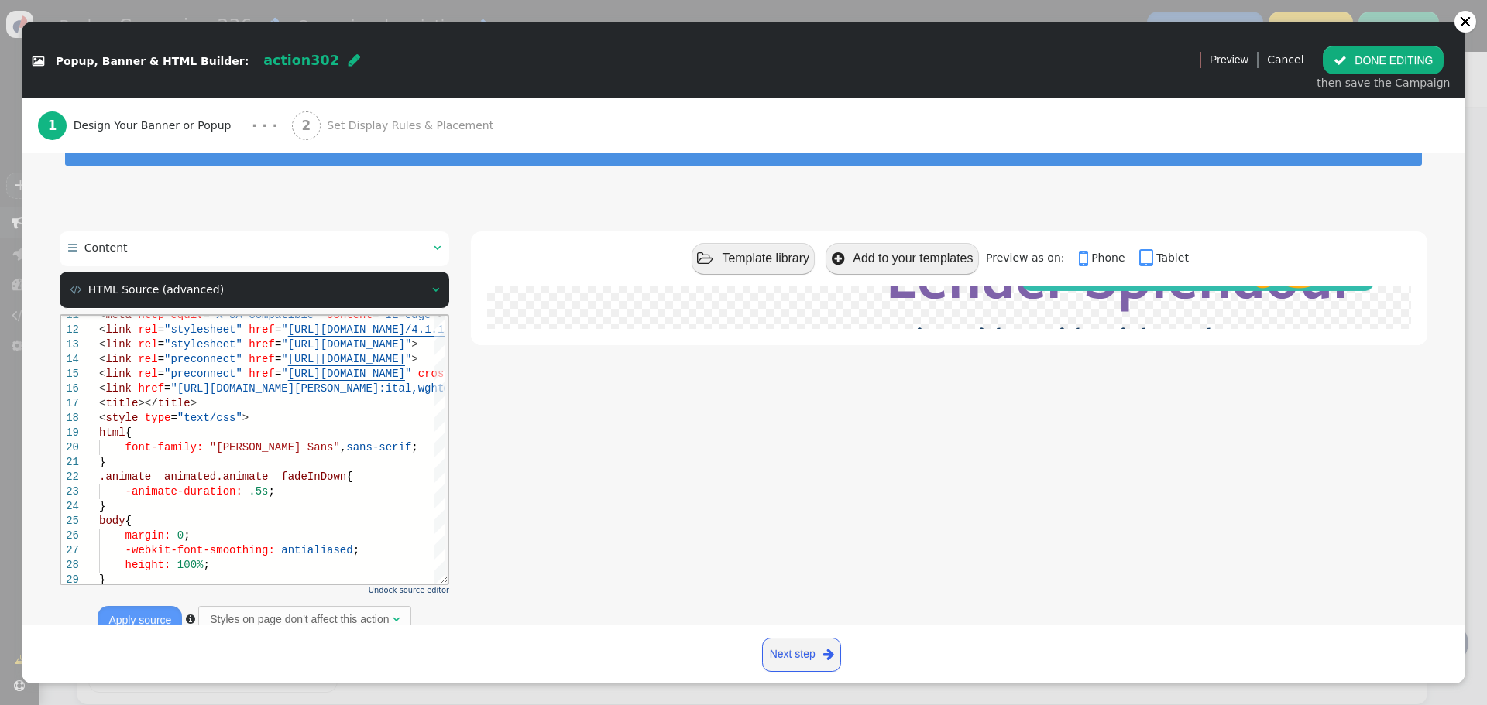
scroll to position [129, 0]
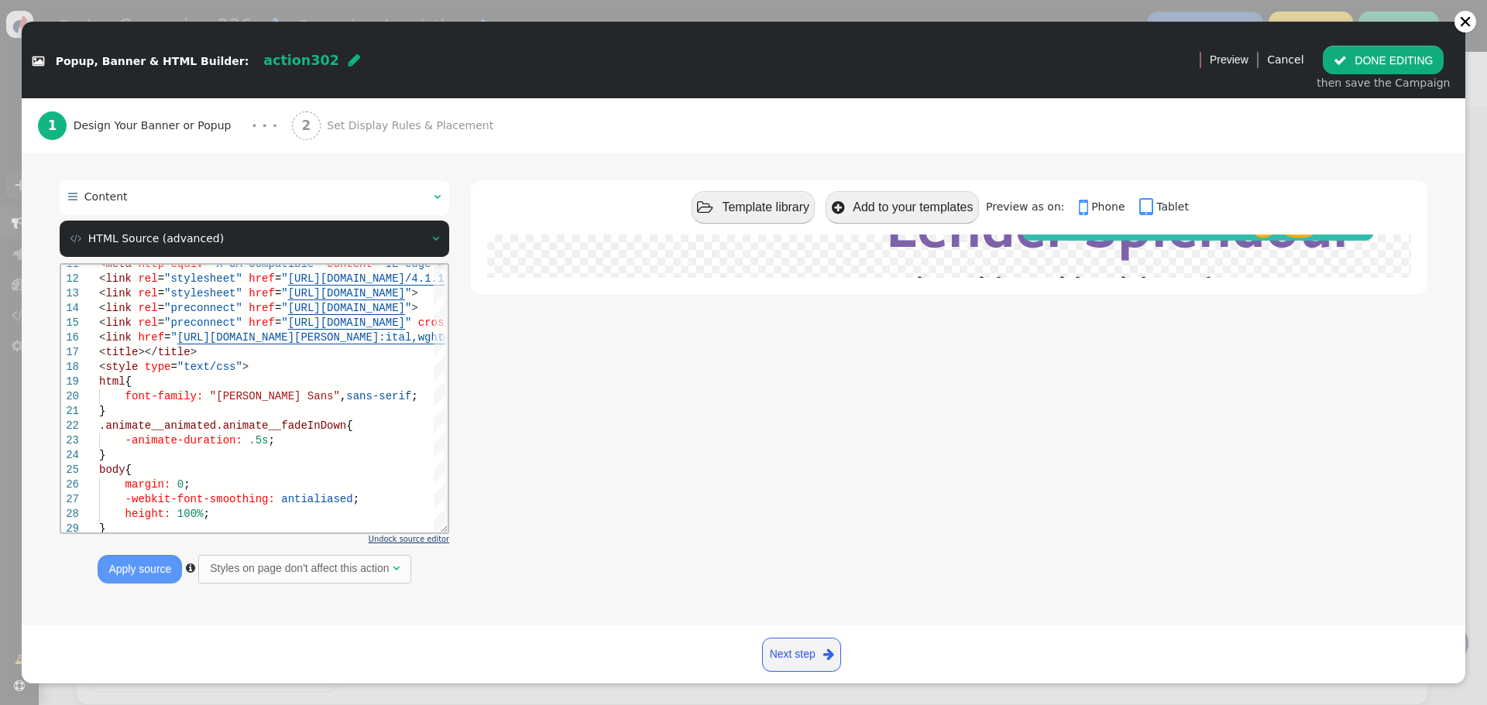
click at [403, 540] on span "Undock source editor" at bounding box center [409, 539] width 81 height 9
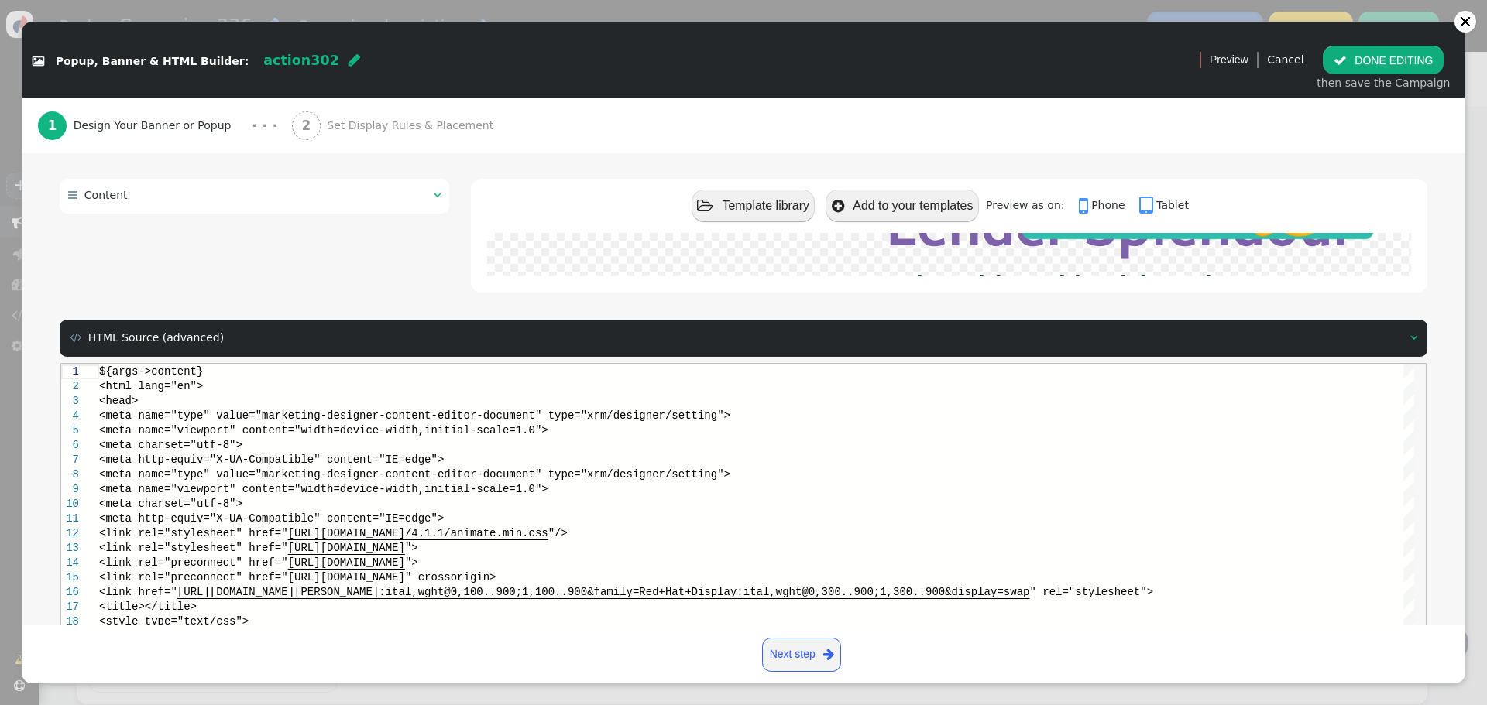
scroll to position [208, 0]
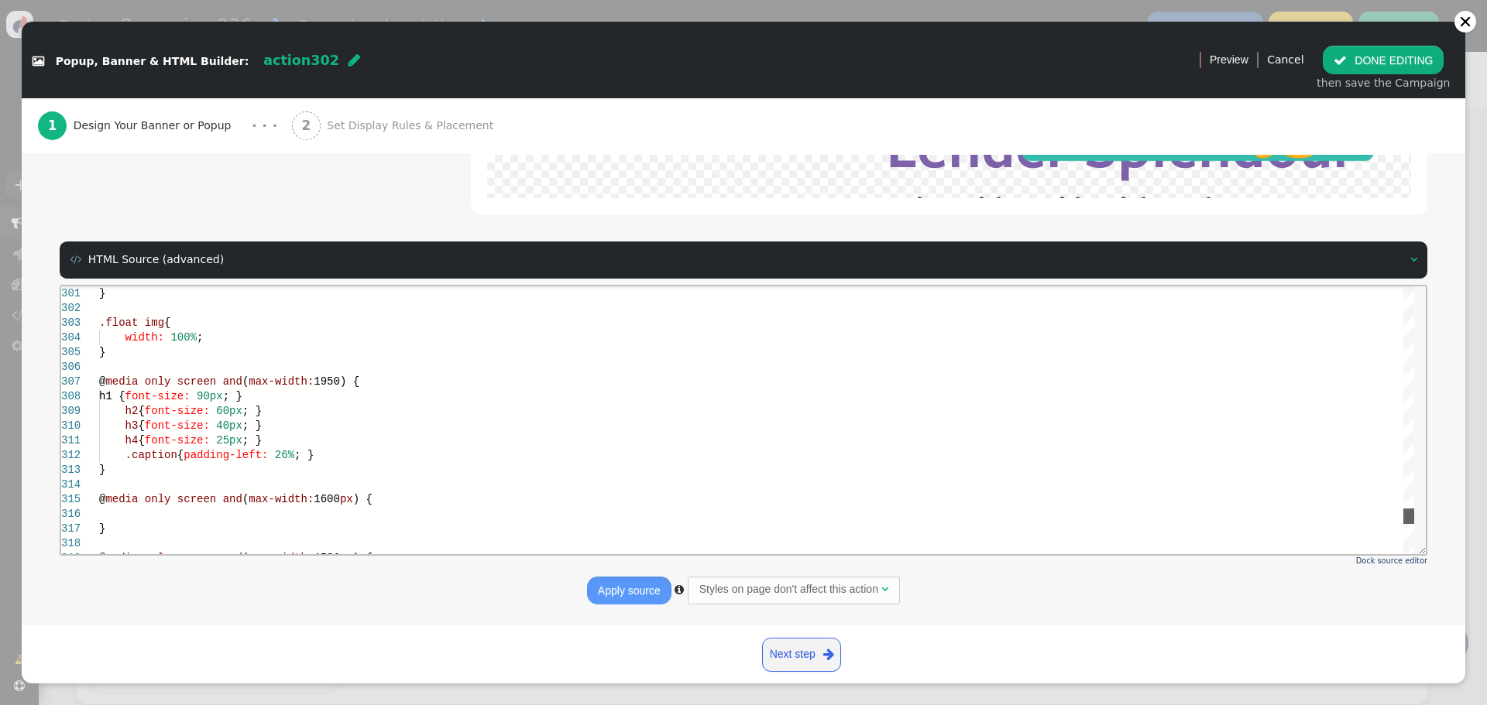
drag, startPoint x: 1409, startPoint y: 295, endPoint x: 1383, endPoint y: 427, distance: 134.2
click at [1391, 517] on div "} .float img { width: 100% ; } @ media only screen and ( max-width: 1950) { h1 …" at bounding box center [756, 420] width 1315 height 268
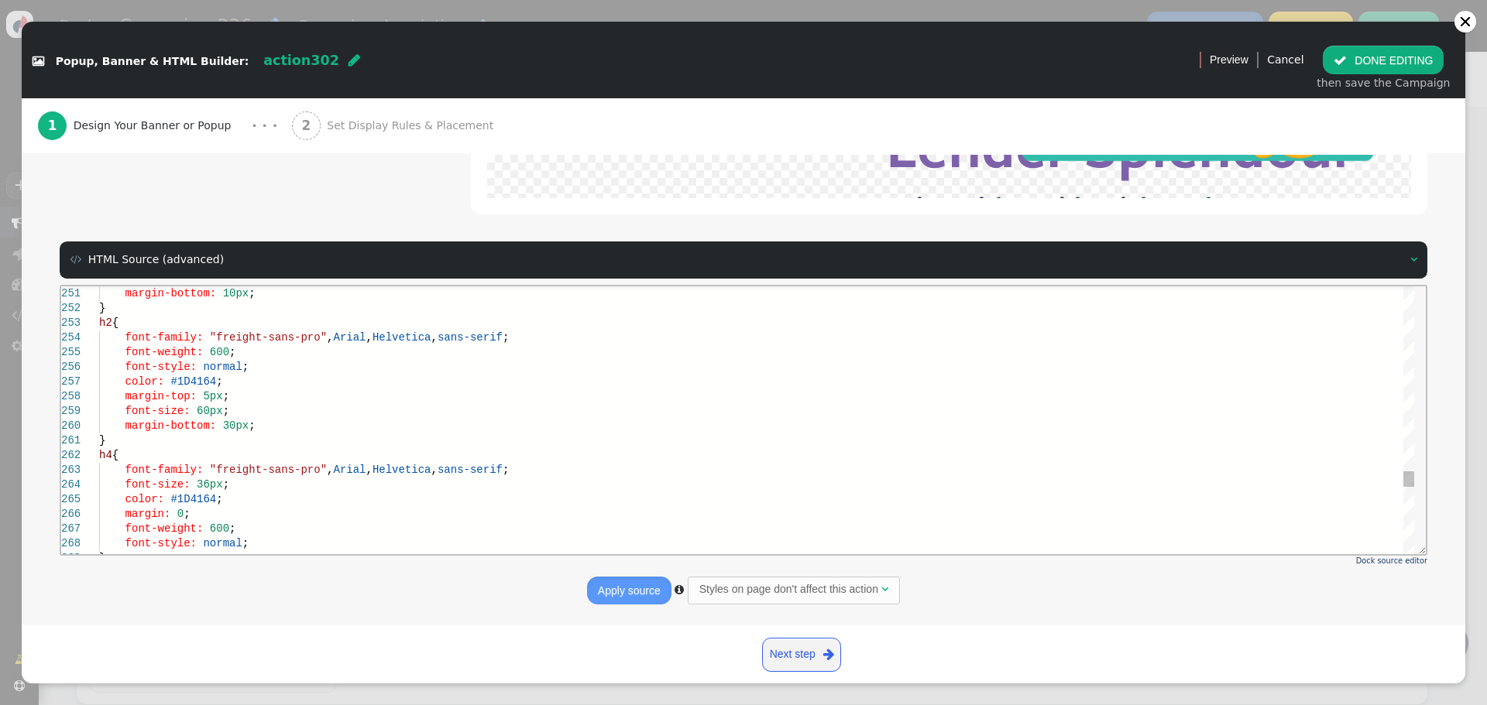
scroll to position [0, 0]
drag, startPoint x: 123, startPoint y: 337, endPoint x: 588, endPoint y: 394, distance: 468.1
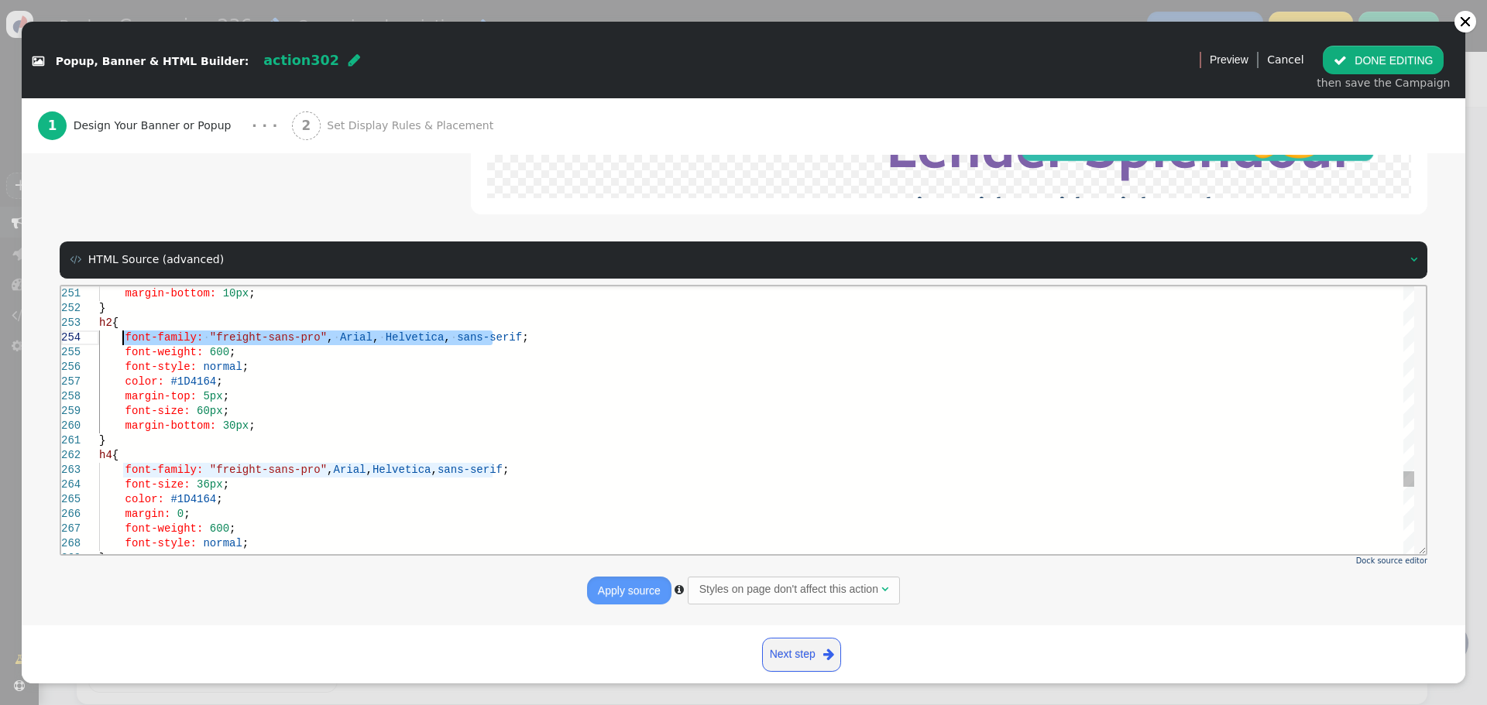
drag, startPoint x: 492, startPoint y: 335, endPoint x: 122, endPoint y: 336, distance: 369.4
paste textarea "[PERSON_NAME] Sans""
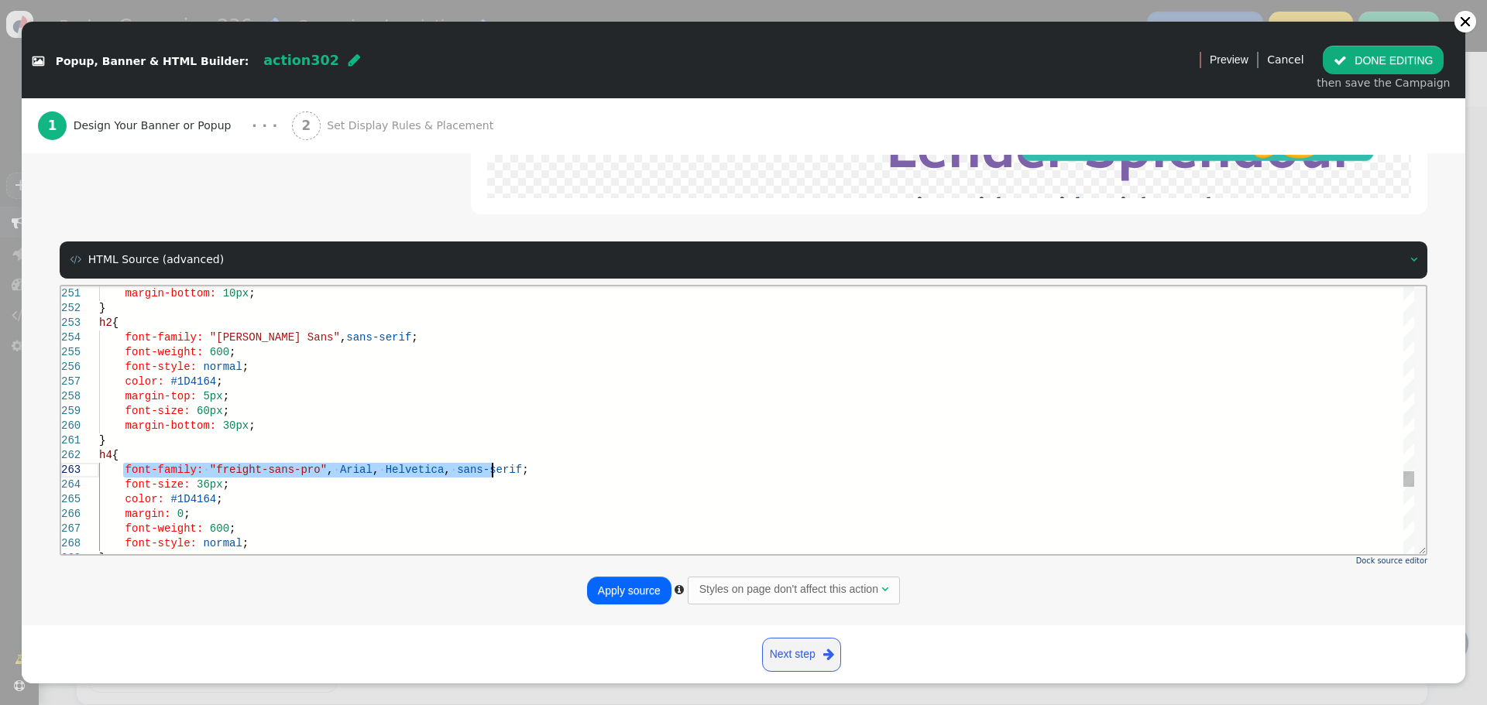
drag, startPoint x: 122, startPoint y: 469, endPoint x: 496, endPoint y: 472, distance: 374.0
paste textarea "[PERSON_NAME] Sans""
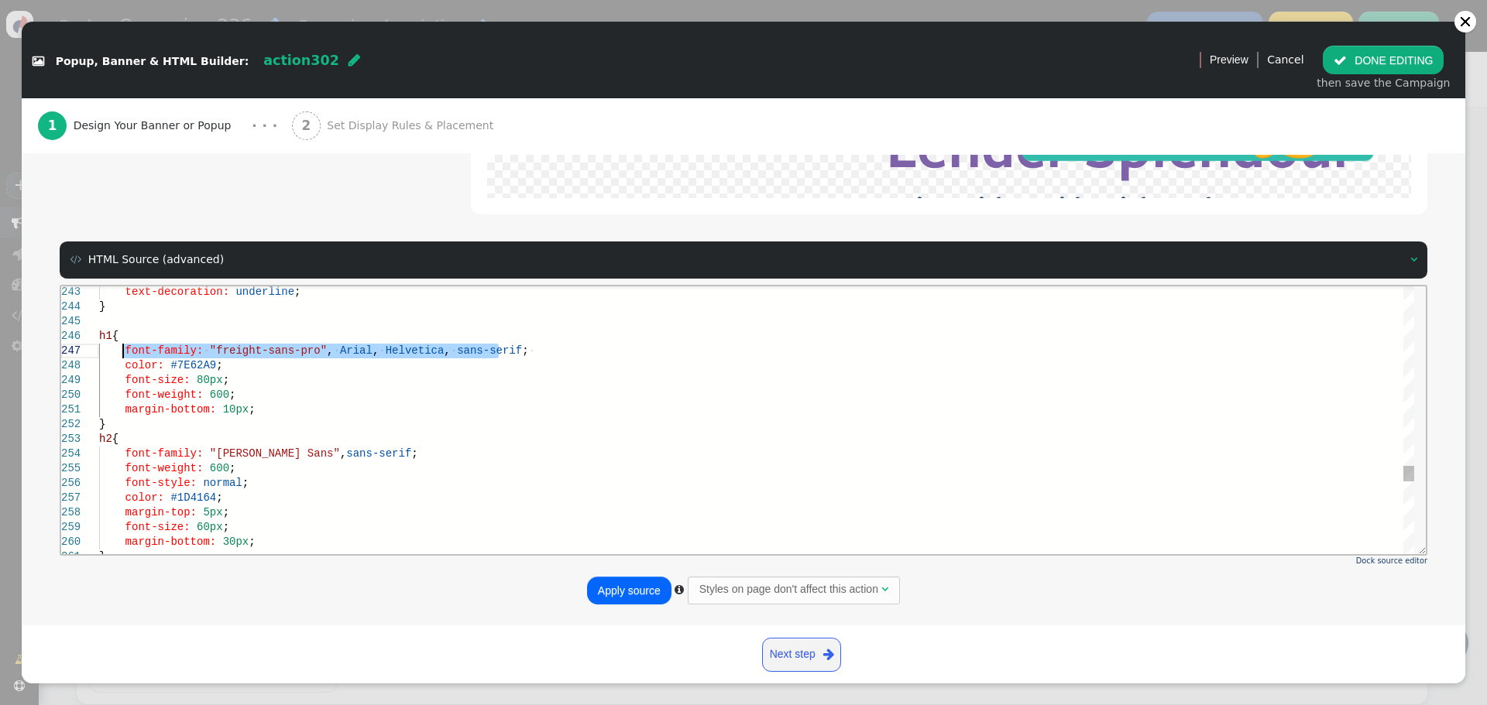
drag, startPoint x: 496, startPoint y: 348, endPoint x: 129, endPoint y: 347, distance: 367.0
paste textarea "[PERSON_NAME] Sans", sans-serif;"
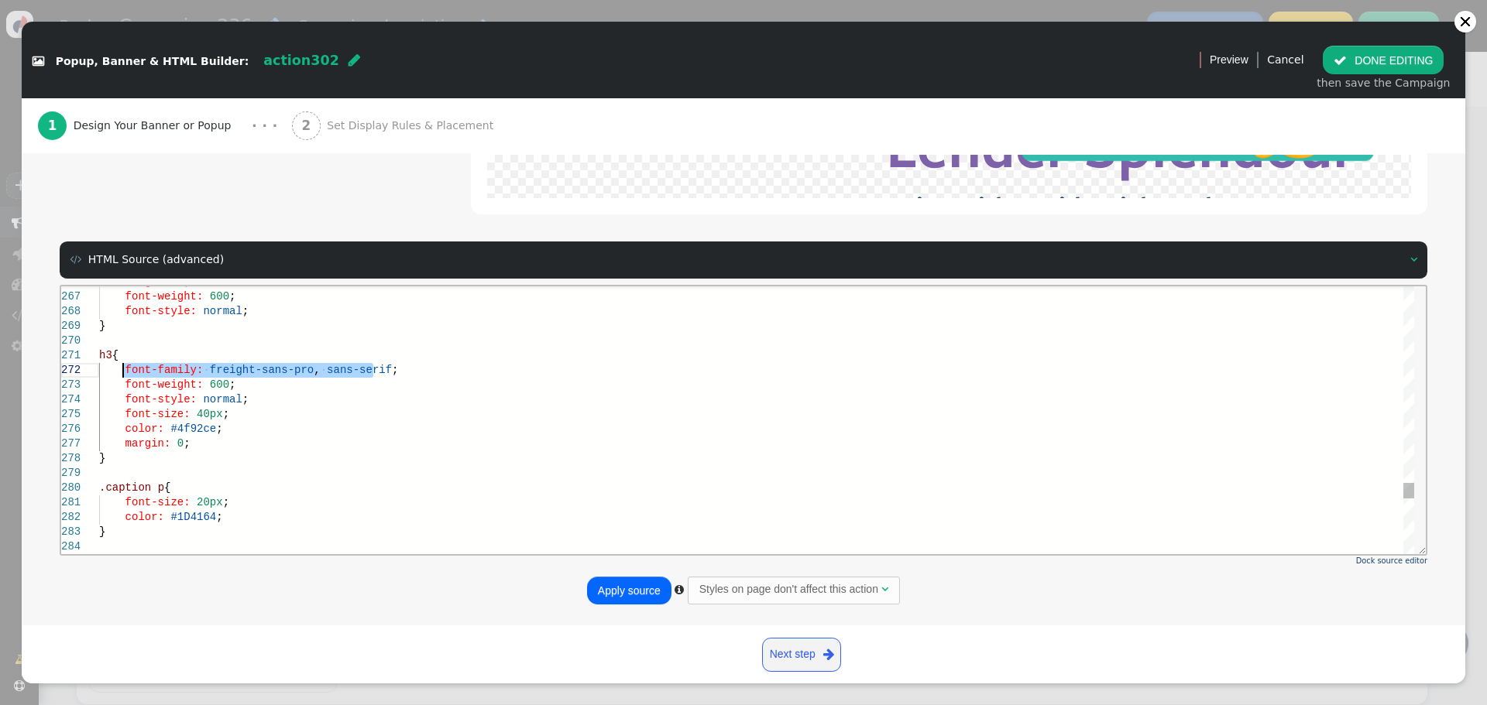
drag, startPoint x: 386, startPoint y: 368, endPoint x: 122, endPoint y: 368, distance: 263.3
paste textarea ""[PERSON_NAME] Sans""
type textarea "h3 { font-family: "[PERSON_NAME] Sans", sans-serif; font-weight: 600; font-styl…"
click at [623, 591] on button "Apply source" at bounding box center [629, 591] width 84 height 28
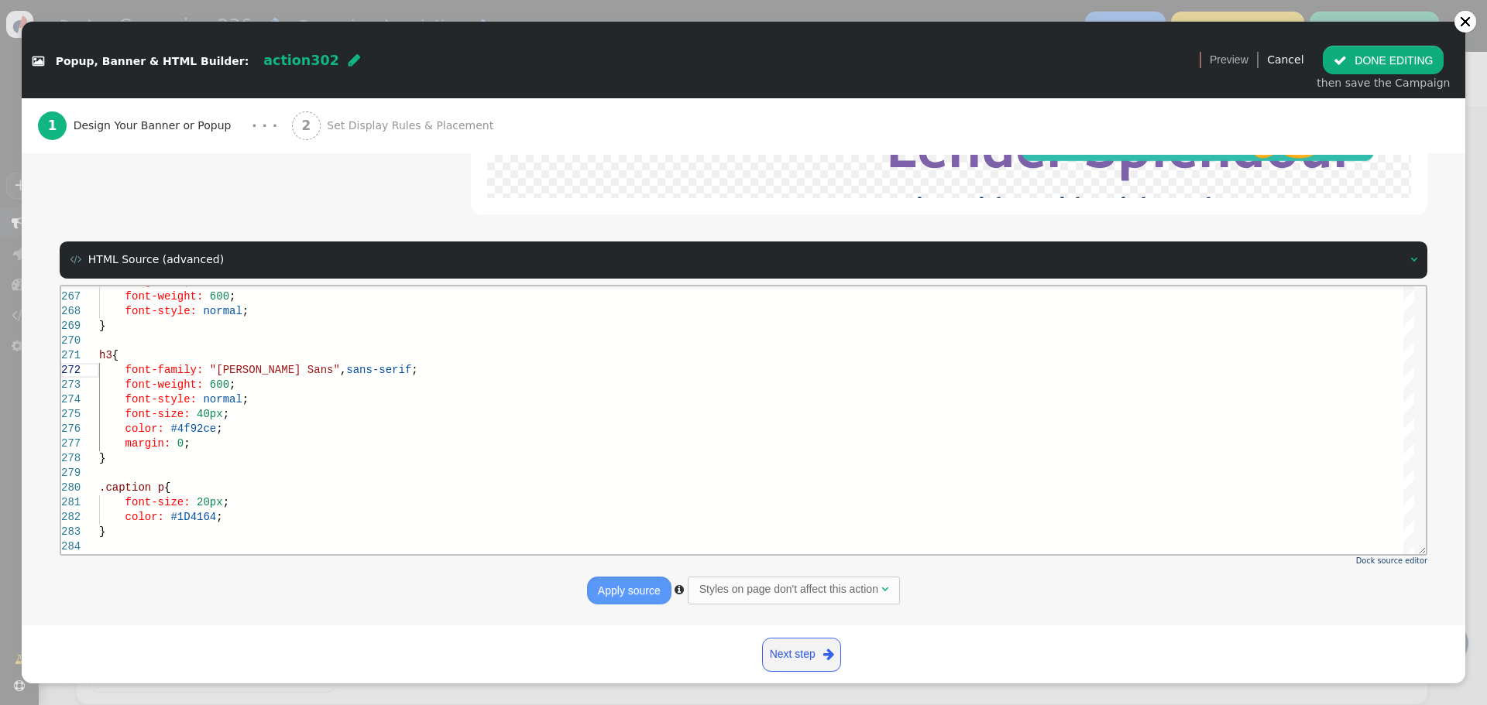
click at [1380, 60] on button " DONE EDITING" at bounding box center [1383, 60] width 121 height 28
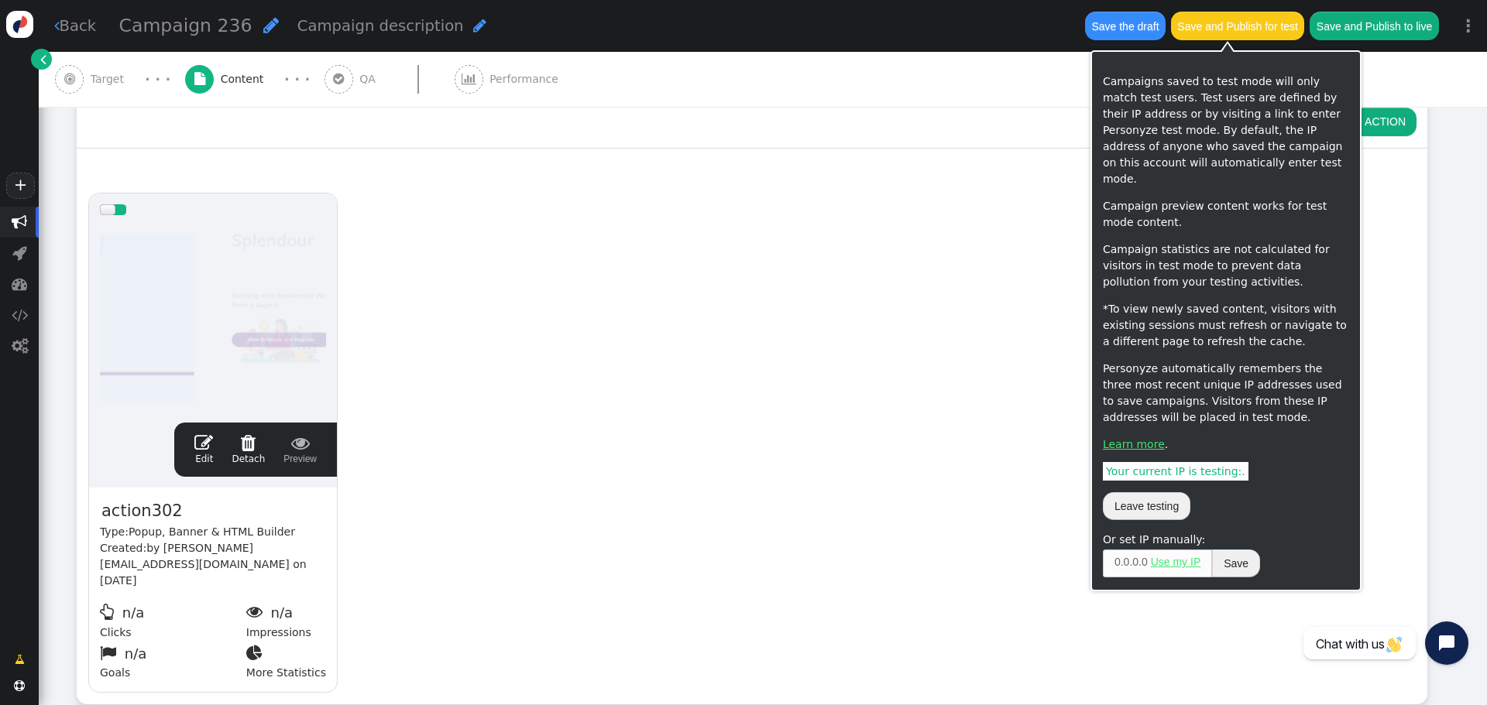
click at [1114, 22] on button "Save the draft" at bounding box center [1125, 26] width 81 height 28
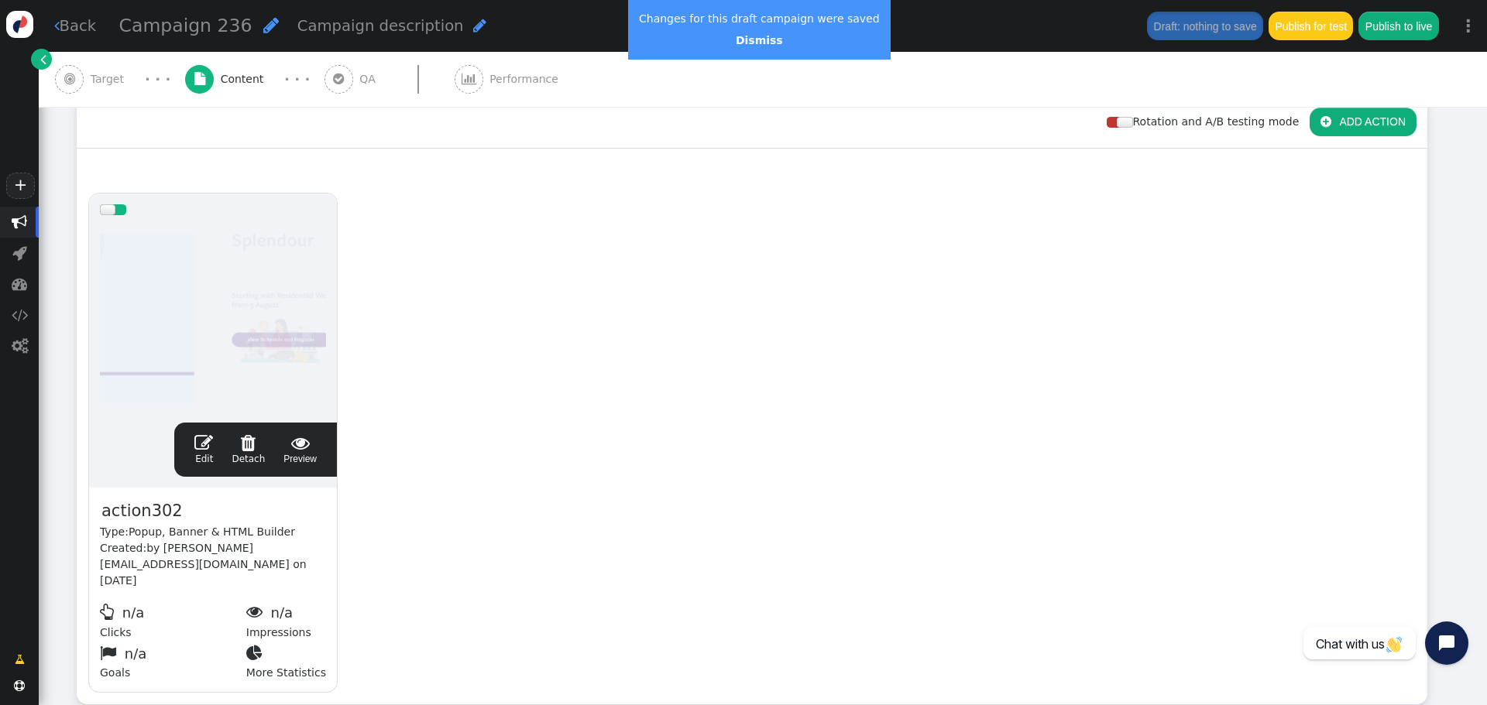
click at [211, 446] on span "" at bounding box center [203, 443] width 19 height 19
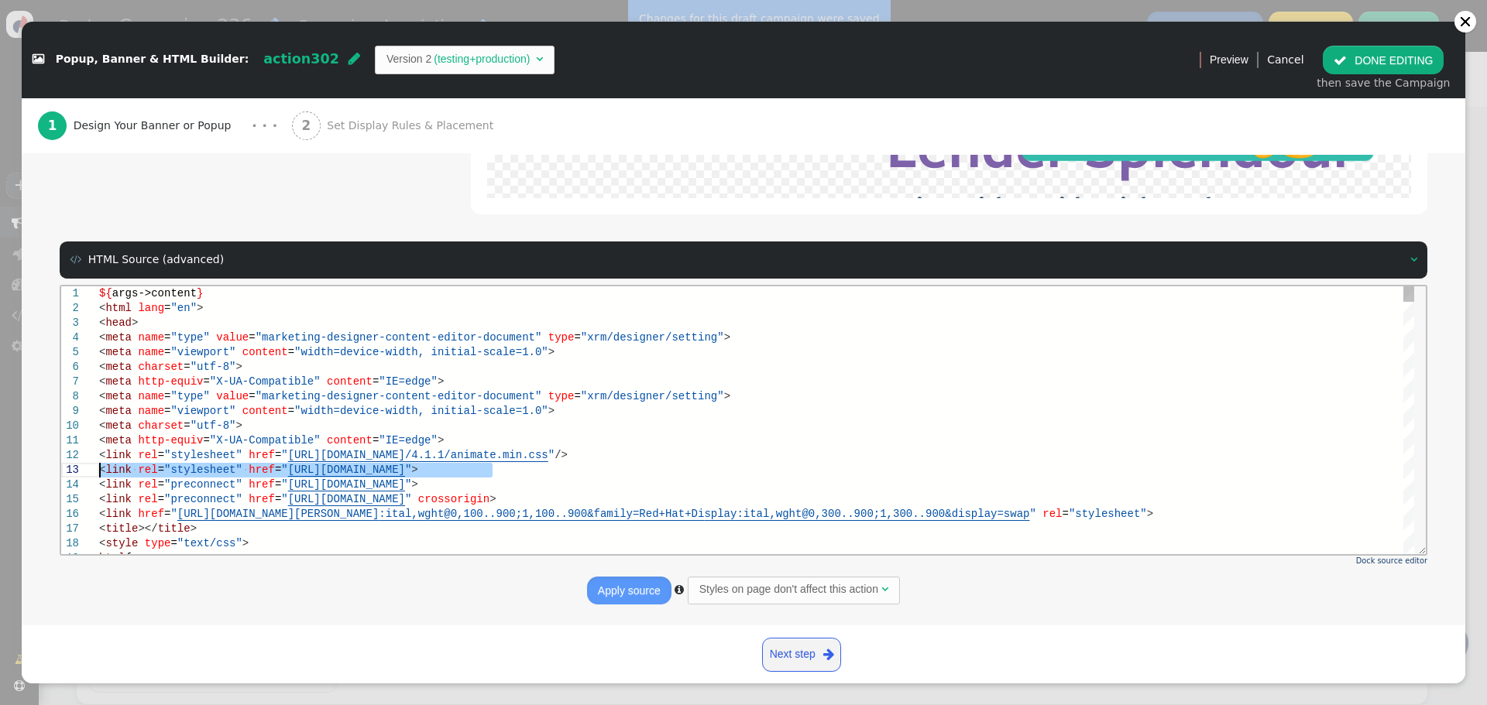
drag, startPoint x: 491, startPoint y: 471, endPoint x: 99, endPoint y: 467, distance: 391.8
click at [99, 468] on div at bounding box center [100, 469] width 2 height 15
type textarea "<meta http-equiv="X-UA-Compatible" content="IE=edge"> <link rel="stylesheet" hr…"
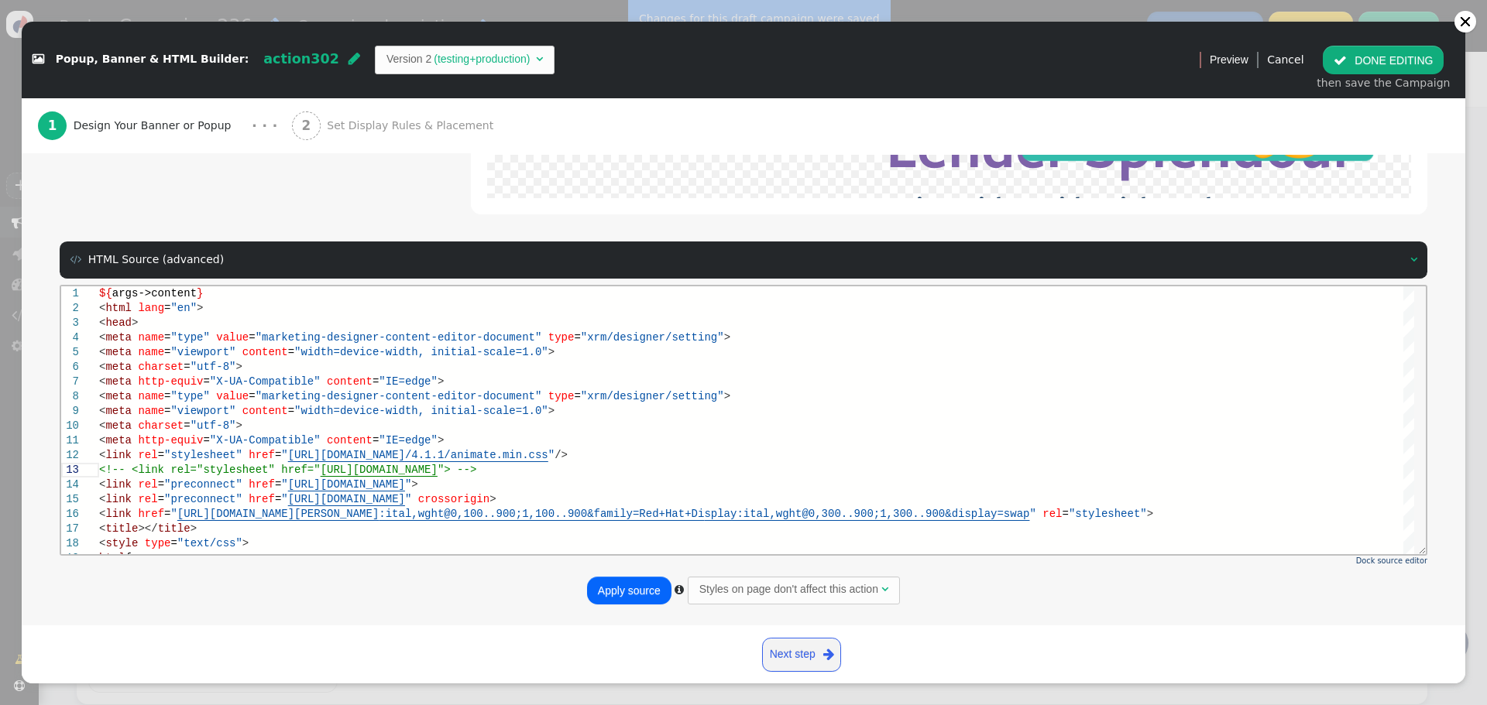
click at [631, 584] on button "Apply source" at bounding box center [629, 591] width 84 height 28
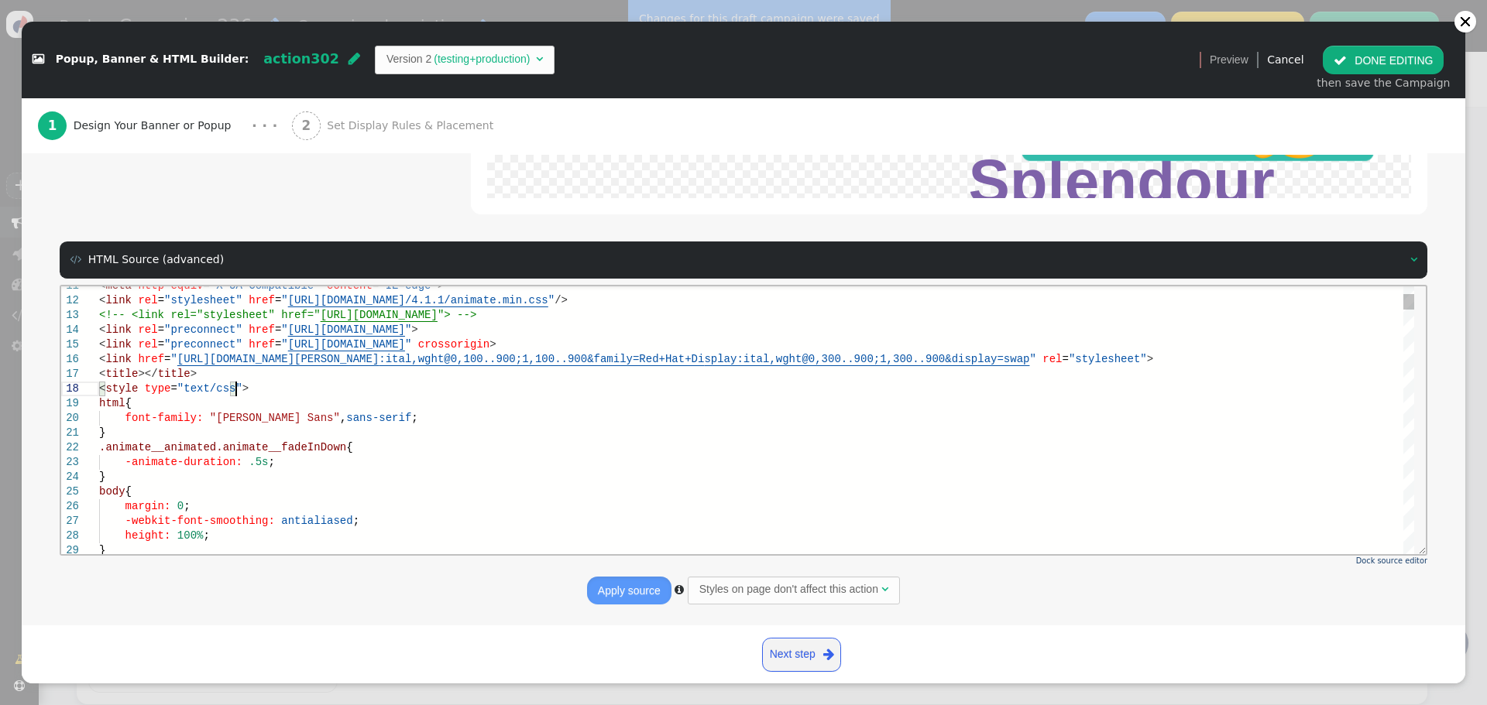
scroll to position [0, 29]
click at [297, 388] on div "< style type = "text/css" >" at bounding box center [756, 388] width 1315 height 15
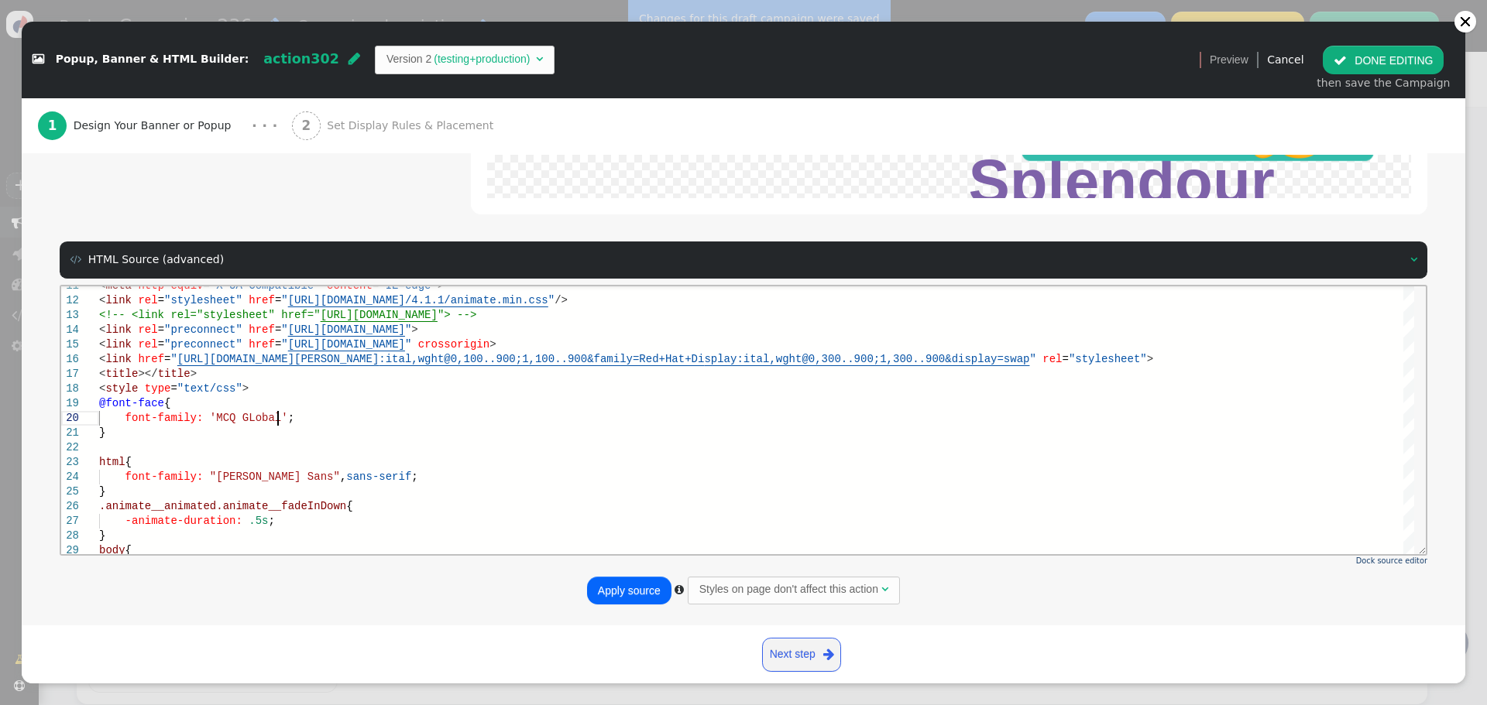
scroll to position [118, 177]
click at [226, 416] on span "'MCQ GLobal'" at bounding box center [249, 417] width 78 height 12
click at [331, 417] on div "font-family: 'MCQGLobal' ;" at bounding box center [756, 417] width 1315 height 15
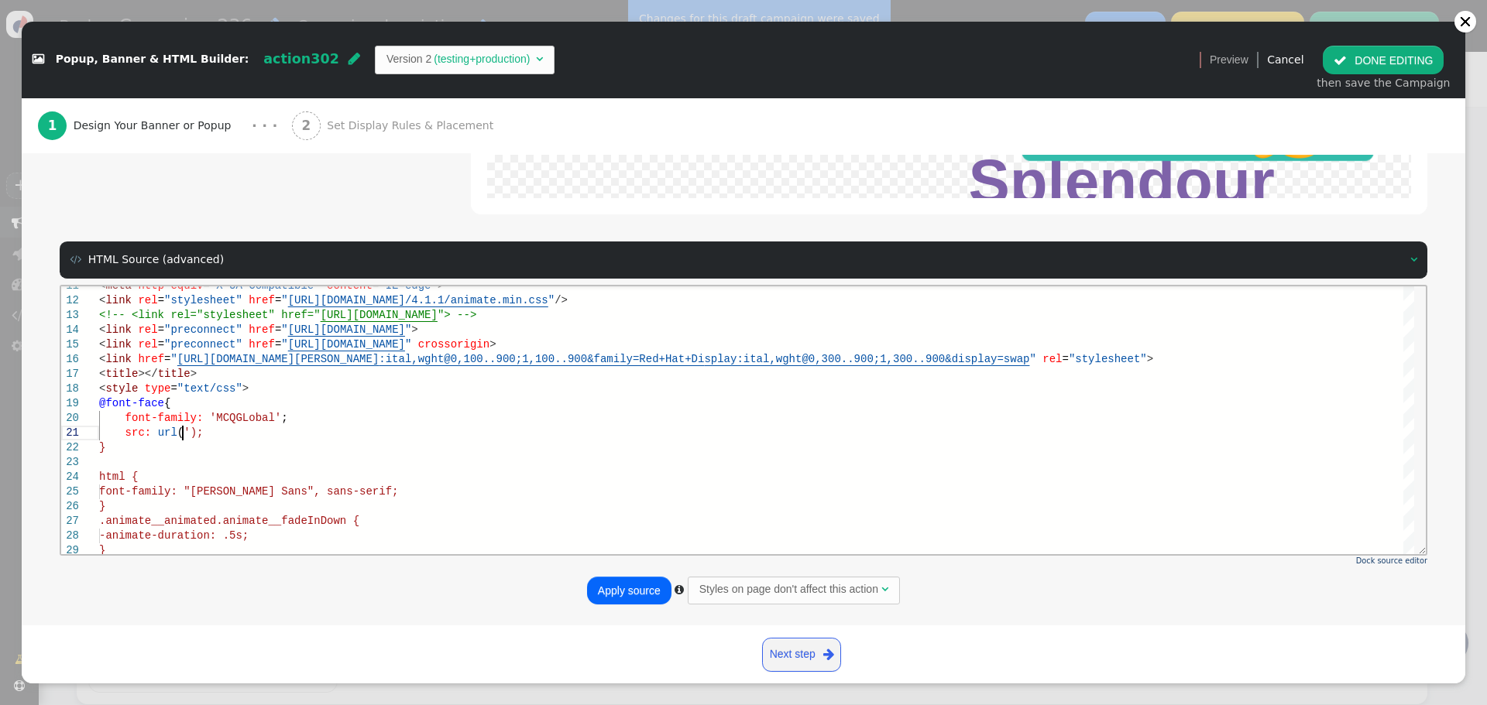
scroll to position [13, 89]
paste textarea "[URL][DOMAIN_NAME]"
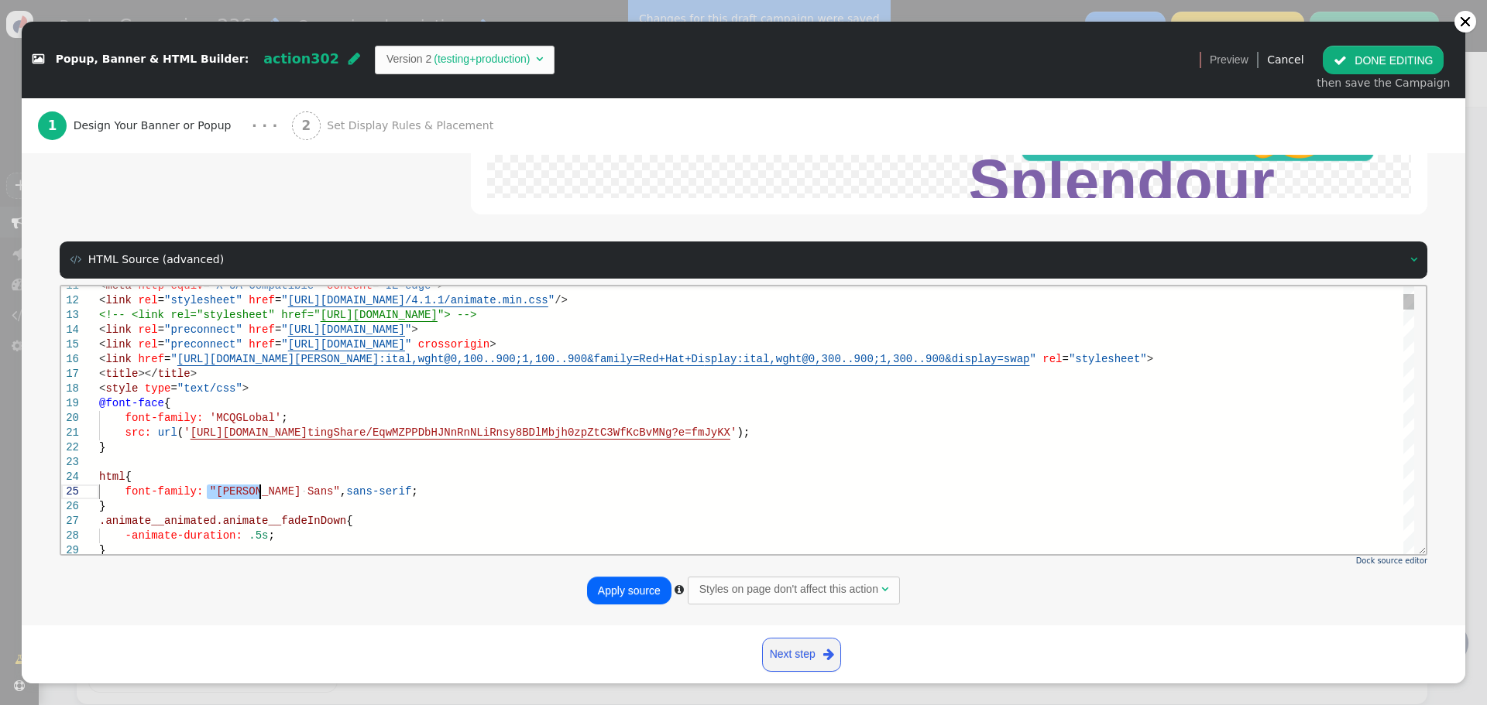
drag, startPoint x: 208, startPoint y: 492, endPoint x: 260, endPoint y: 488, distance: 52.0
click at [240, 489] on span ""MCQGlobal"" at bounding box center [245, 491] width 71 height 12
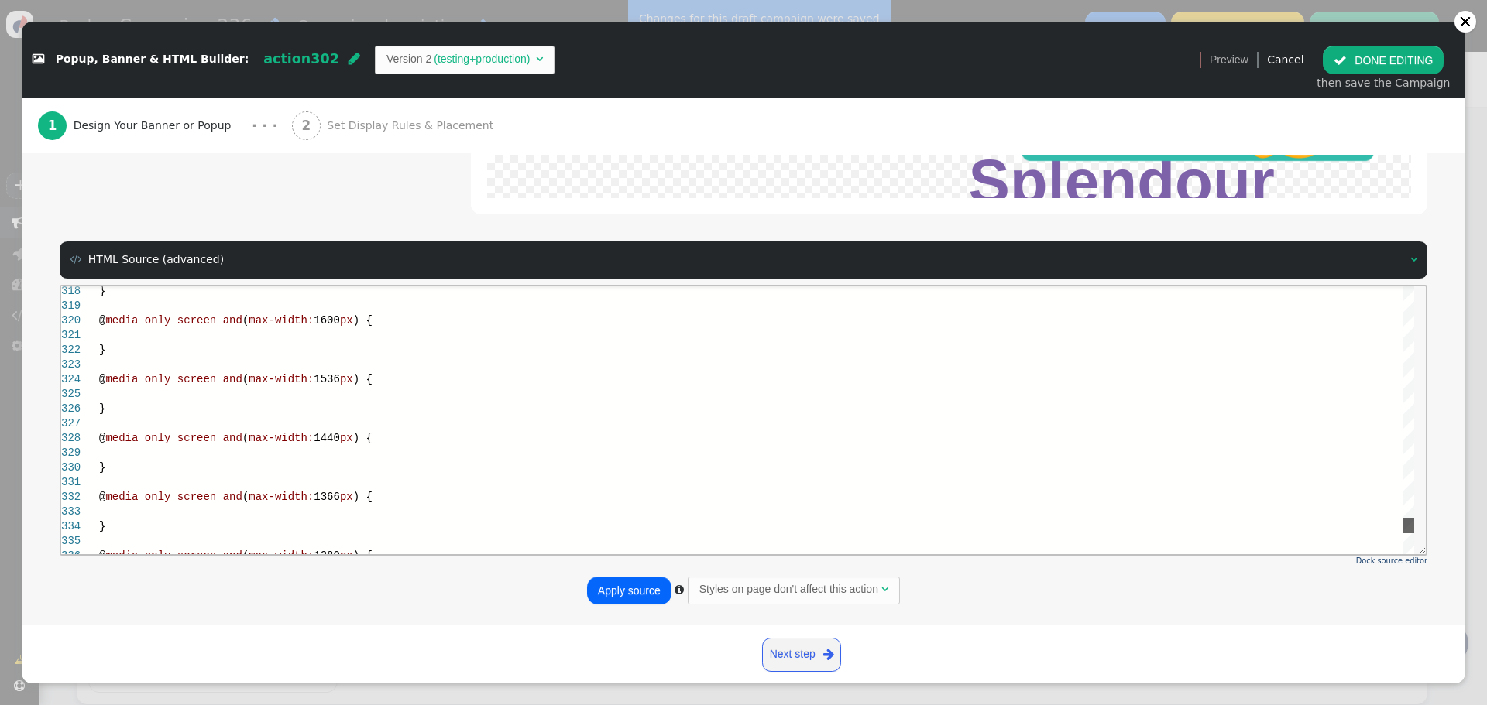
drag, startPoint x: 1405, startPoint y: 298, endPoint x: 1405, endPoint y: 522, distance: 223.8
click at [1405, 522] on div at bounding box center [1408, 524] width 11 height 15
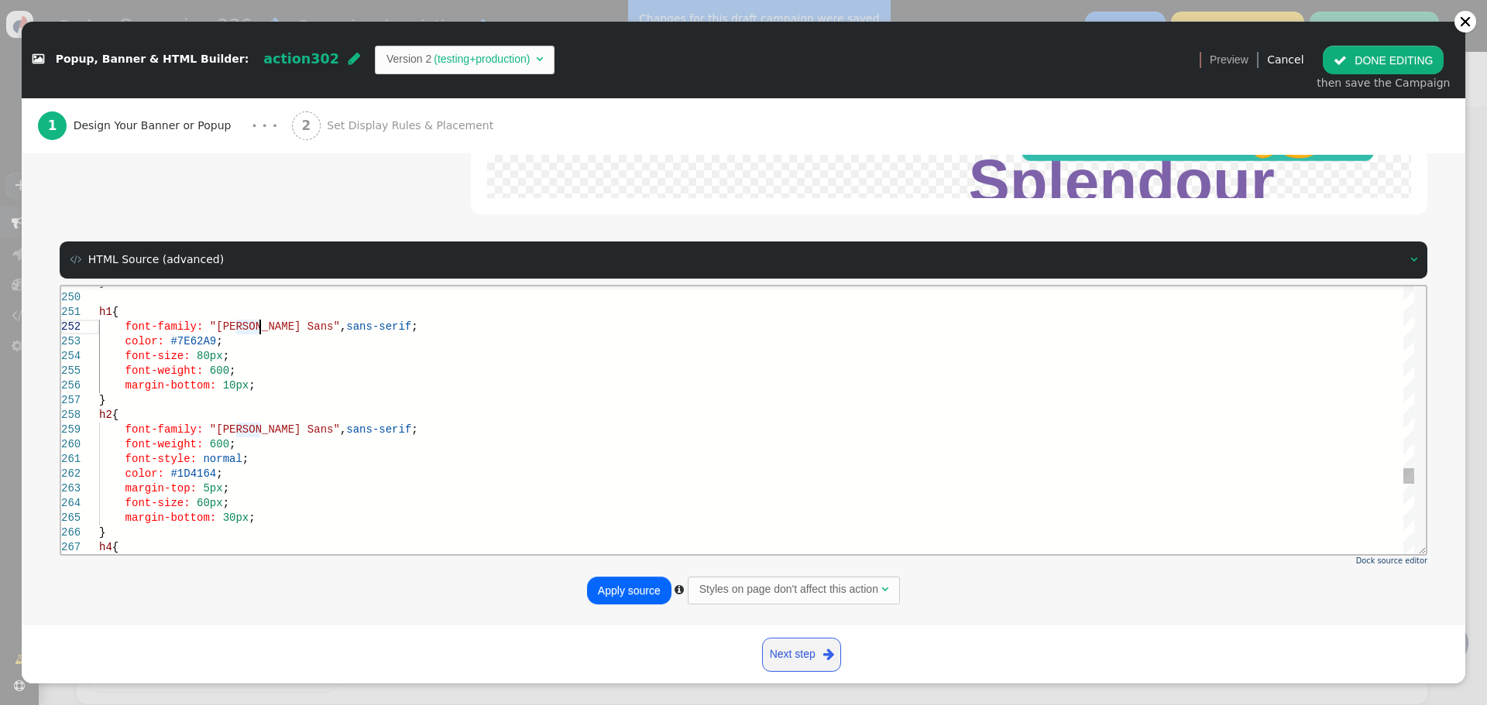
click at [259, 326] on span ""[PERSON_NAME] Sans"" at bounding box center [275, 326] width 130 height 12
drag, startPoint x: 210, startPoint y: 327, endPoint x: 227, endPoint y: 326, distance: 17.1
click at [214, 326] on span ""[PERSON_NAME] Sans"" at bounding box center [275, 326] width 130 height 12
drag, startPoint x: 208, startPoint y: 326, endPoint x: 259, endPoint y: 328, distance: 51.2
paste textarea "MCQGlobal"
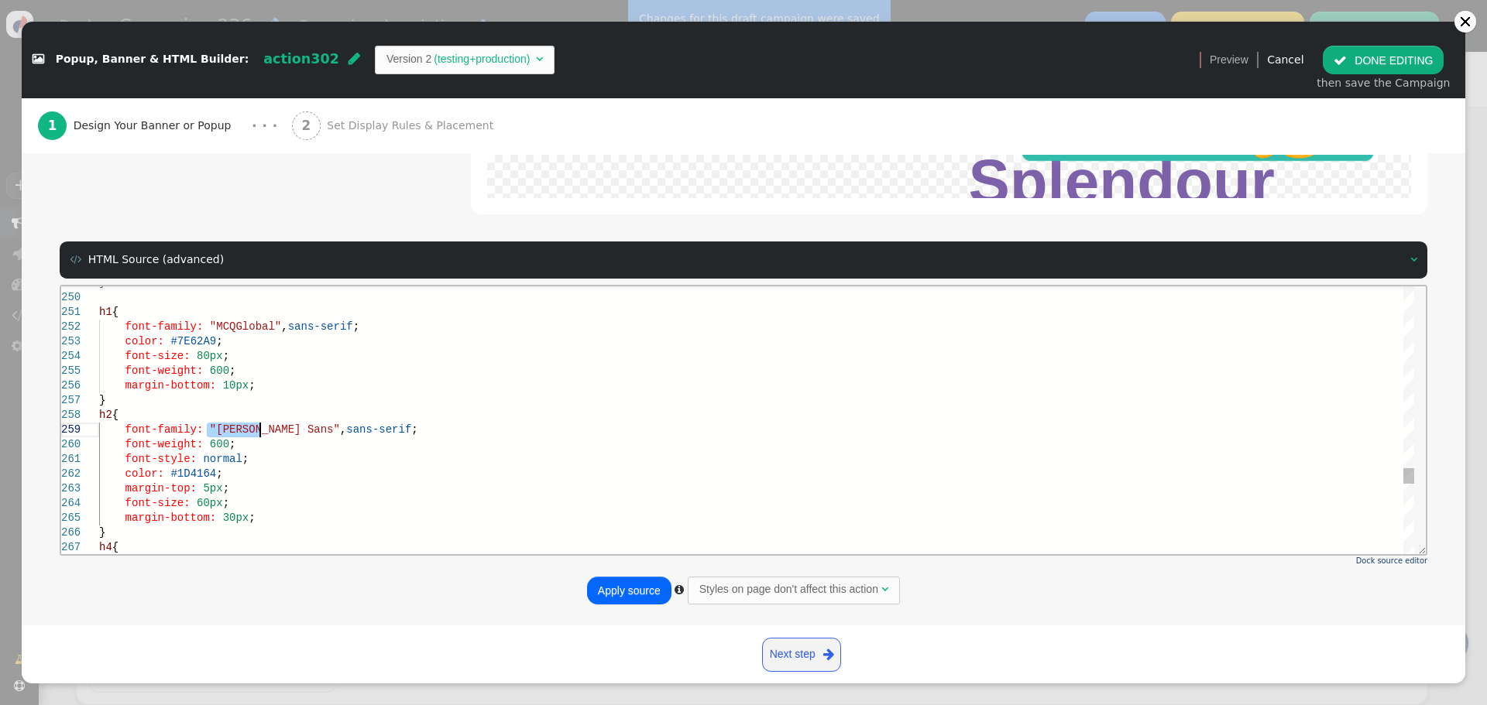
drag, startPoint x: 208, startPoint y: 430, endPoint x: 273, endPoint y: 424, distance: 66.1
paste textarea "MCQGlobal"
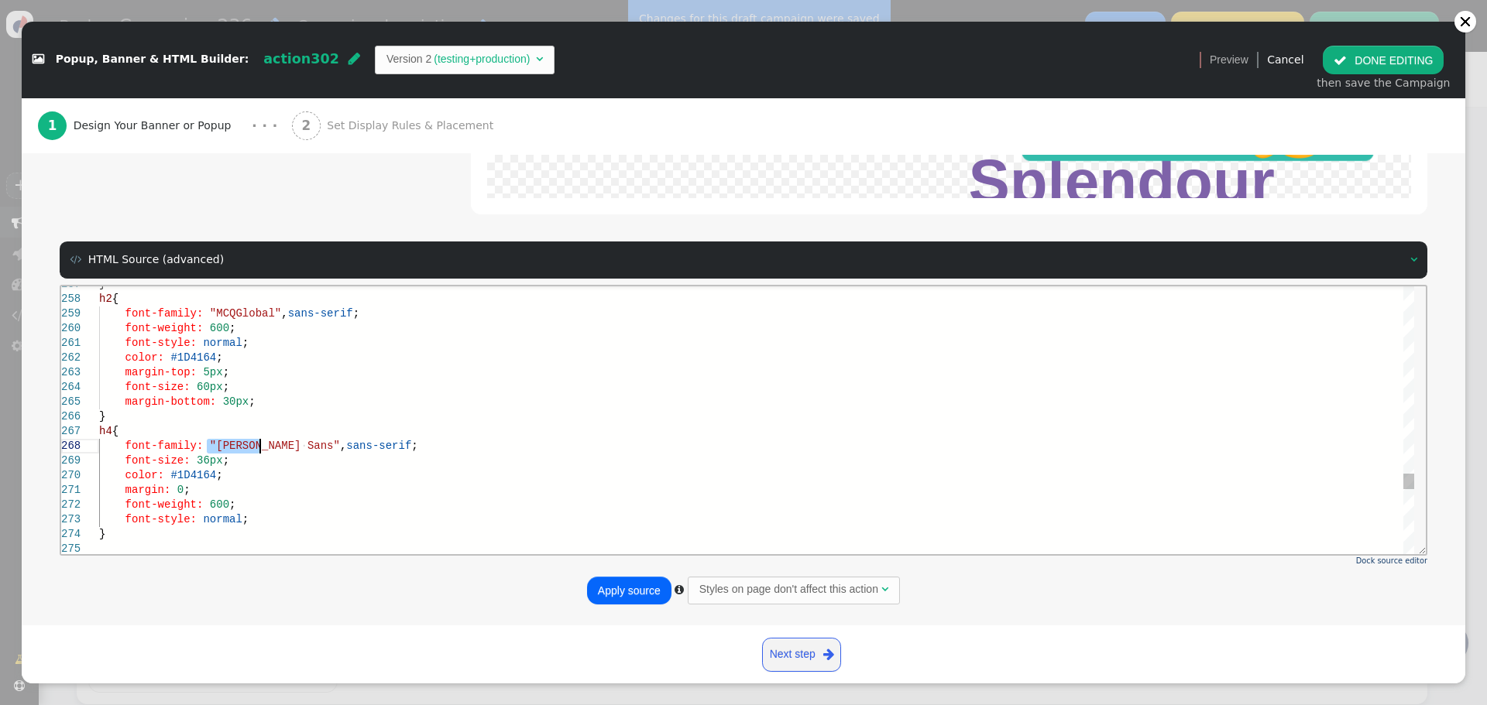
drag, startPoint x: 207, startPoint y: 444, endPoint x: 258, endPoint y: 446, distance: 51.1
paste textarea "MCQGlobal"
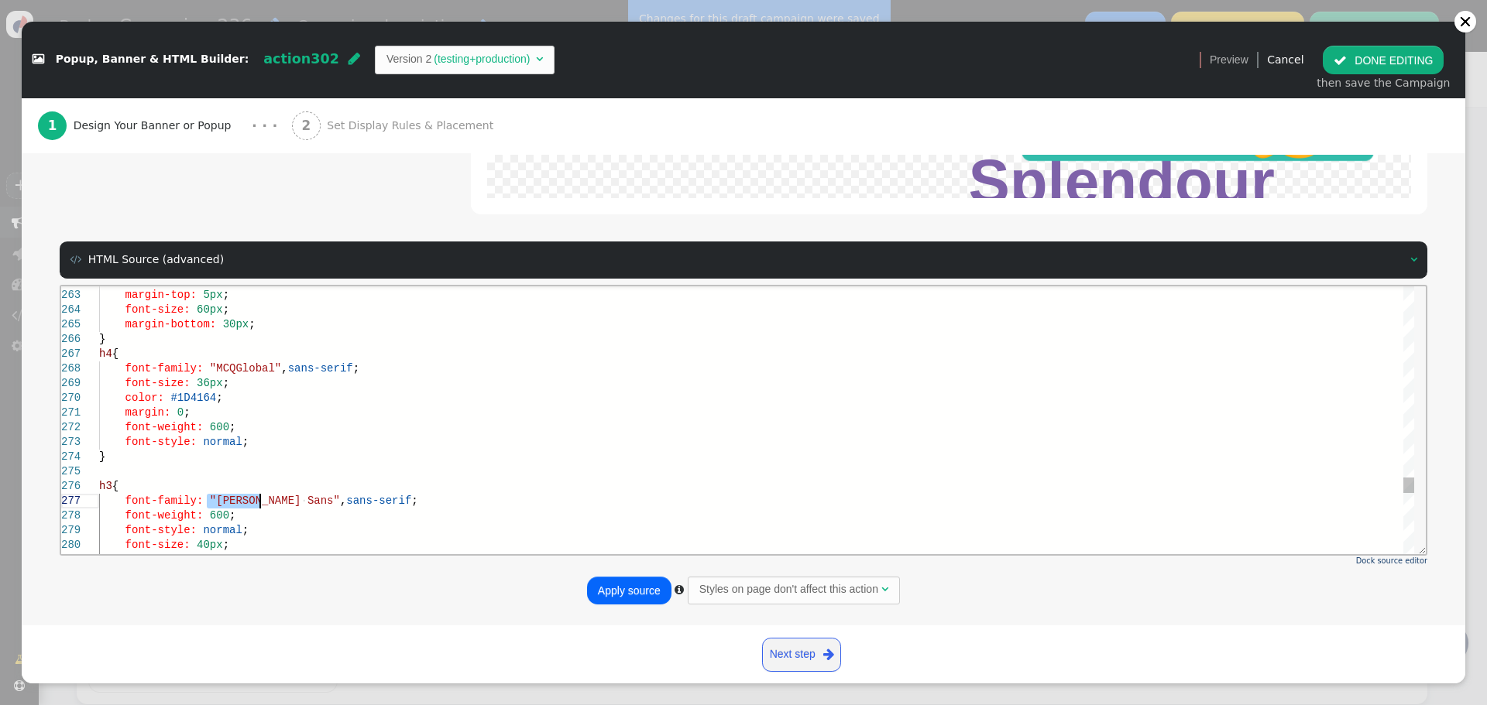
drag, startPoint x: 211, startPoint y: 502, endPoint x: 259, endPoint y: 498, distance: 48.2
paste textarea "MCQGlobal"
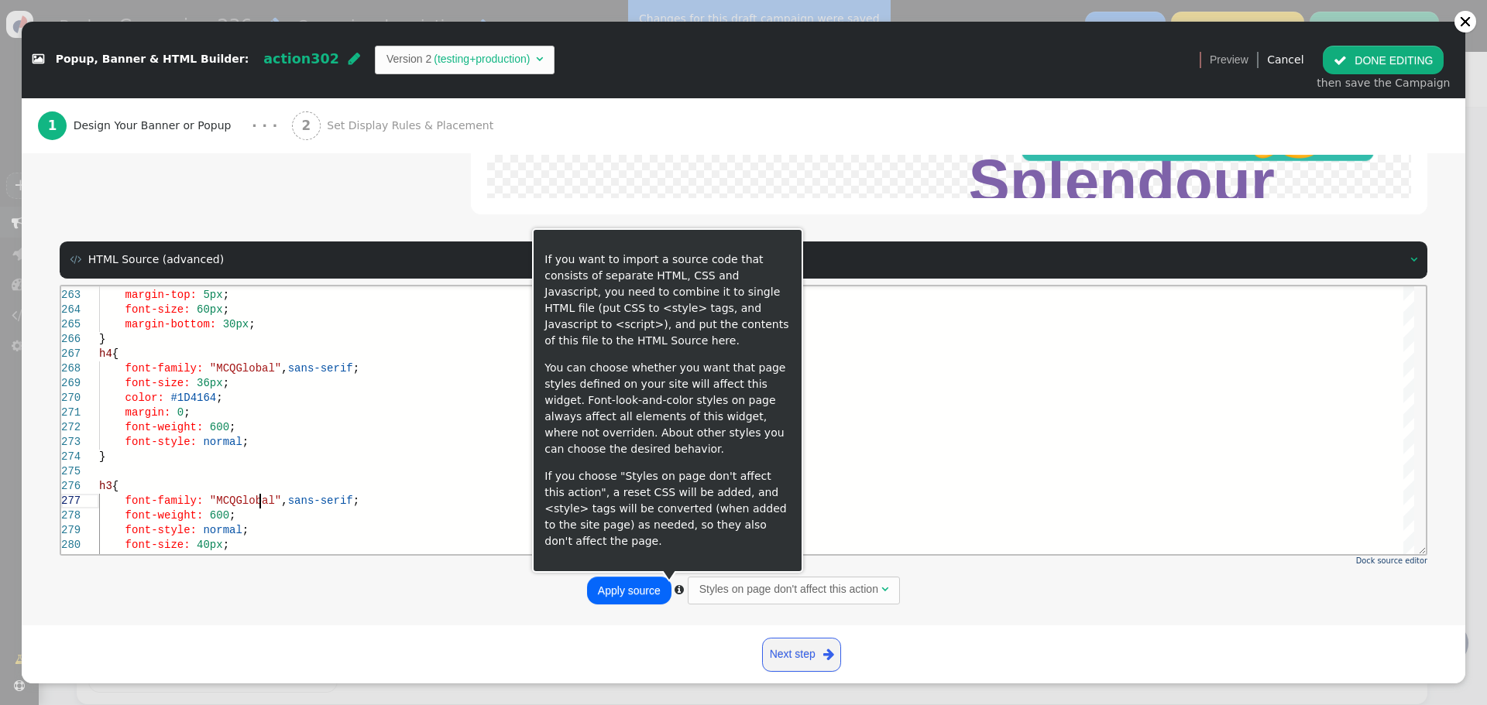
type textarea "margin: 0; font-weight: 600; font-style: normal; } h3 { font-family: "MCQGlobal…"
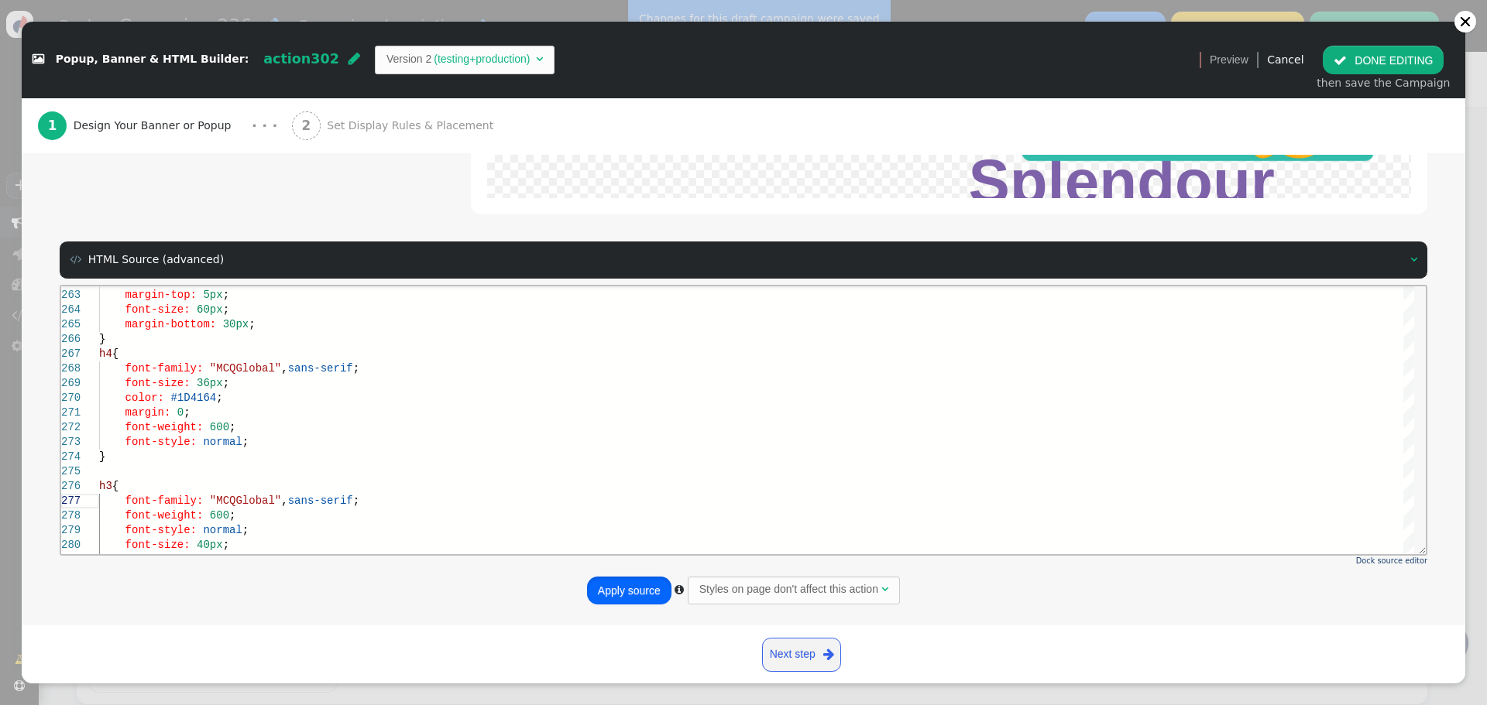
click at [632, 584] on button "Apply source" at bounding box center [629, 591] width 84 height 28
click at [1395, 60] on button " DONE EDITING" at bounding box center [1383, 60] width 121 height 28
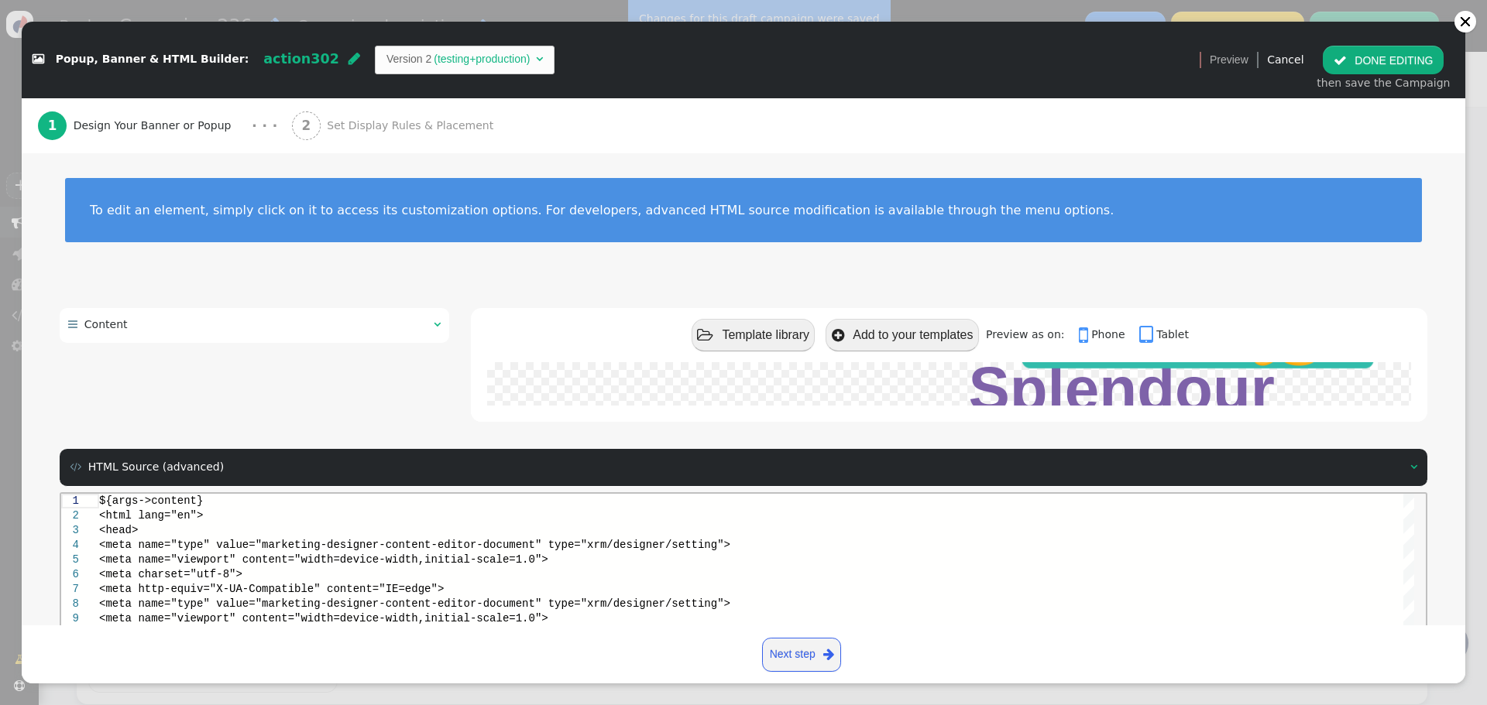
scroll to position [0, 0]
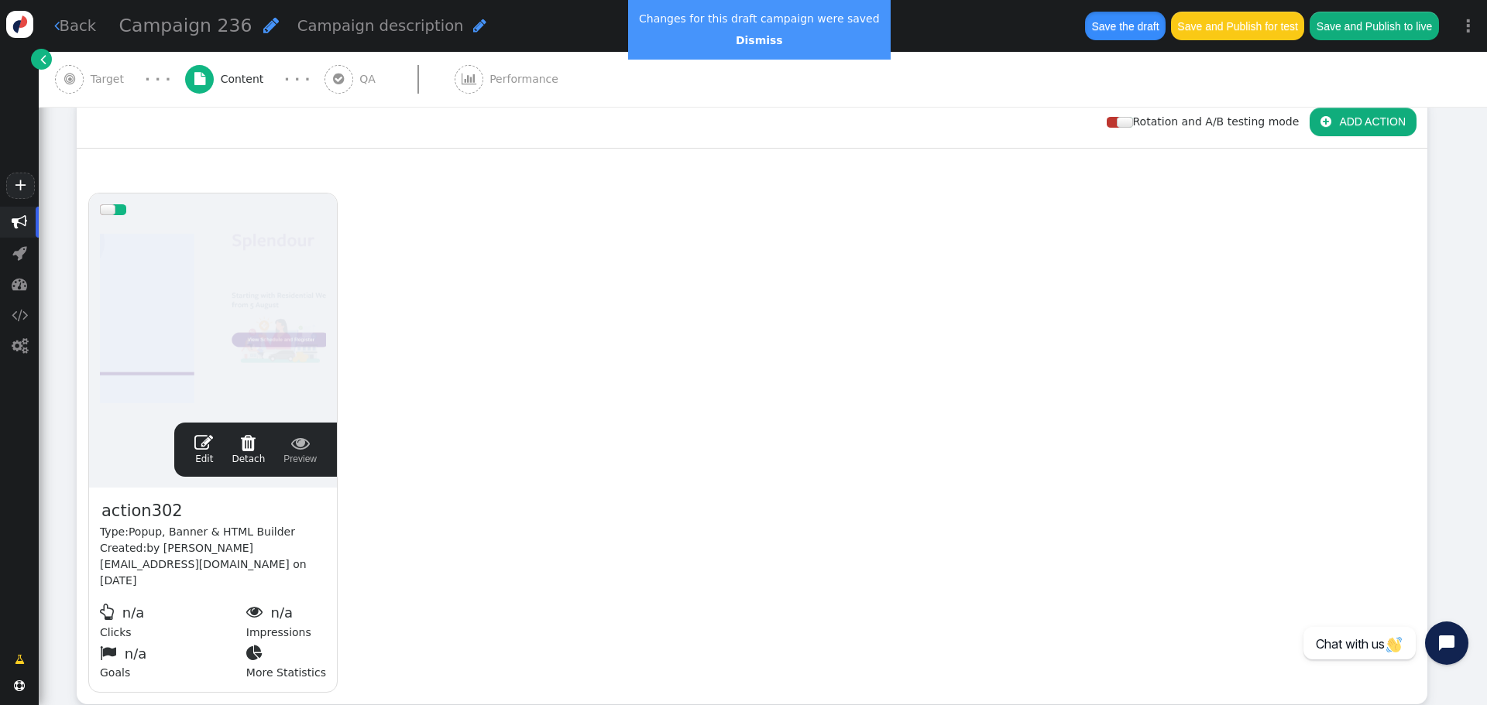
click at [1131, 22] on button "Save the draft" at bounding box center [1125, 26] width 81 height 28
